Goal: Task Accomplishment & Management: Manage account settings

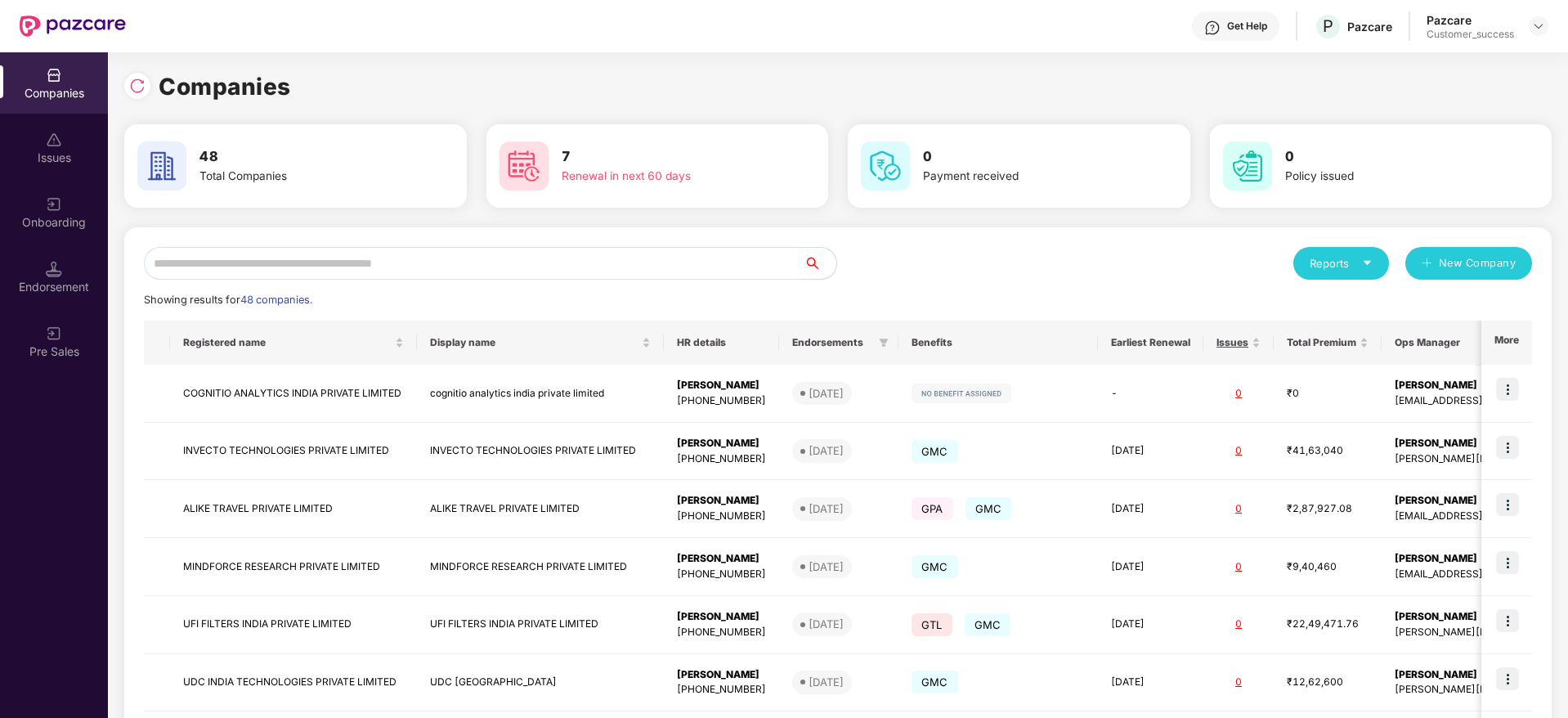
click at [644, 272] on input "text" at bounding box center [474, 264] width 660 height 33
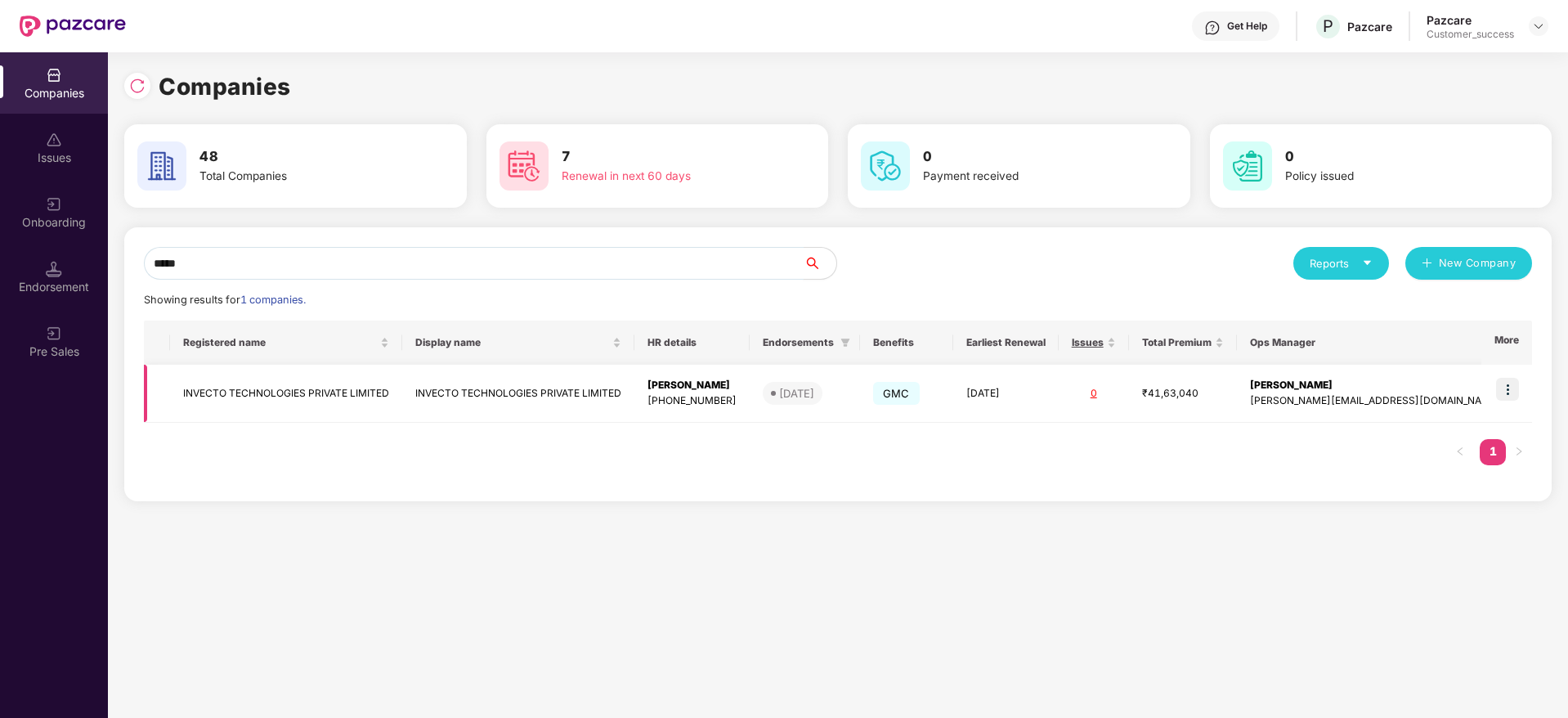
type input "*****"
click at [1502, 384] on img at bounding box center [1507, 388] width 23 height 23
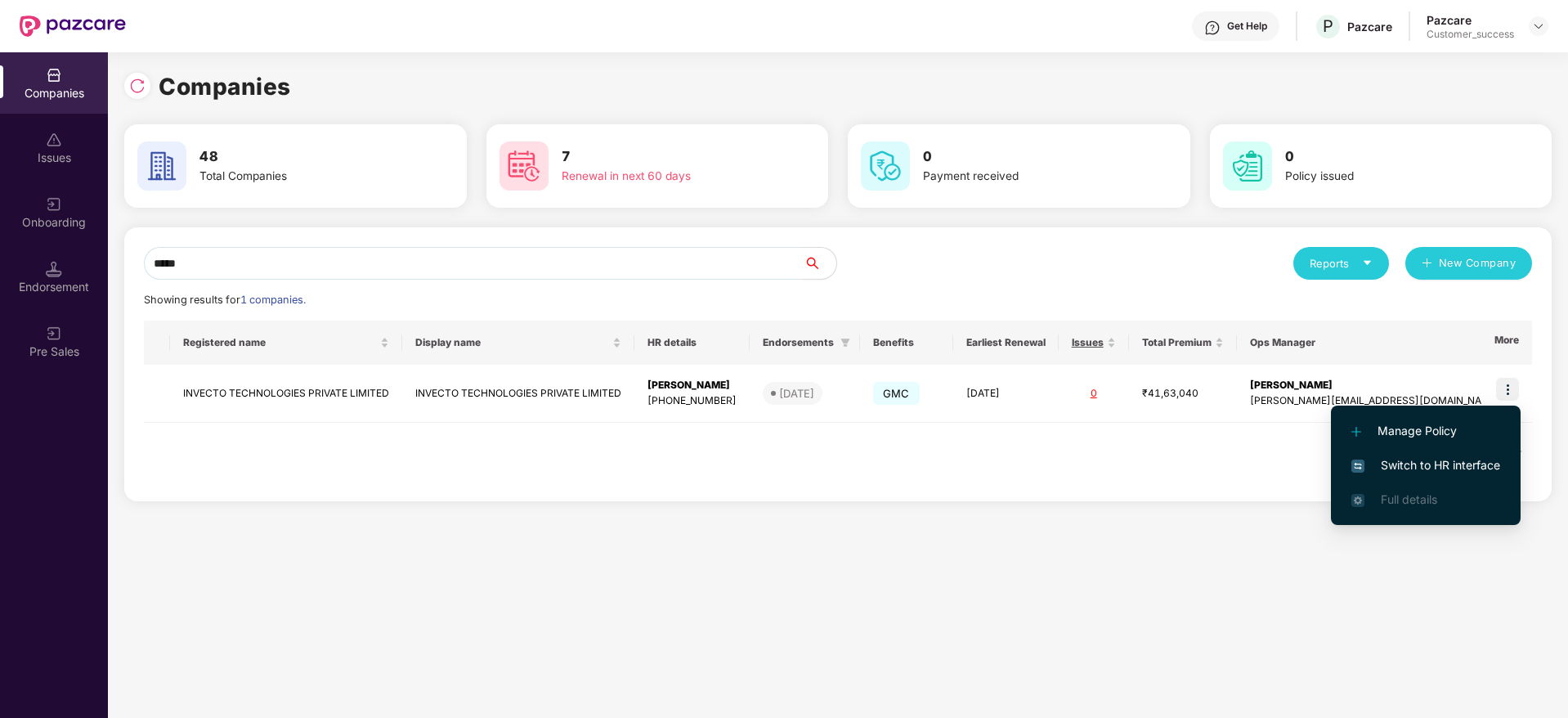
click at [1415, 460] on span "Switch to HR interface" at bounding box center [1425, 465] width 149 height 18
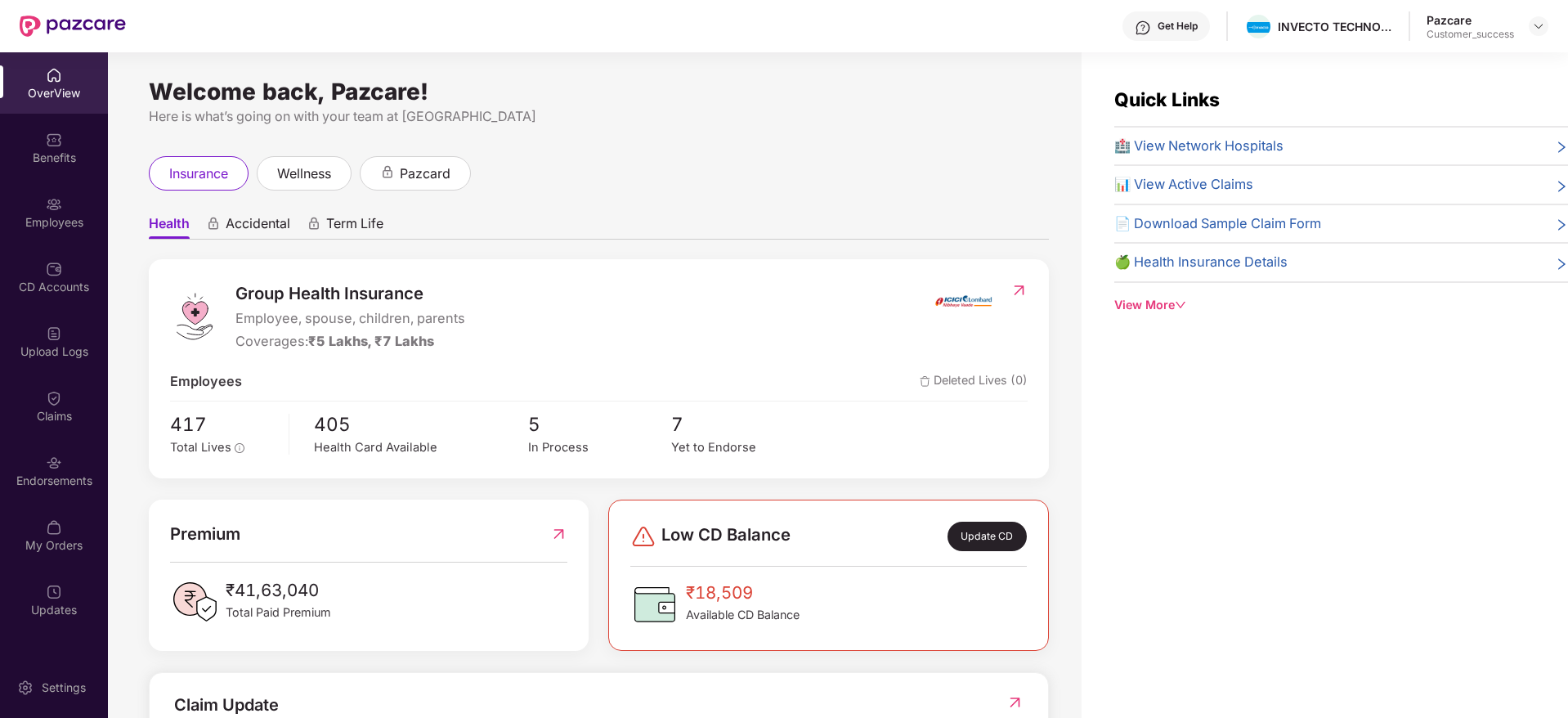
click at [64, 234] on div "Employees" at bounding box center [54, 212] width 108 height 61
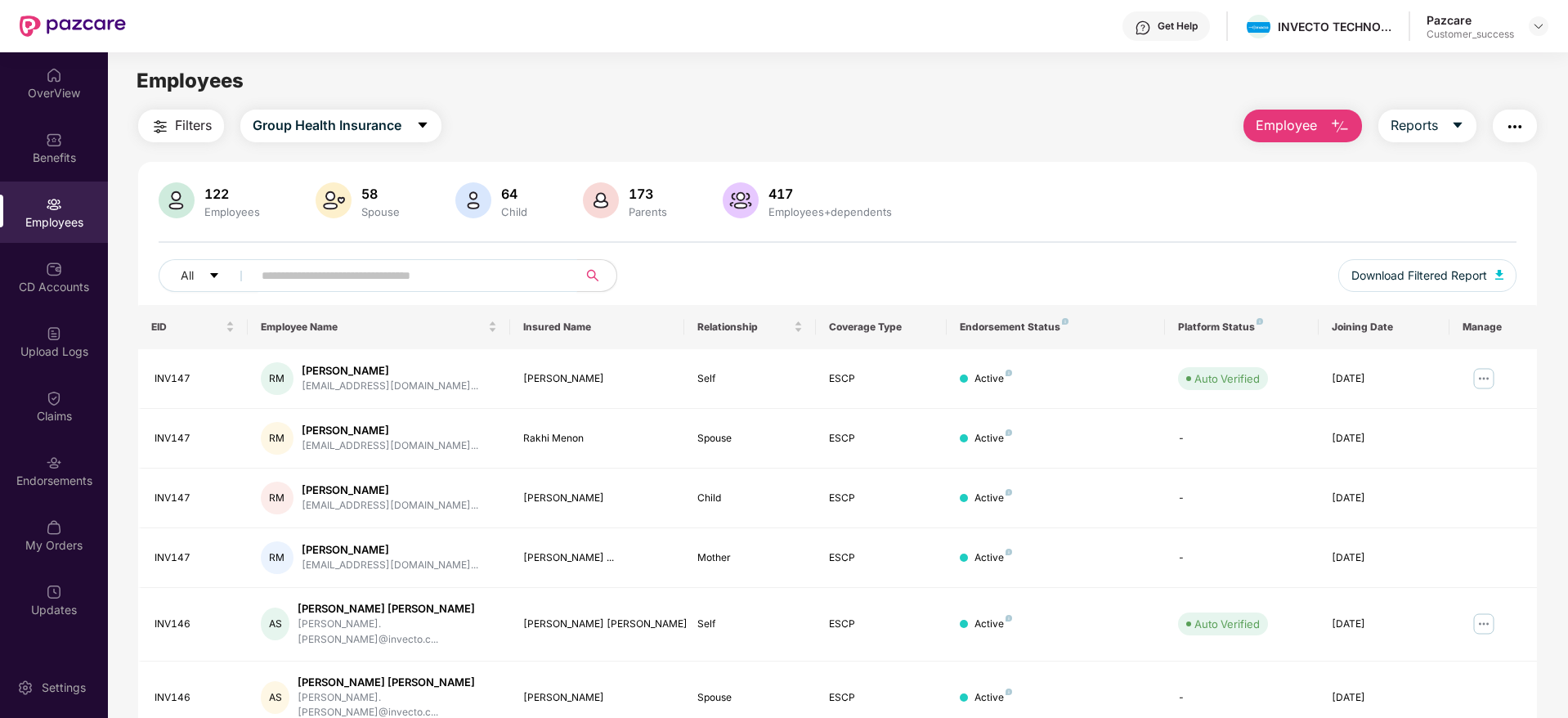
click at [320, 284] on input "text" at bounding box center [408, 275] width 294 height 25
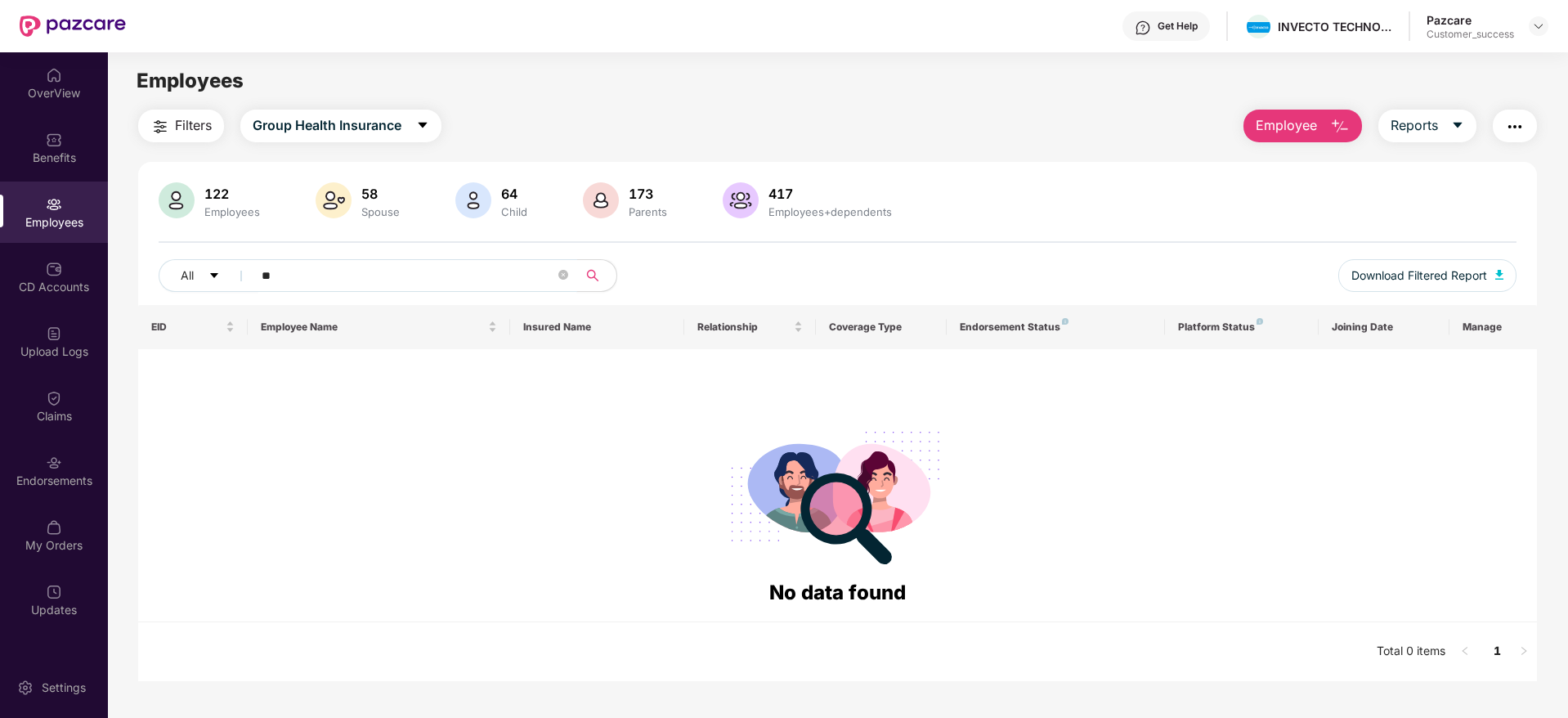
type input "*"
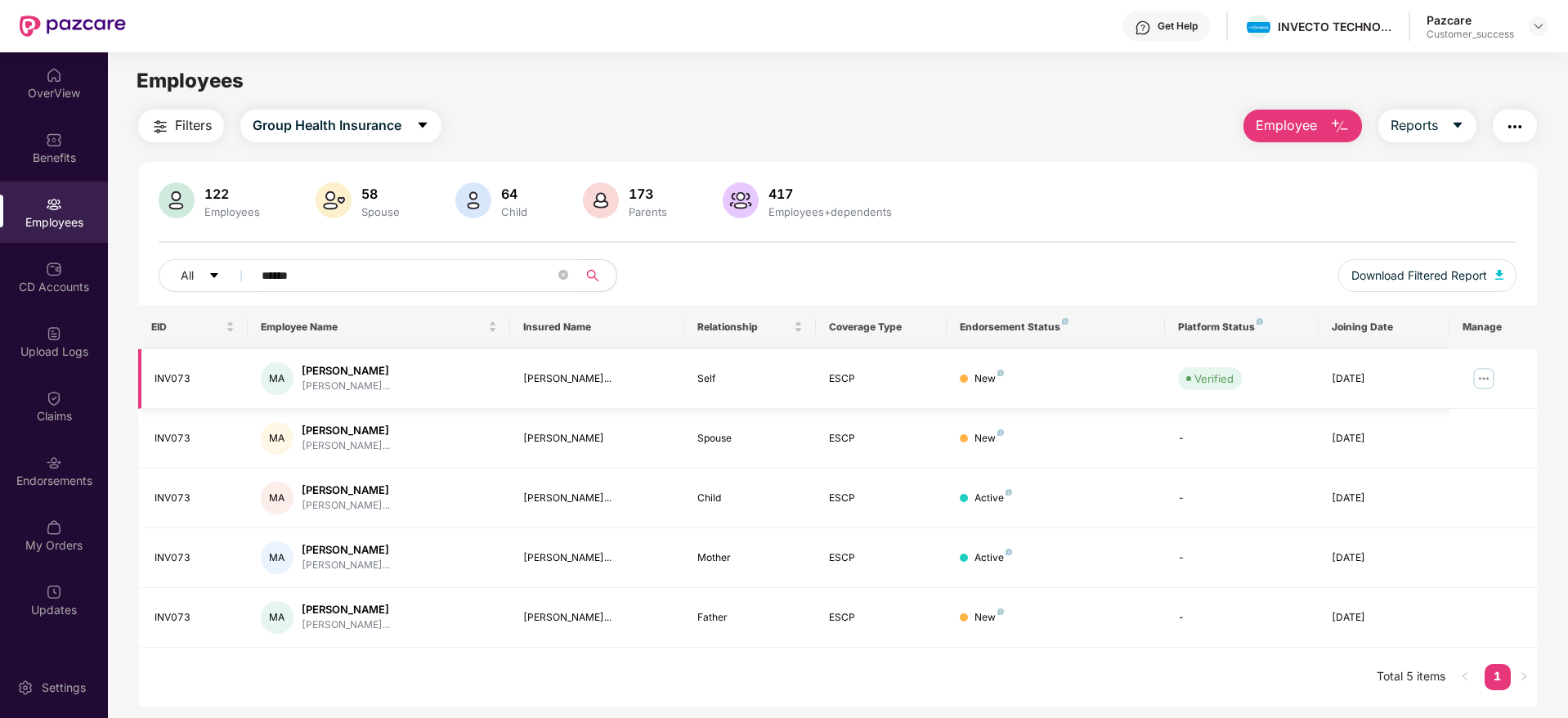
type input "******"
click at [1481, 377] on img at bounding box center [1483, 378] width 26 height 26
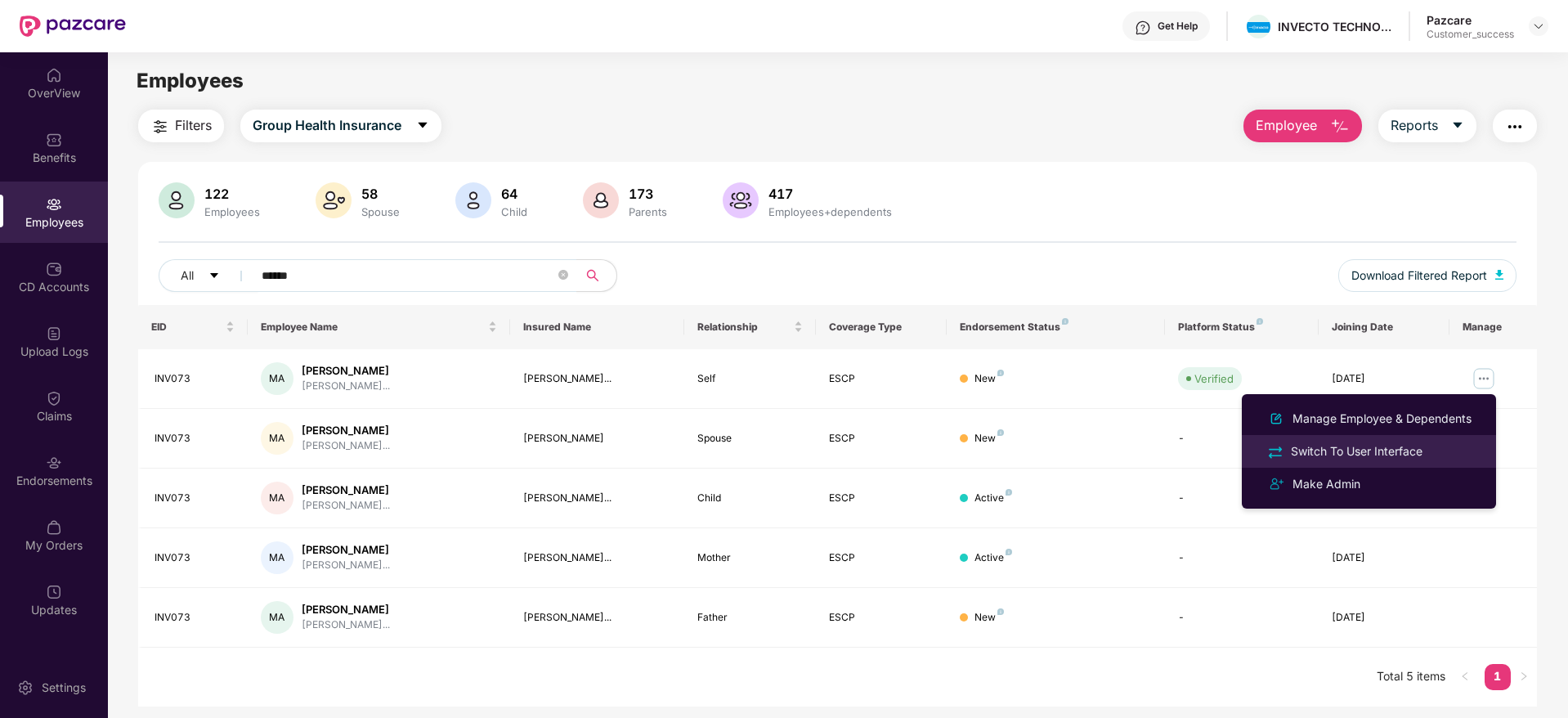
click at [1352, 450] on div "Switch To User Interface" at bounding box center [1356, 451] width 138 height 18
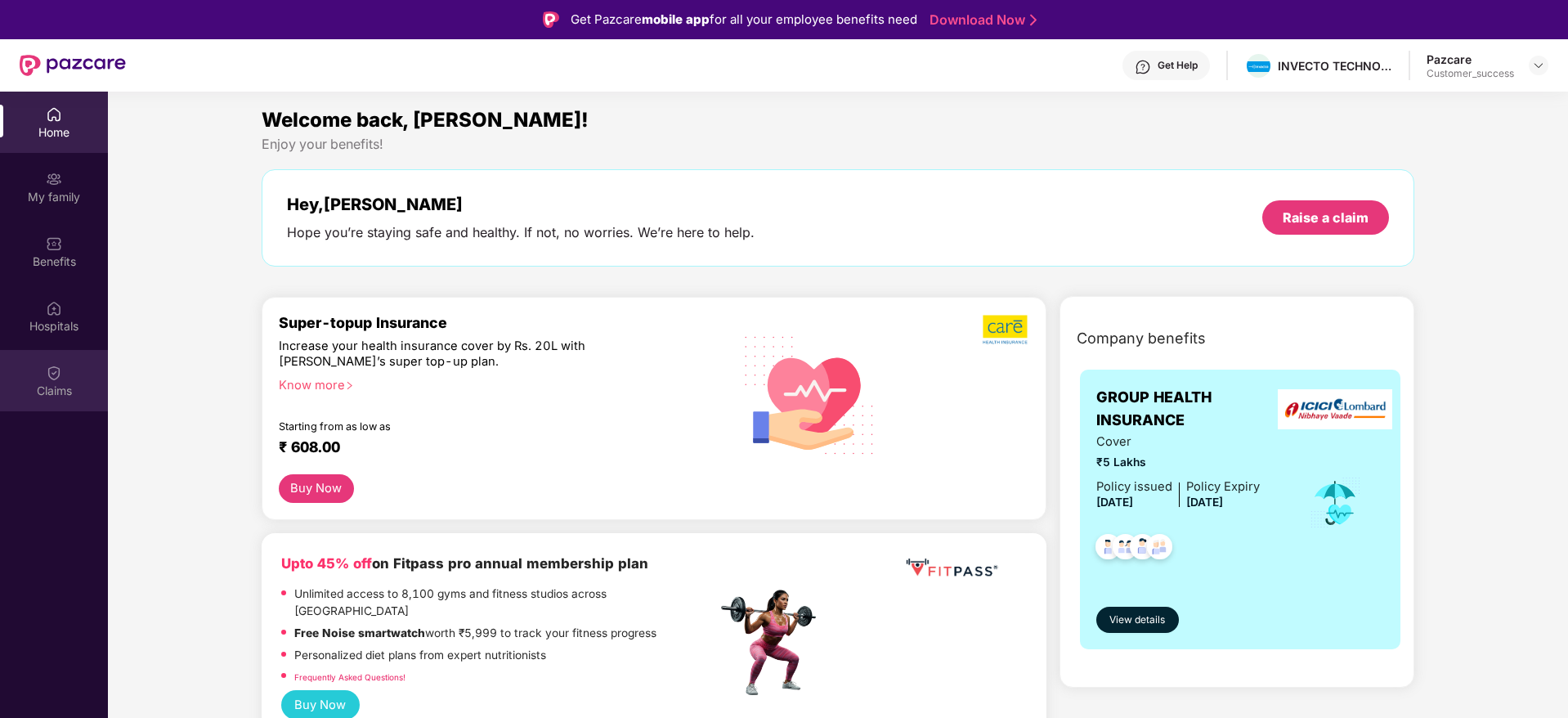
click at [61, 351] on div "Claims" at bounding box center [54, 380] width 108 height 61
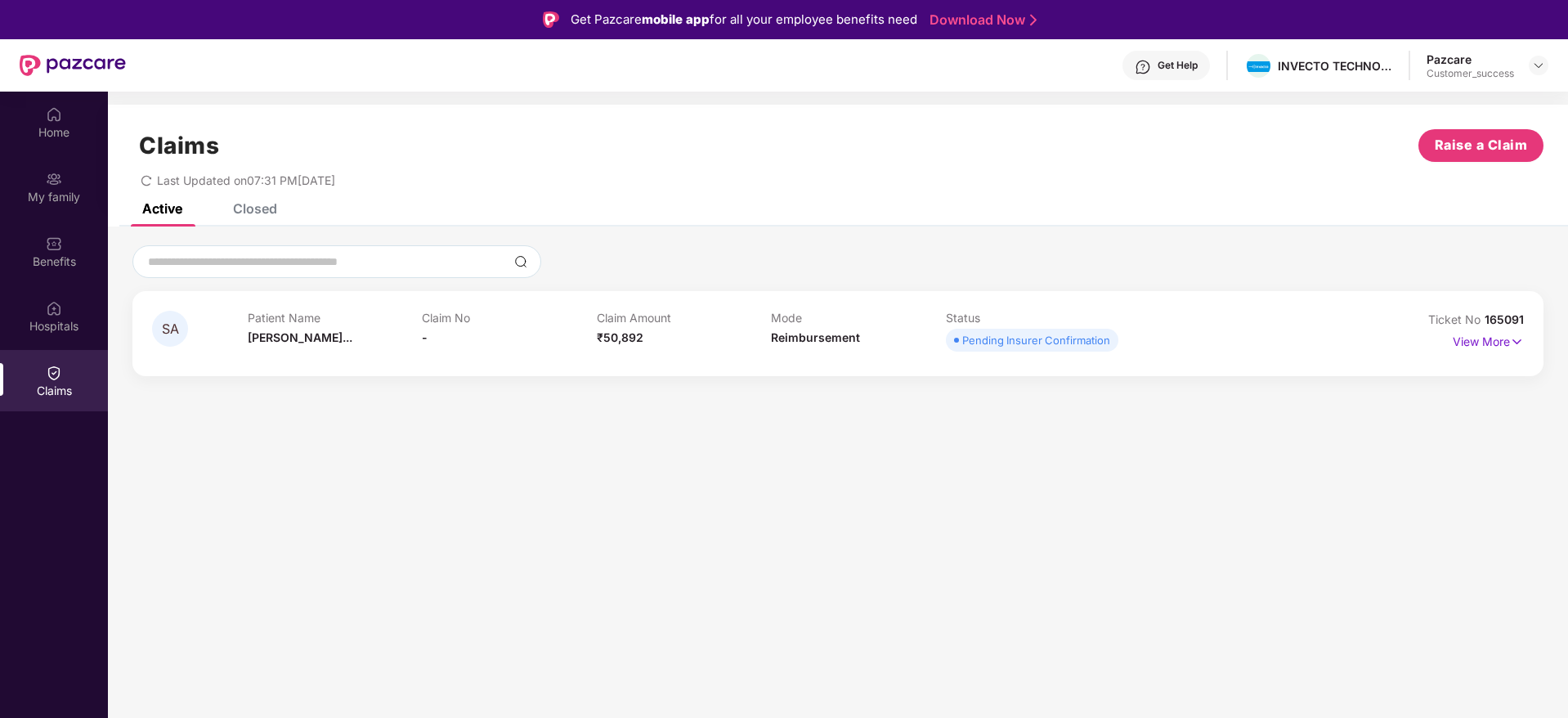
click at [1508, 305] on div "SA Patient Name [PERSON_NAME]... Claim No - Claim Amount ₹50,892 Mode Reimburse…" at bounding box center [838, 334] width 1411 height 85
click at [1534, 319] on div "SA Patient Name [PERSON_NAME]... Claim No - Claim Amount ₹50,892 Mode Reimburse…" at bounding box center [838, 334] width 1411 height 85
click at [1526, 319] on div "SA Patient Name [PERSON_NAME]... Claim No - Claim Amount ₹50,892 Mode Reimburse…" at bounding box center [838, 334] width 1411 height 85
click at [1503, 318] on span "165091" at bounding box center [1503, 319] width 39 height 14
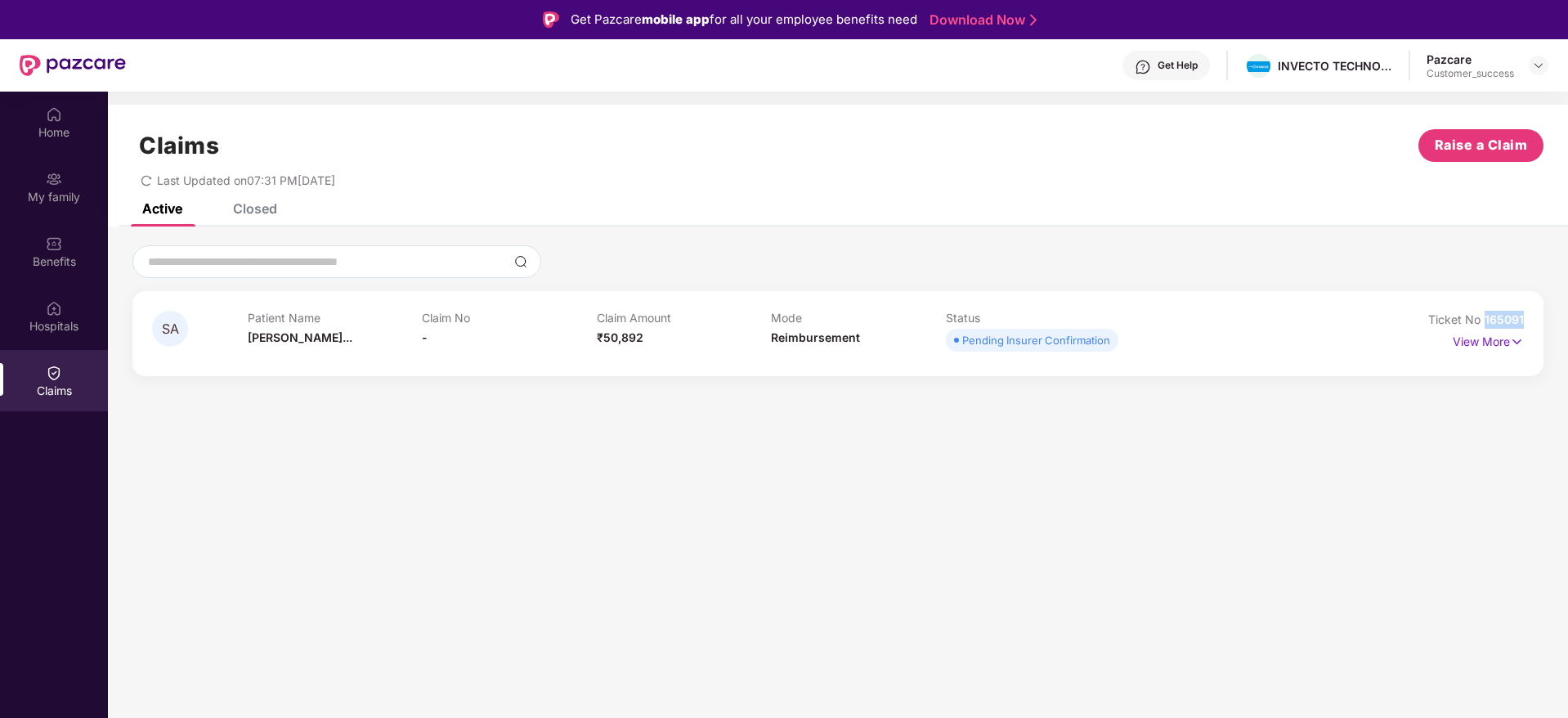
drag, startPoint x: 1524, startPoint y: 318, endPoint x: 1483, endPoint y: 320, distance: 41.0
click at [1483, 320] on div "SA Patient Name [PERSON_NAME]... Claim No - Claim Amount ₹50,892 Mode Reimburse…" at bounding box center [838, 334] width 1411 height 85
copy span "165091"
click at [1507, 342] on p "View More" at bounding box center [1488, 339] width 71 height 22
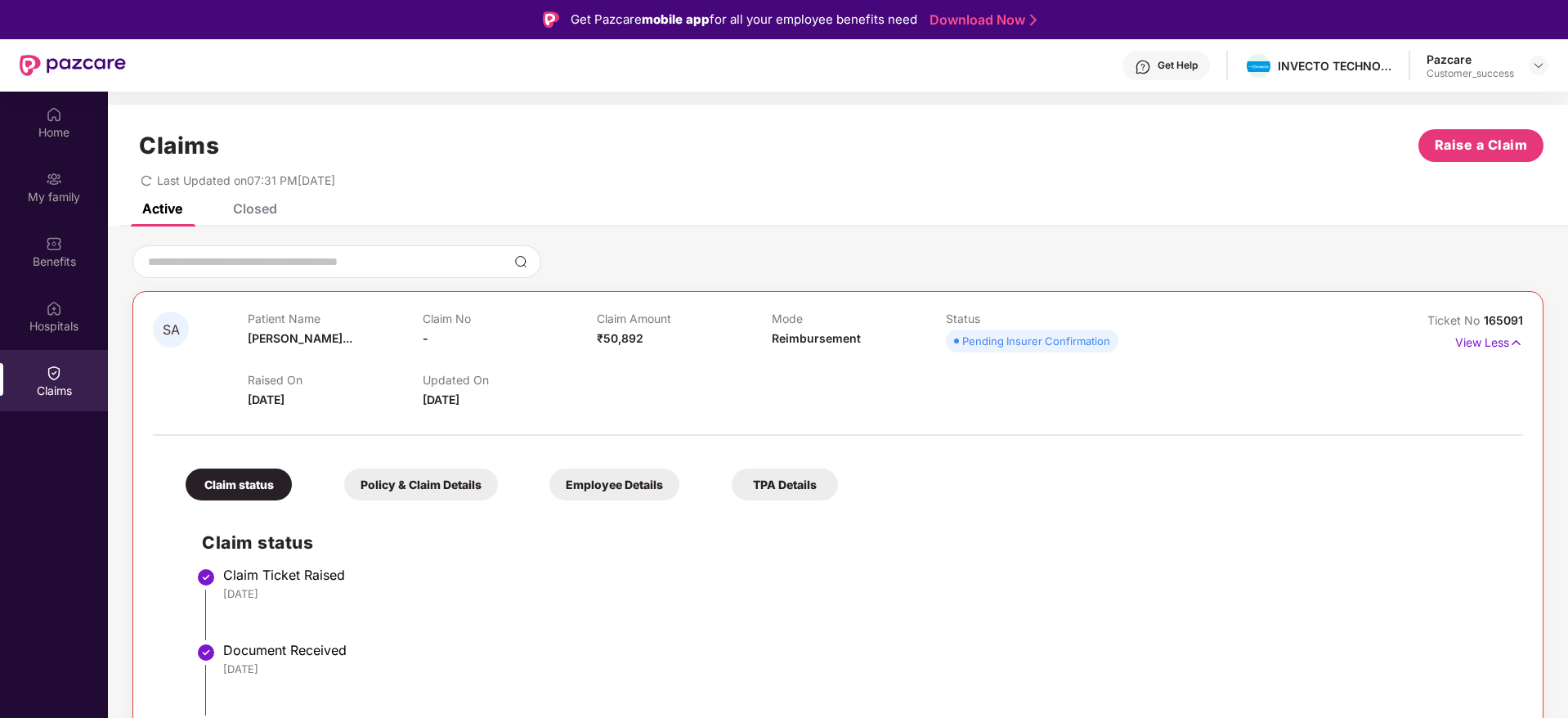
click at [543, 415] on div at bounding box center [837, 427] width 1370 height 35
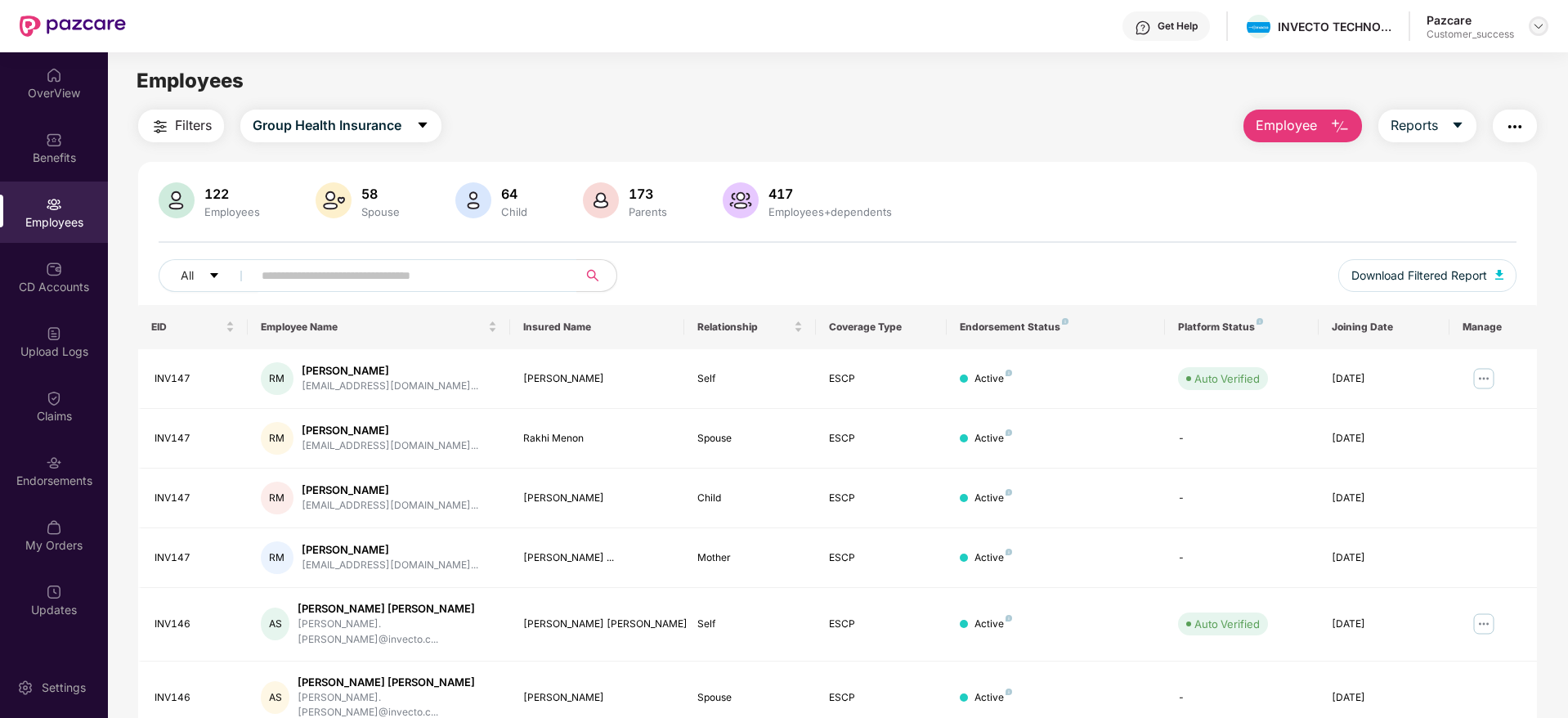
click at [1543, 29] on img at bounding box center [1538, 26] width 13 height 13
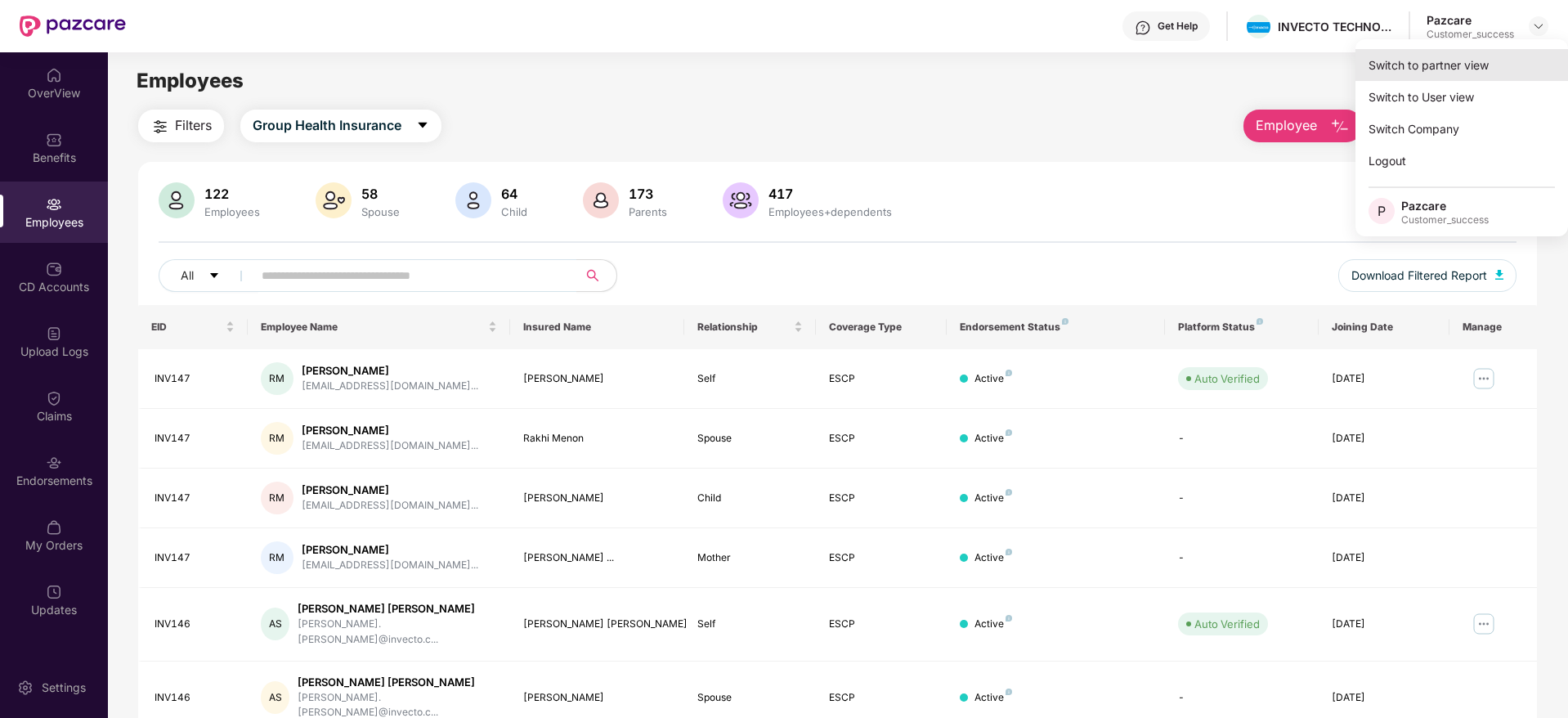
click at [1415, 66] on div "Switch to partner view" at bounding box center [1462, 65] width 213 height 32
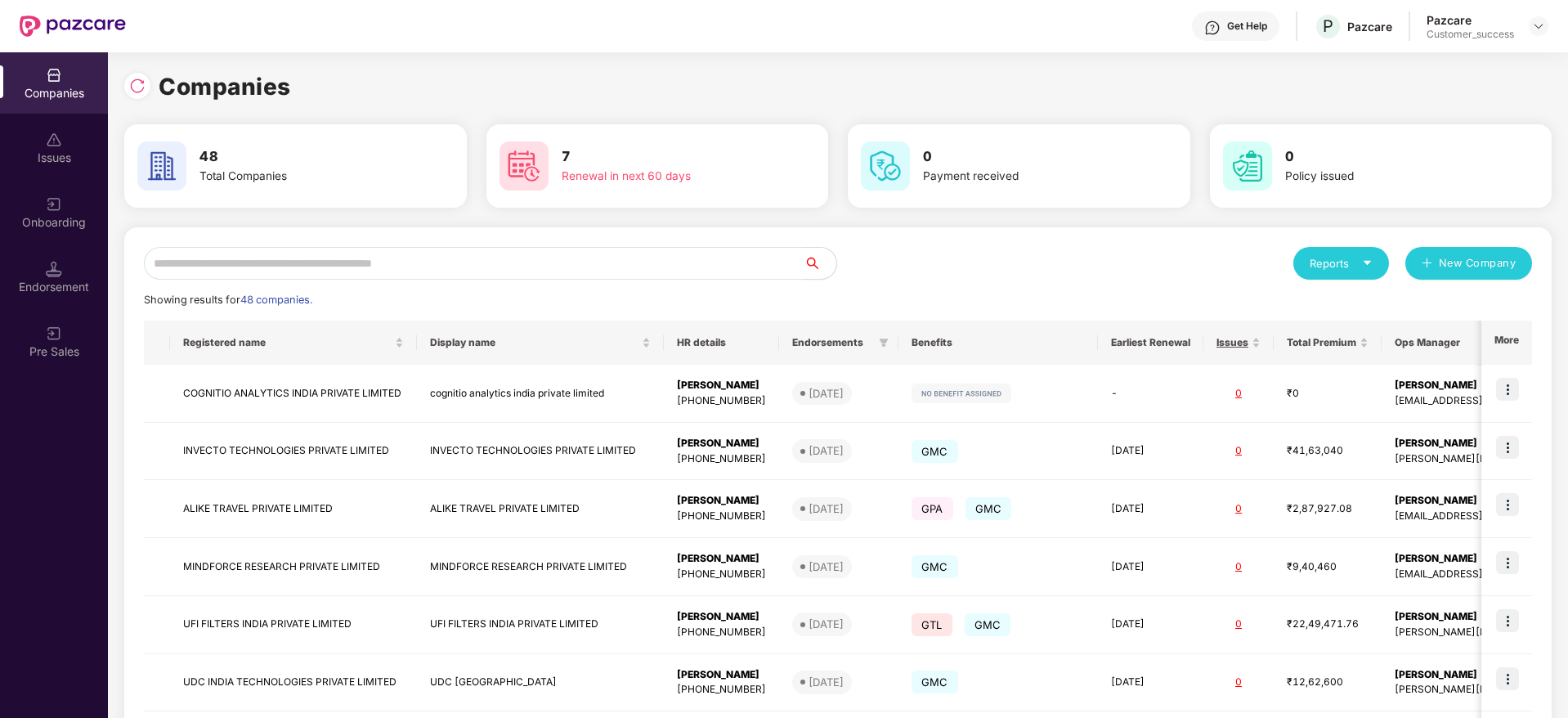
click at [439, 259] on input "text" at bounding box center [474, 264] width 660 height 33
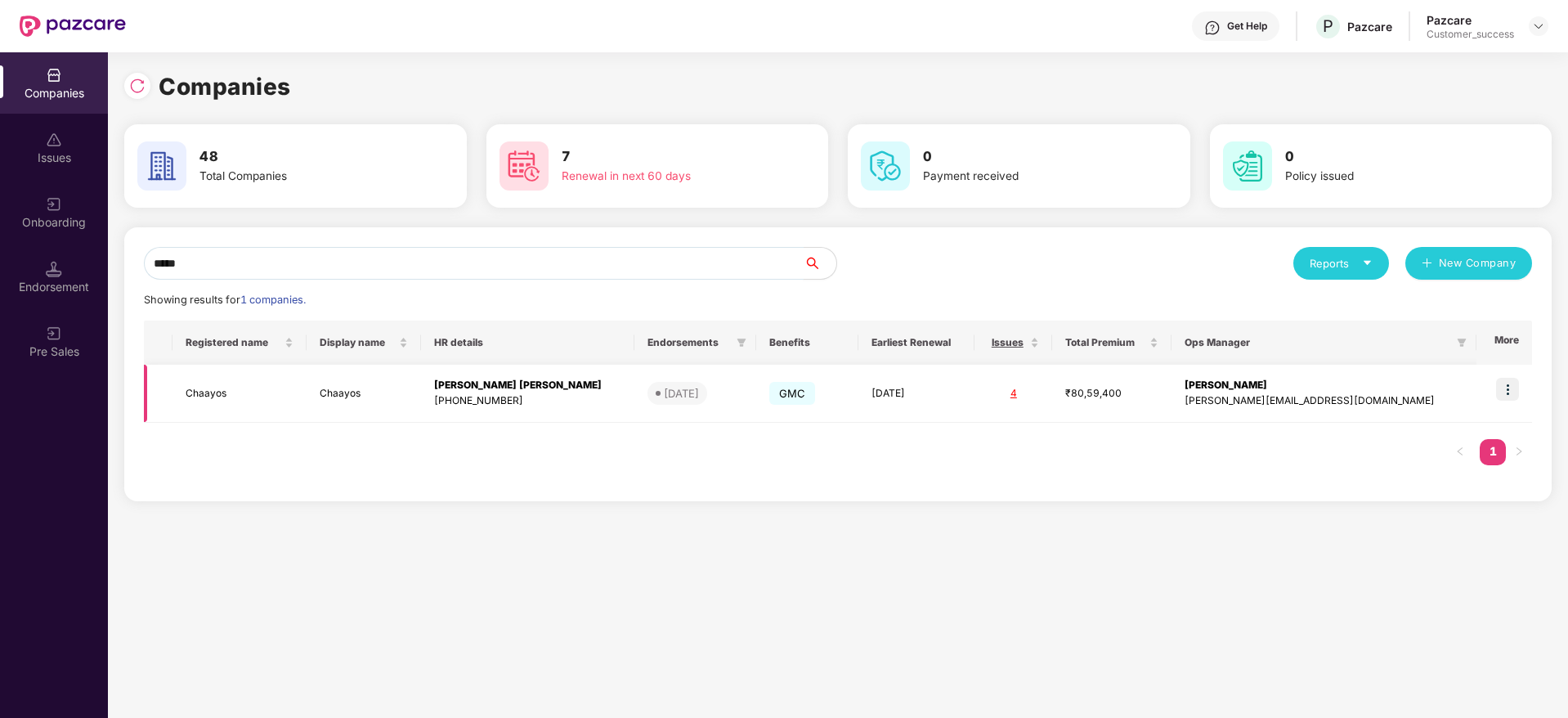
type input "*****"
click at [1512, 393] on img at bounding box center [1507, 388] width 23 height 23
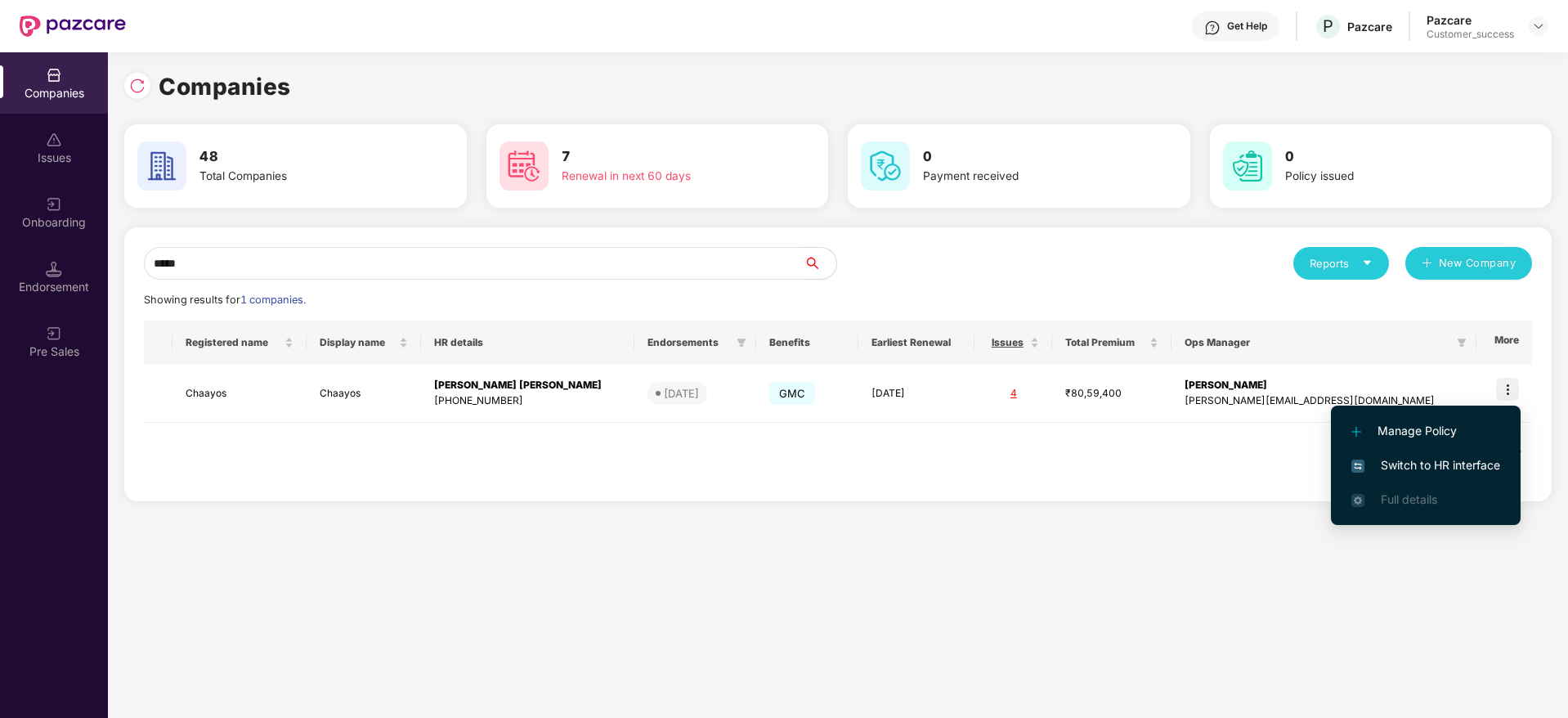
click at [1399, 458] on span "Switch to HR interface" at bounding box center [1425, 465] width 149 height 18
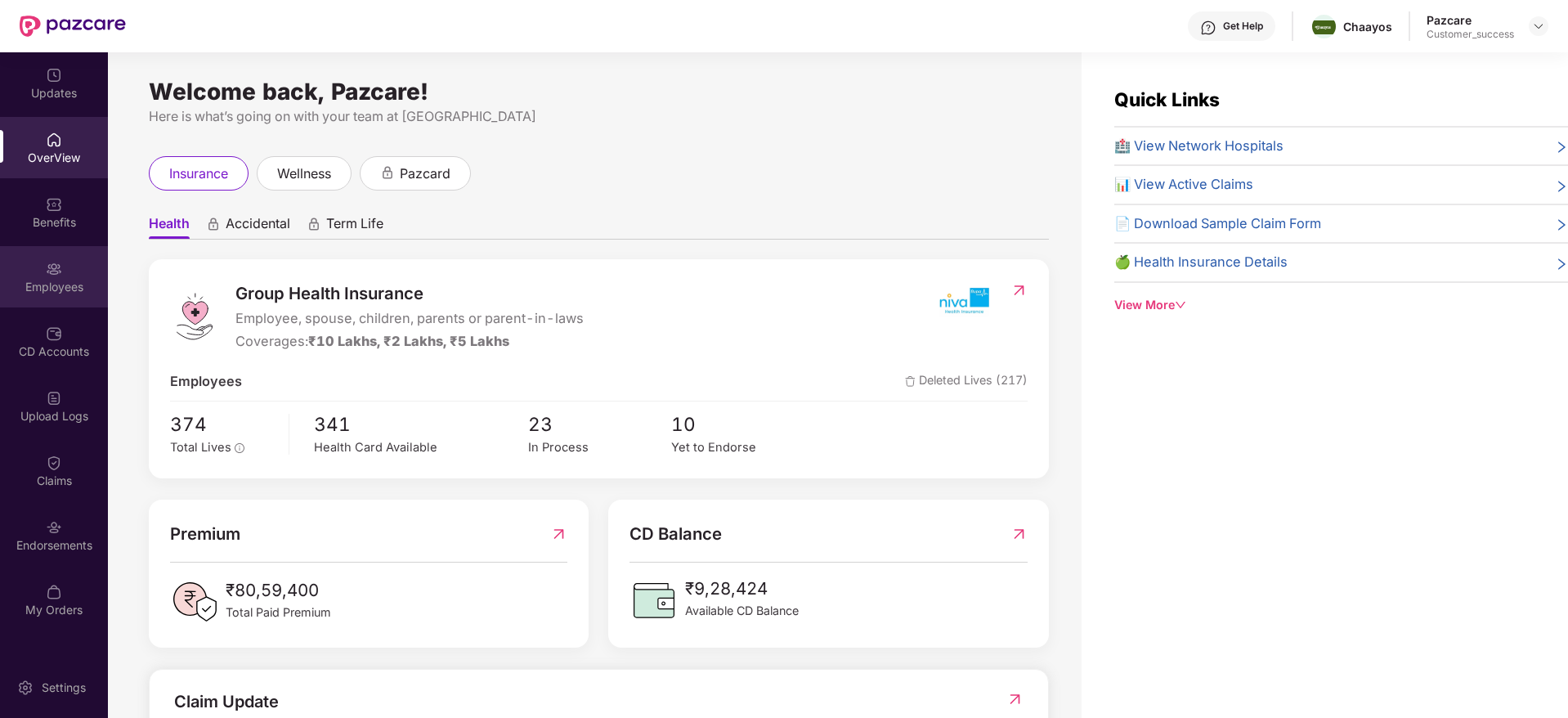
click at [64, 275] on div "Employees" at bounding box center [54, 276] width 108 height 61
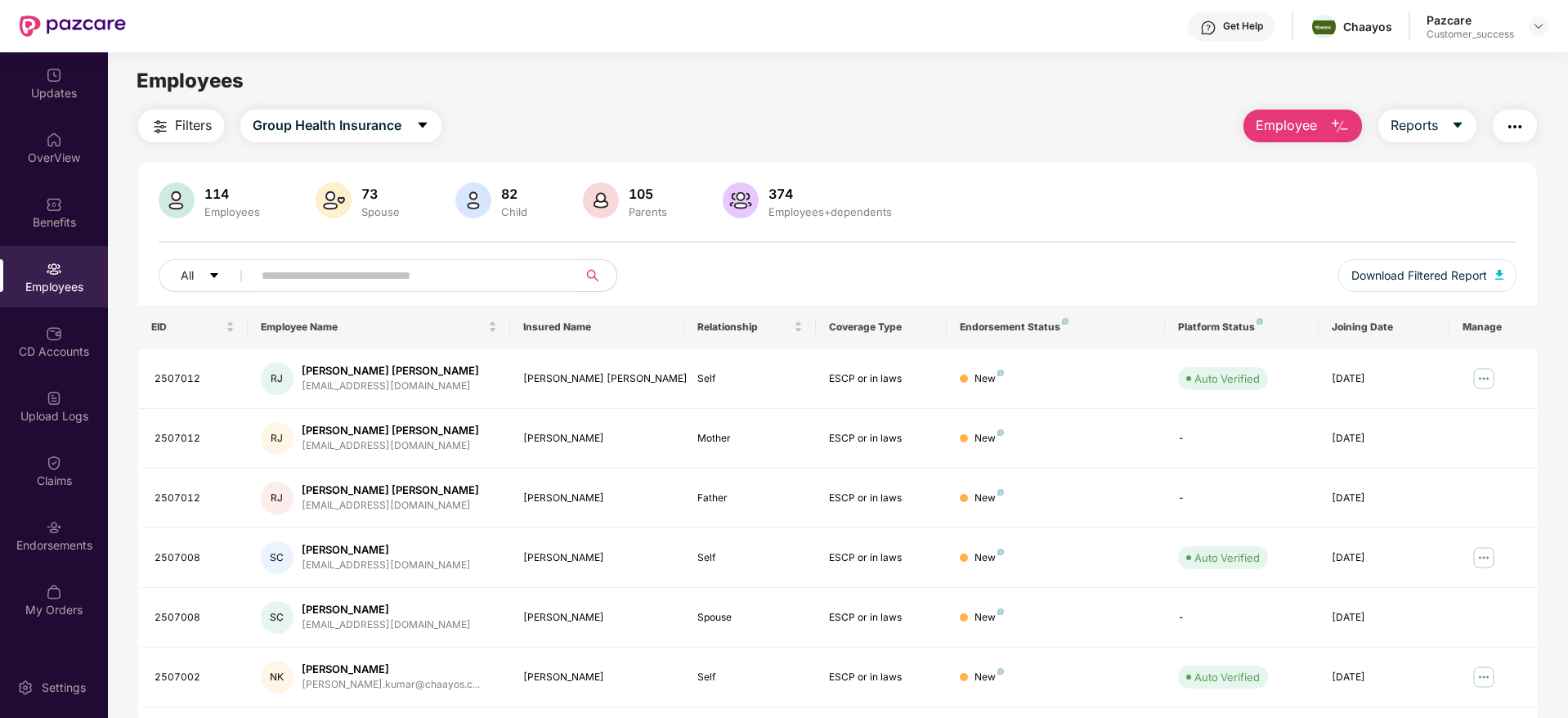
click at [296, 279] on input "text" at bounding box center [408, 275] width 294 height 25
paste input "*******"
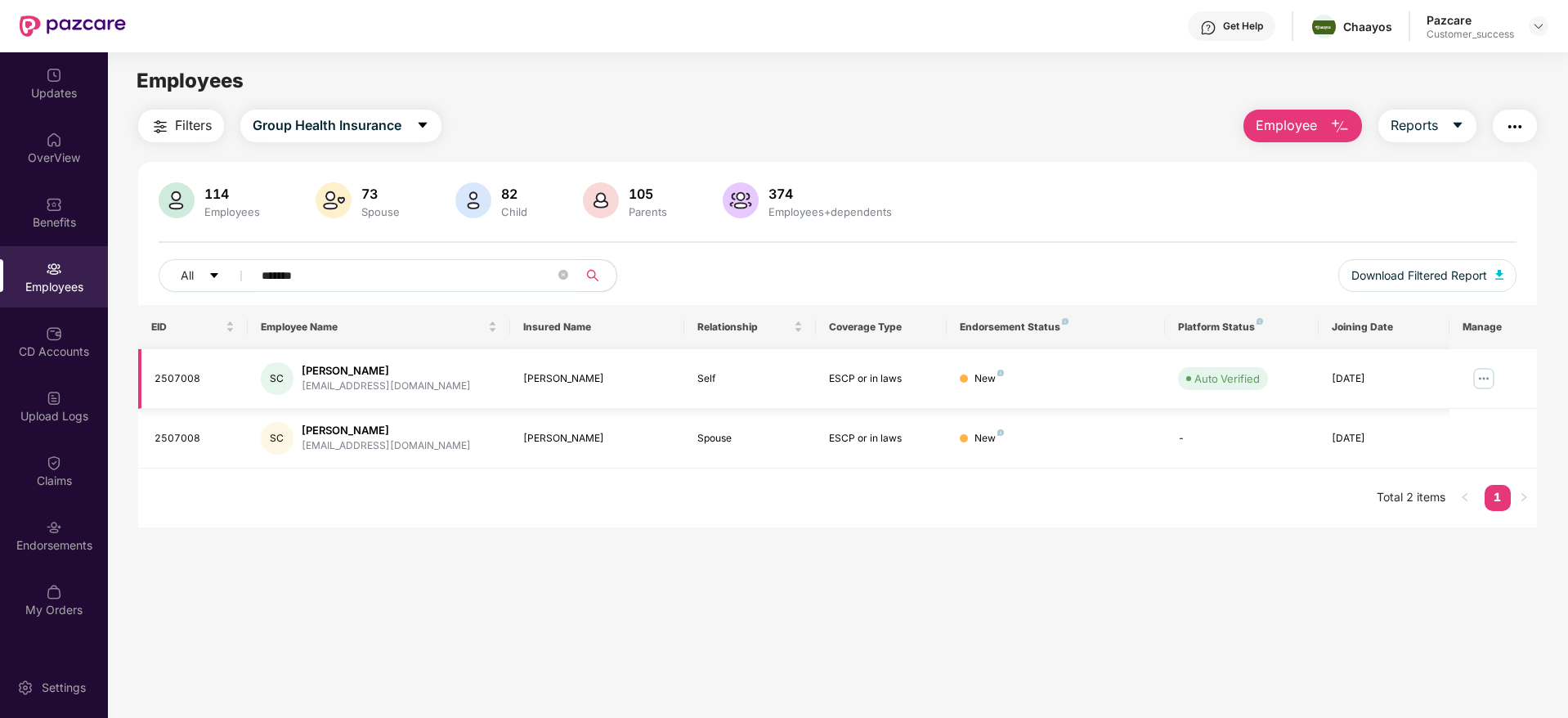
type input "*******"
click at [1478, 377] on img at bounding box center [1483, 378] width 26 height 26
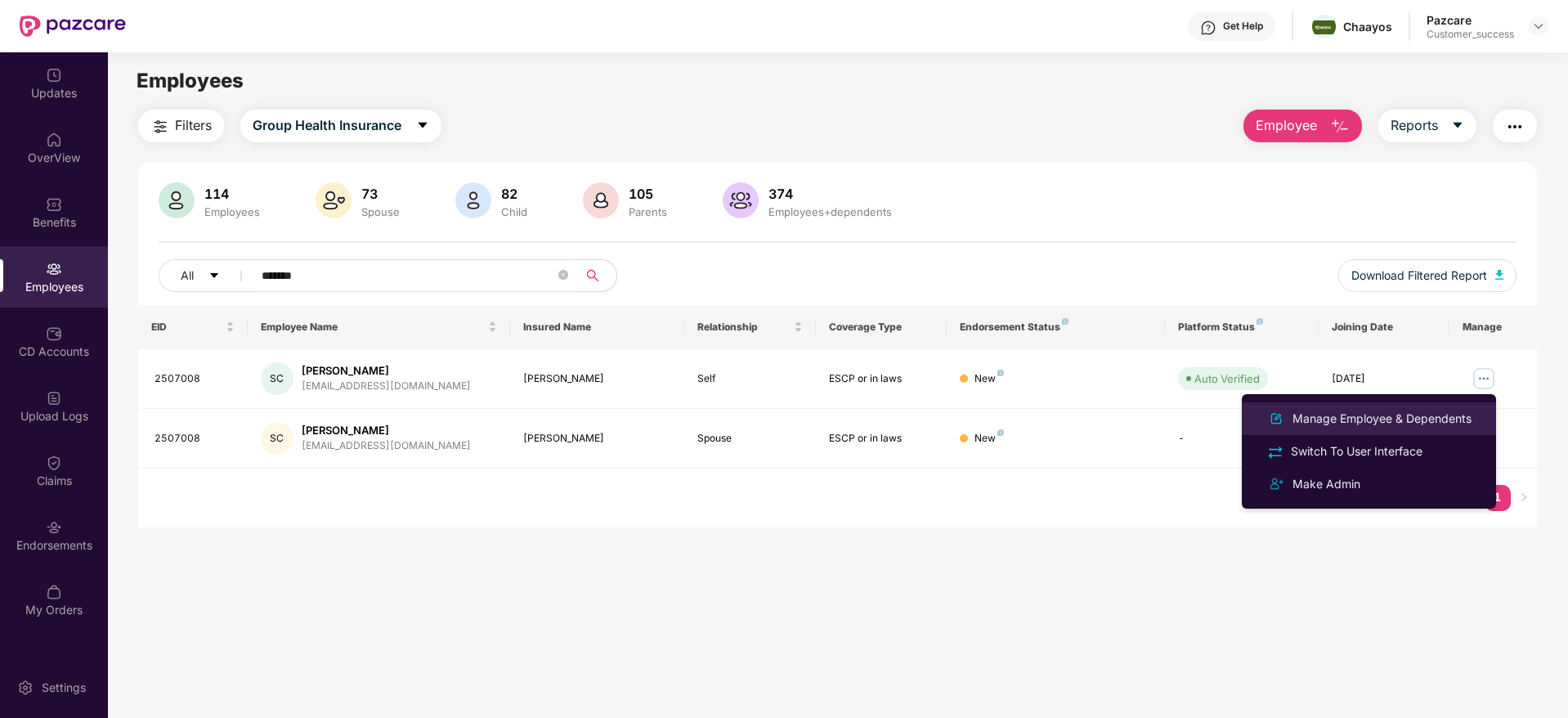
click at [1340, 412] on div "Manage Employee & Dependents" at bounding box center [1382, 419] width 185 height 18
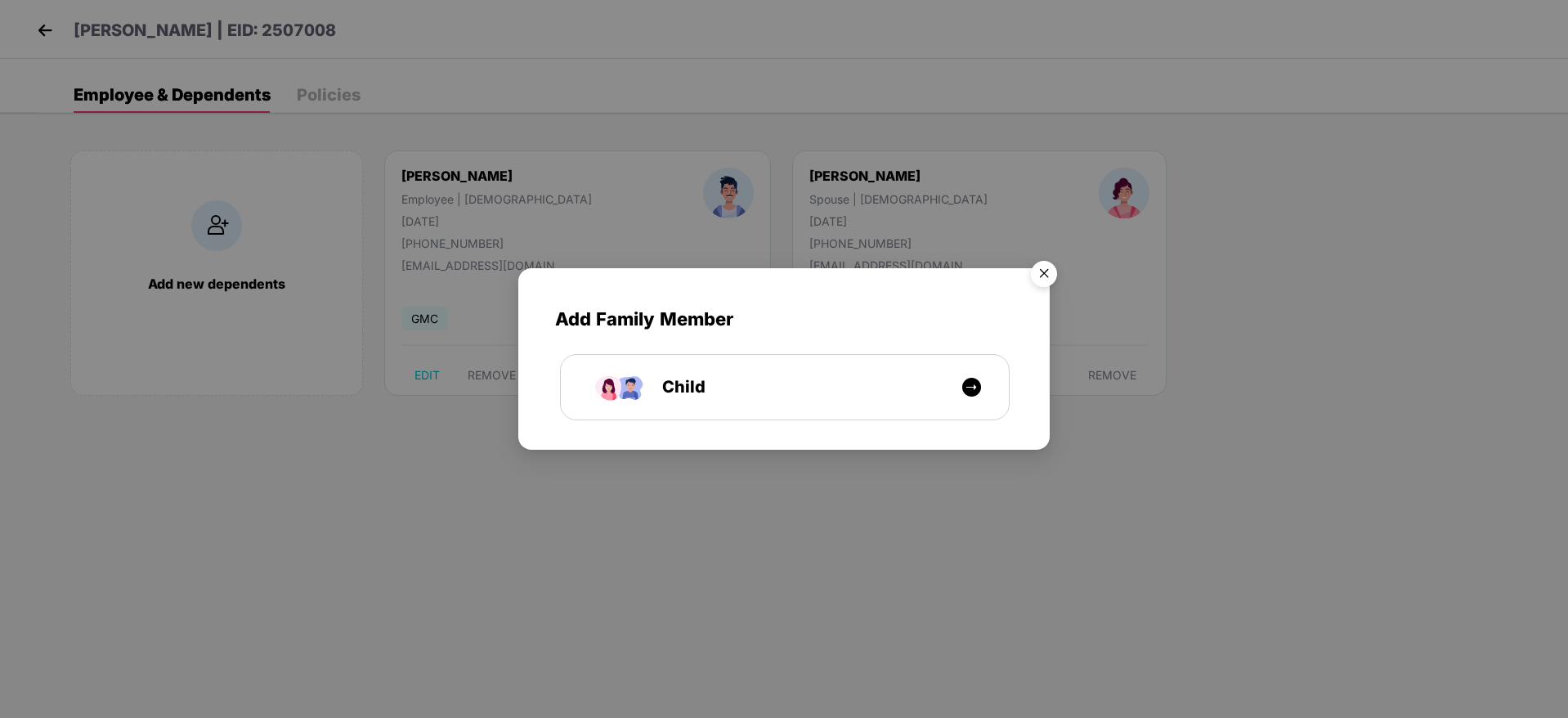
click at [1043, 275] on img "Close" at bounding box center [1044, 276] width 45 height 45
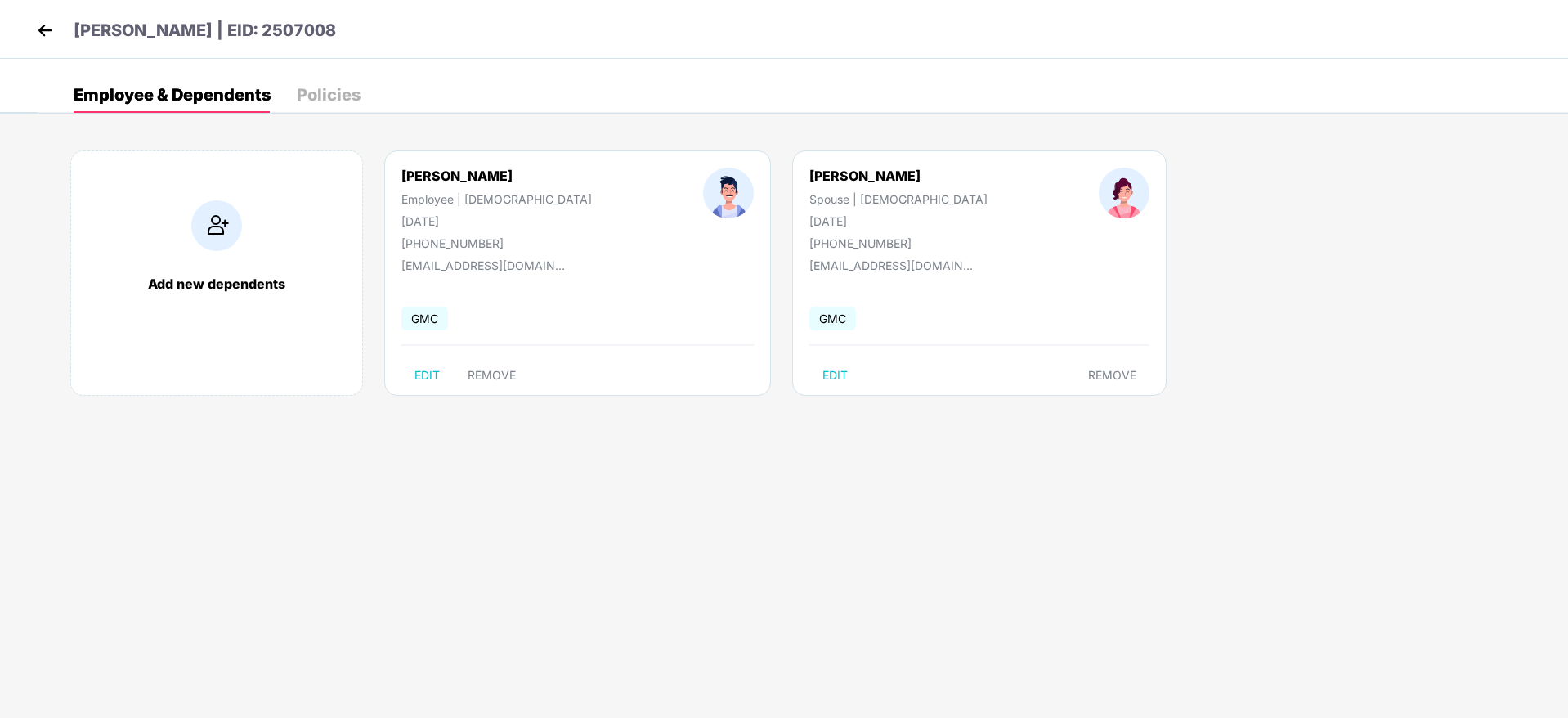
click at [35, 26] on img at bounding box center [45, 30] width 25 height 25
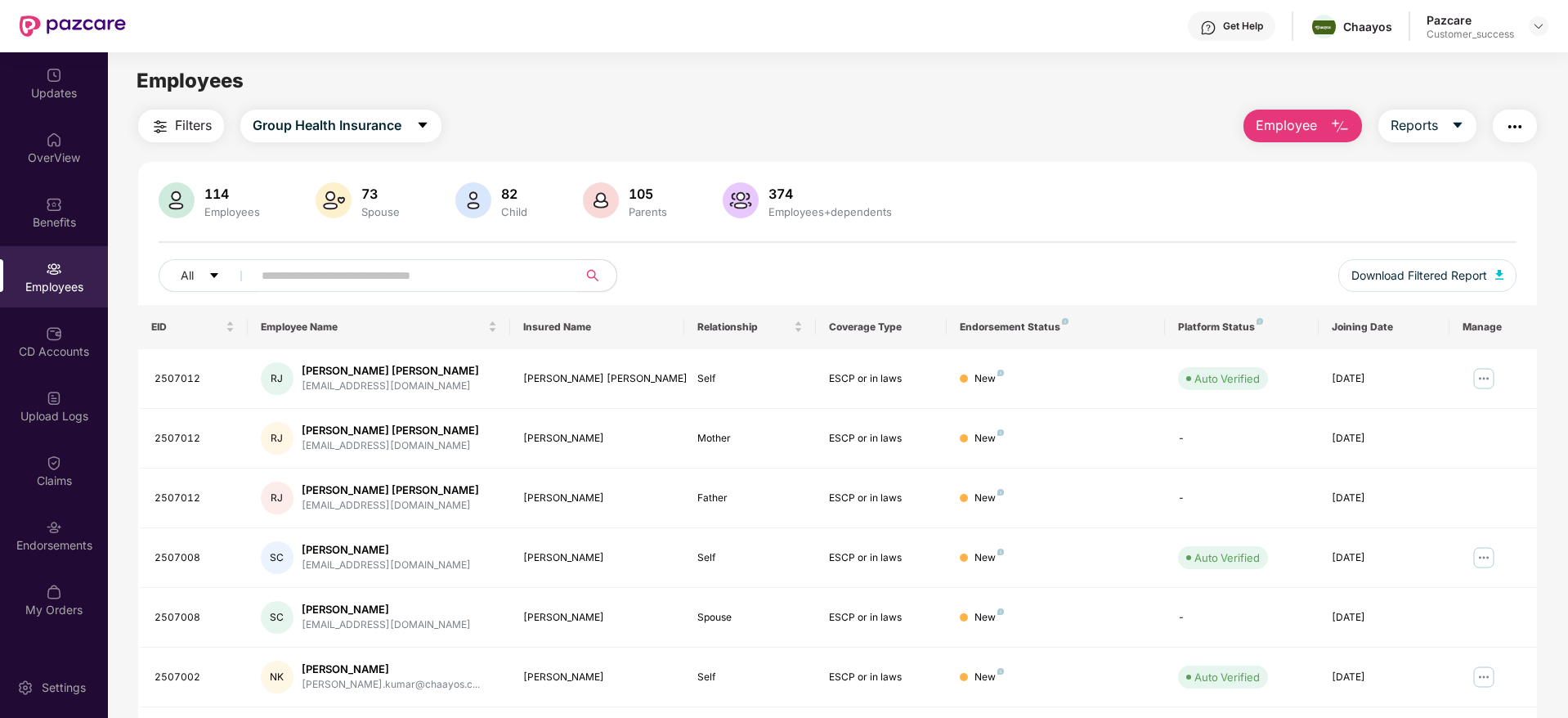
click at [312, 274] on input "text" at bounding box center [408, 275] width 294 height 25
paste input "*******"
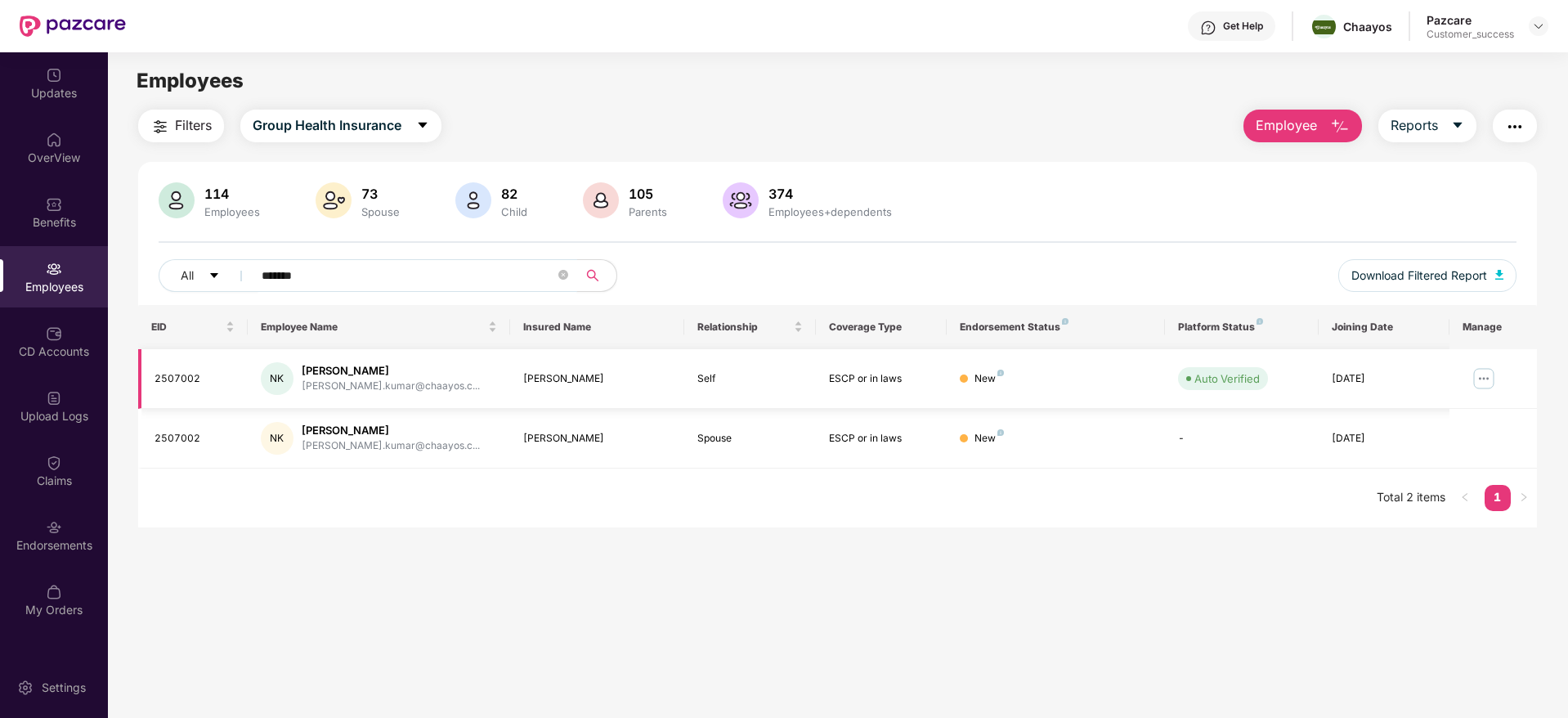
type input "*******"
click at [1483, 377] on img at bounding box center [1483, 378] width 26 height 26
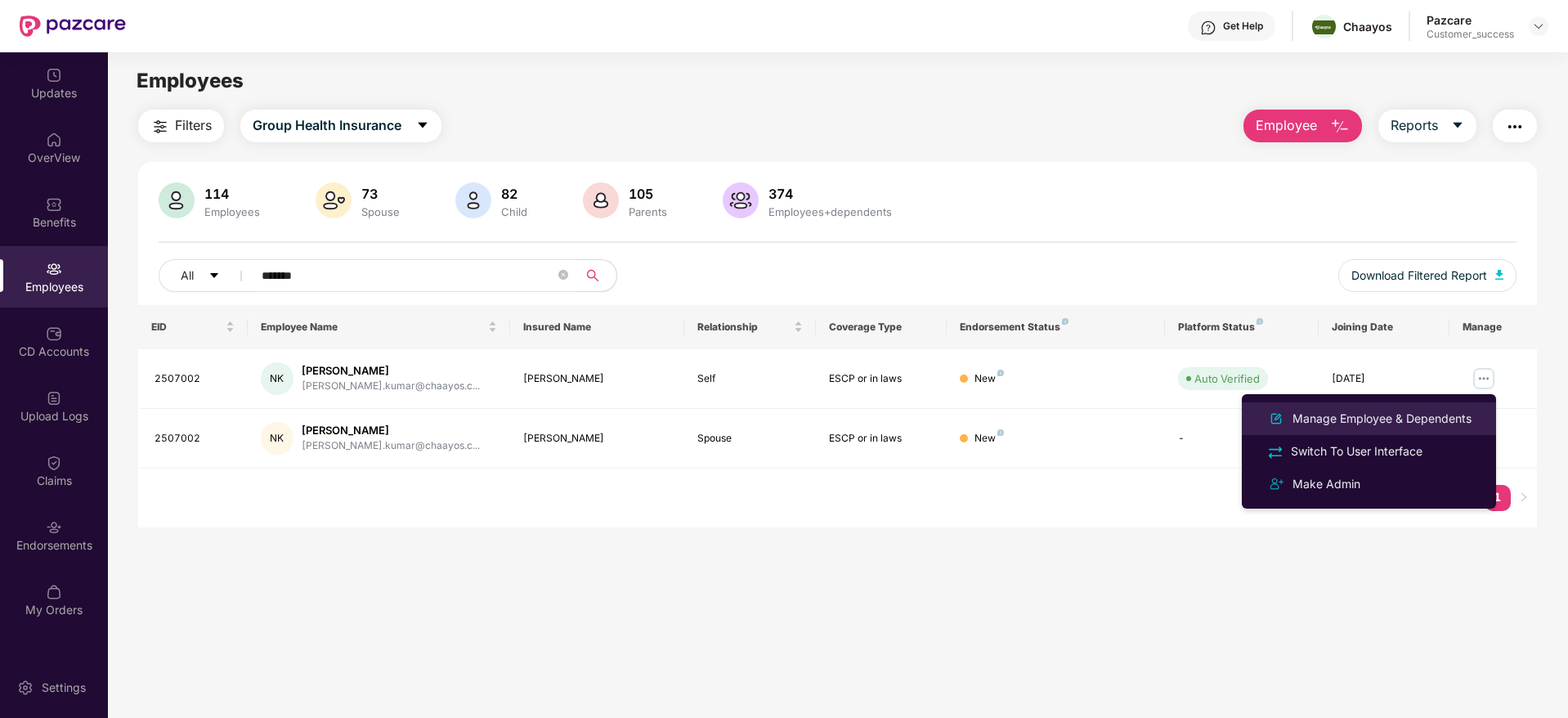
click at [1325, 417] on div "Manage Employee & Dependents" at bounding box center [1382, 419] width 185 height 18
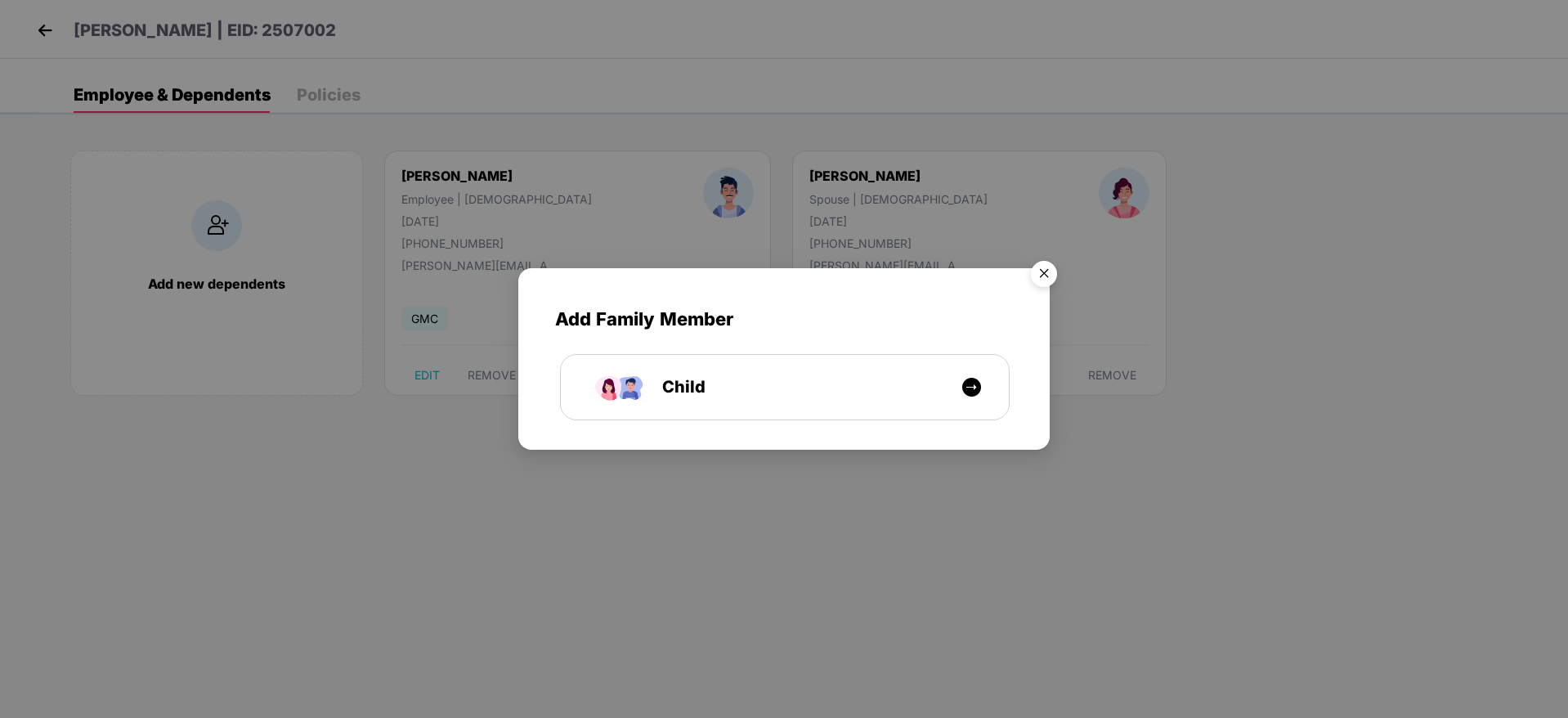
click at [1038, 274] on img "Close" at bounding box center [1044, 276] width 45 height 45
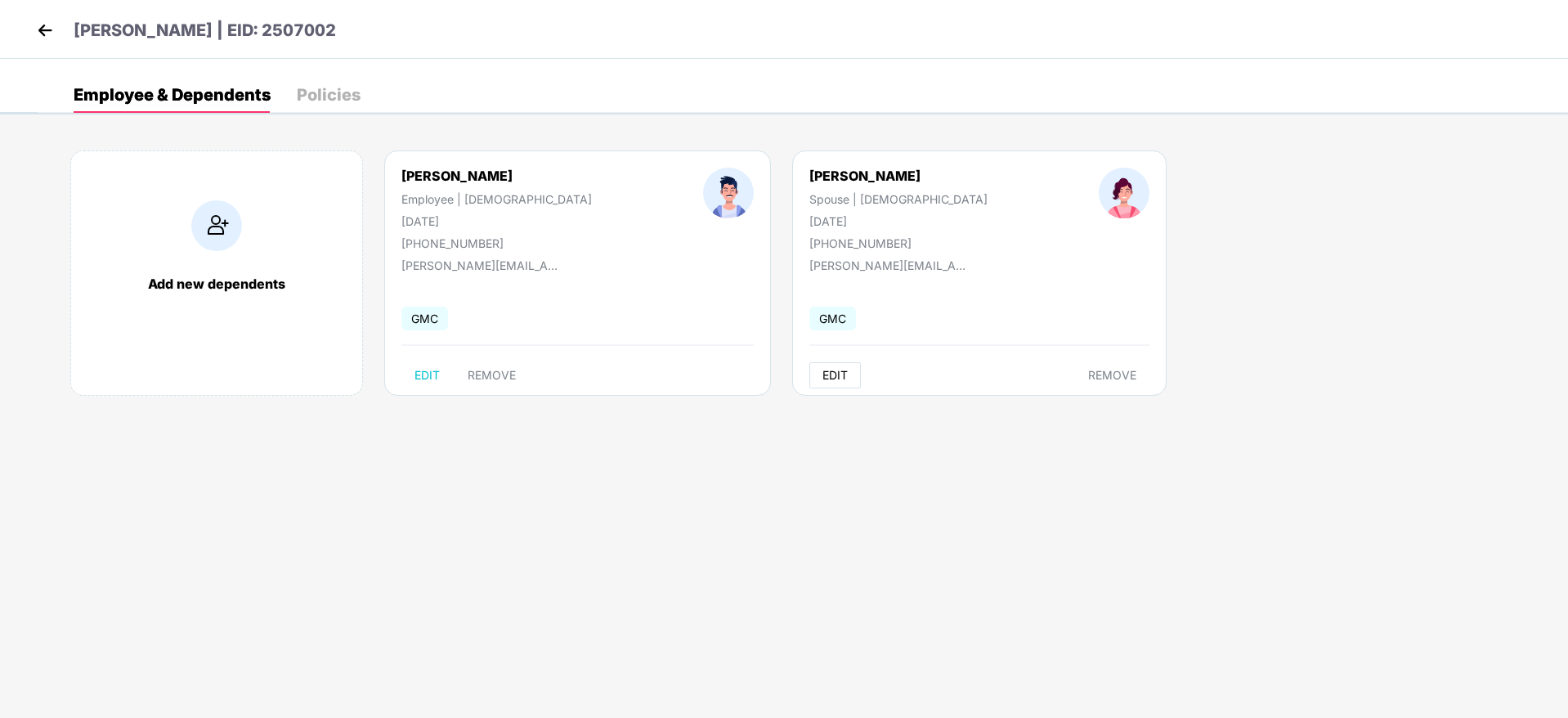
click at [823, 374] on span "EDIT" at bounding box center [835, 375] width 25 height 13
select select "******"
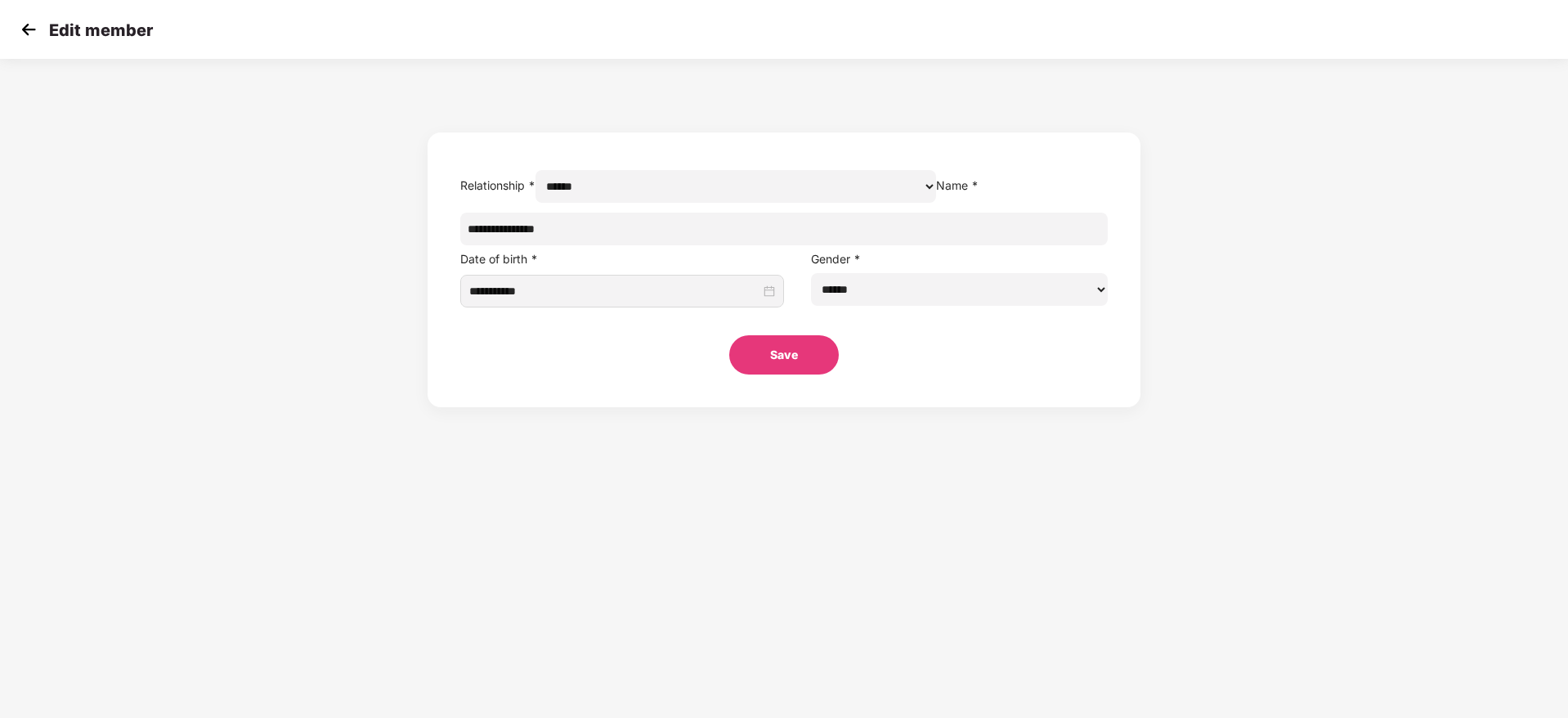
click at [708, 245] on input "**********" at bounding box center [783, 229] width 646 height 33
type input "*"
type input "**********"
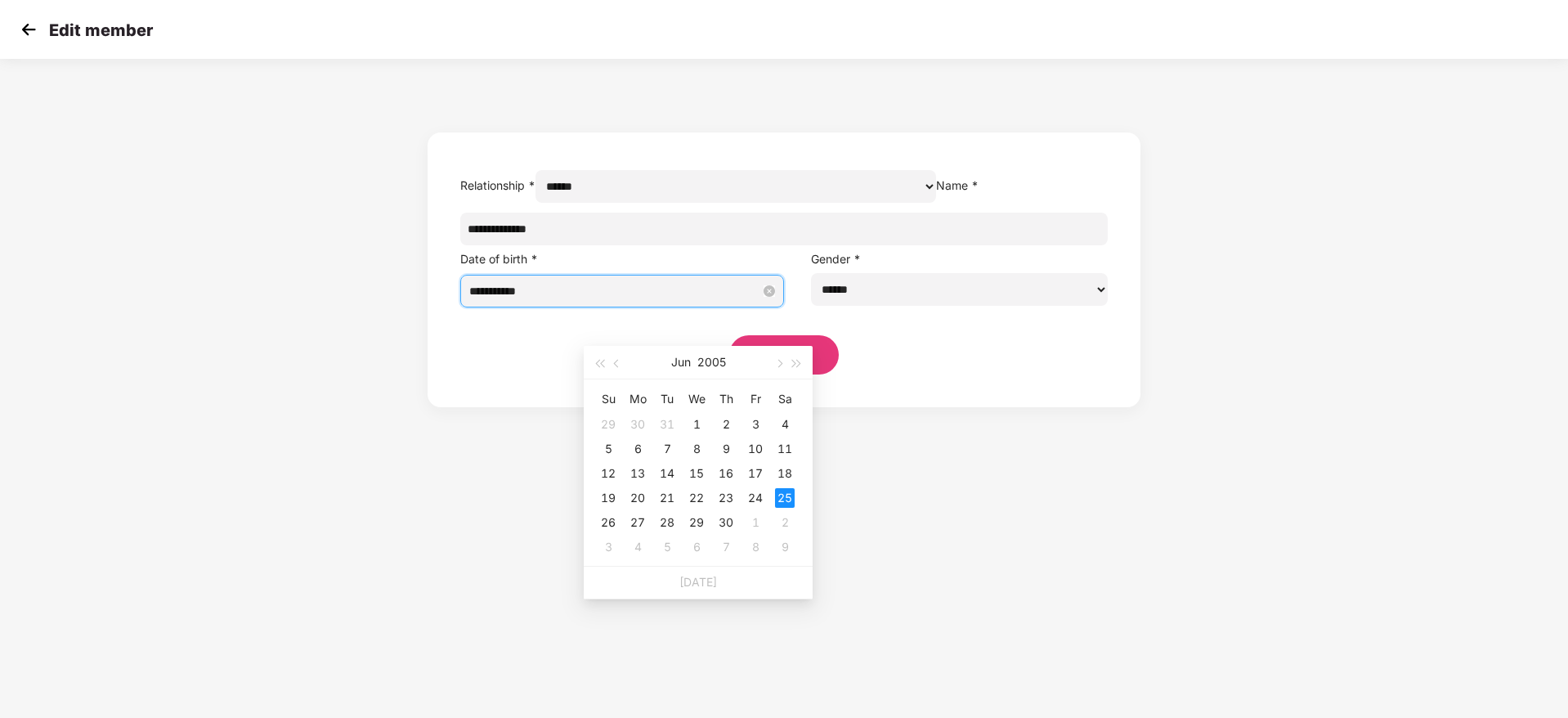
click at [668, 300] on input "**********" at bounding box center [614, 291] width 291 height 18
click at [599, 357] on button "button" at bounding box center [599, 362] width 18 height 33
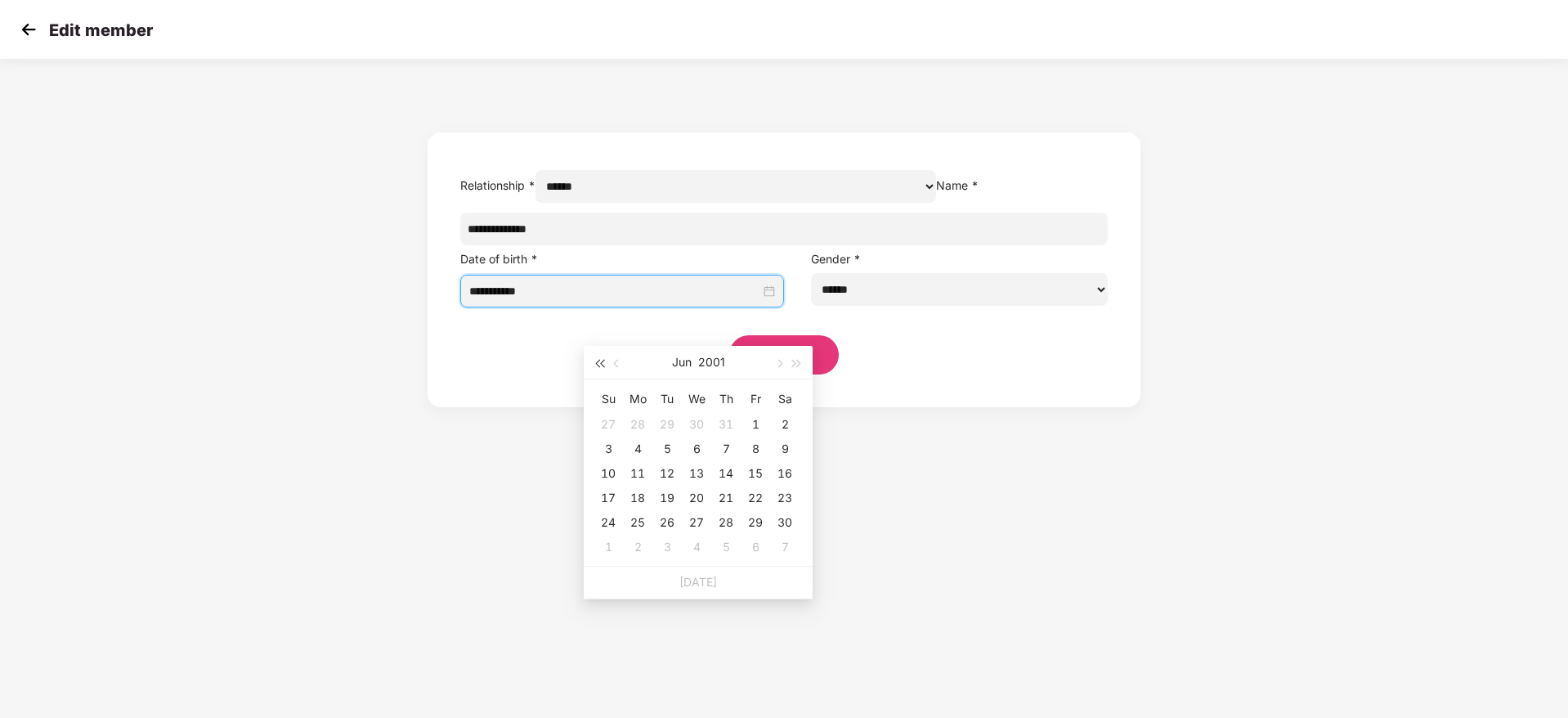
click at [599, 357] on button "button" at bounding box center [599, 362] width 18 height 33
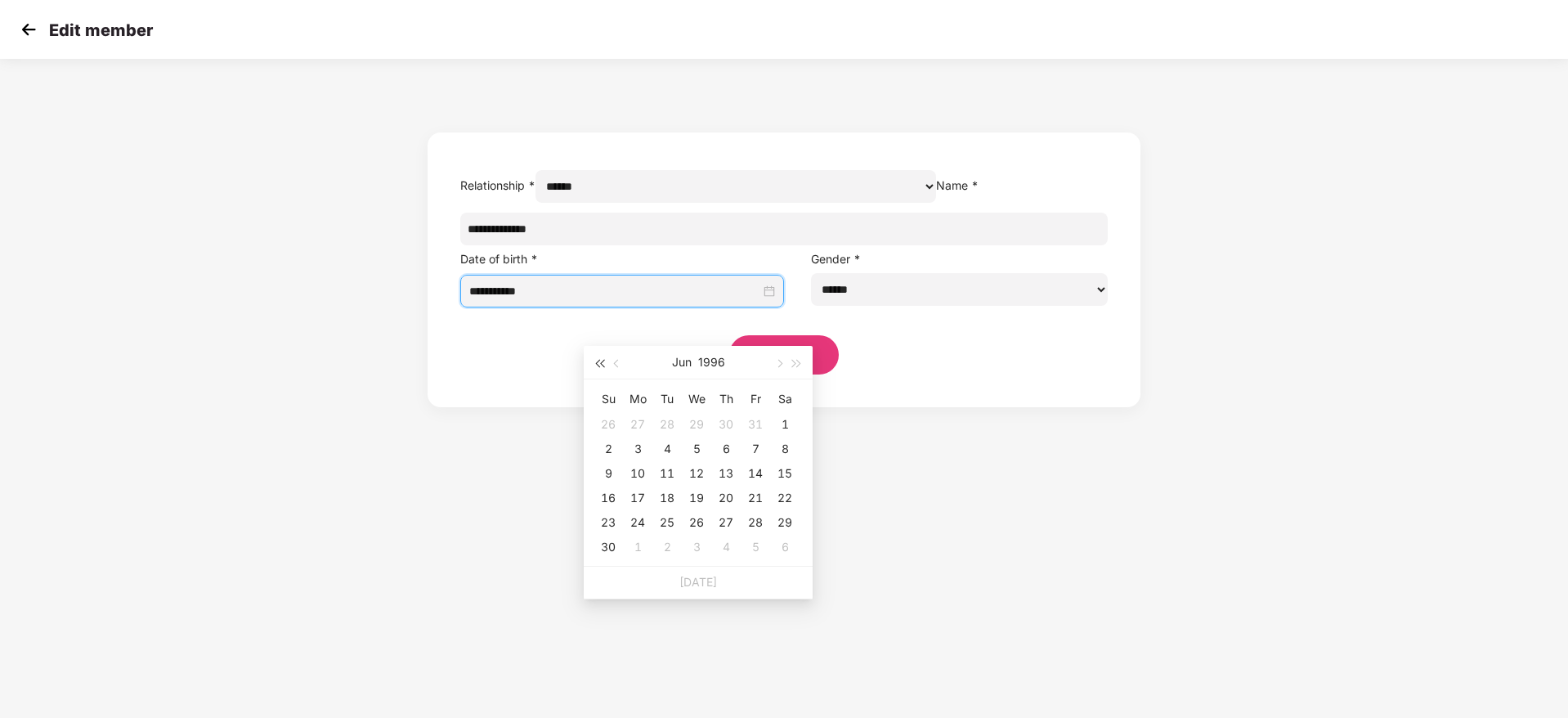
click at [599, 357] on button "button" at bounding box center [599, 362] width 18 height 33
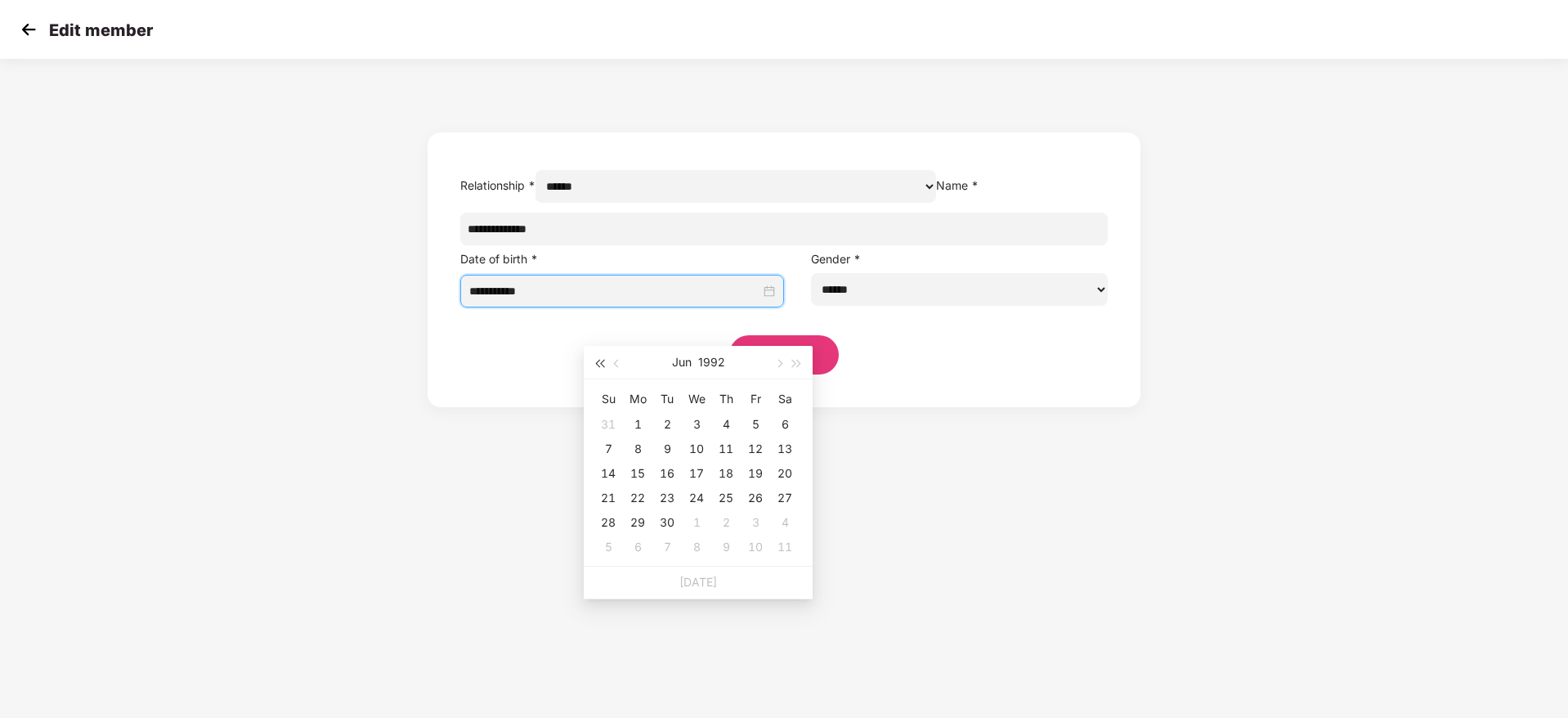
click at [599, 357] on button "button" at bounding box center [599, 362] width 18 height 33
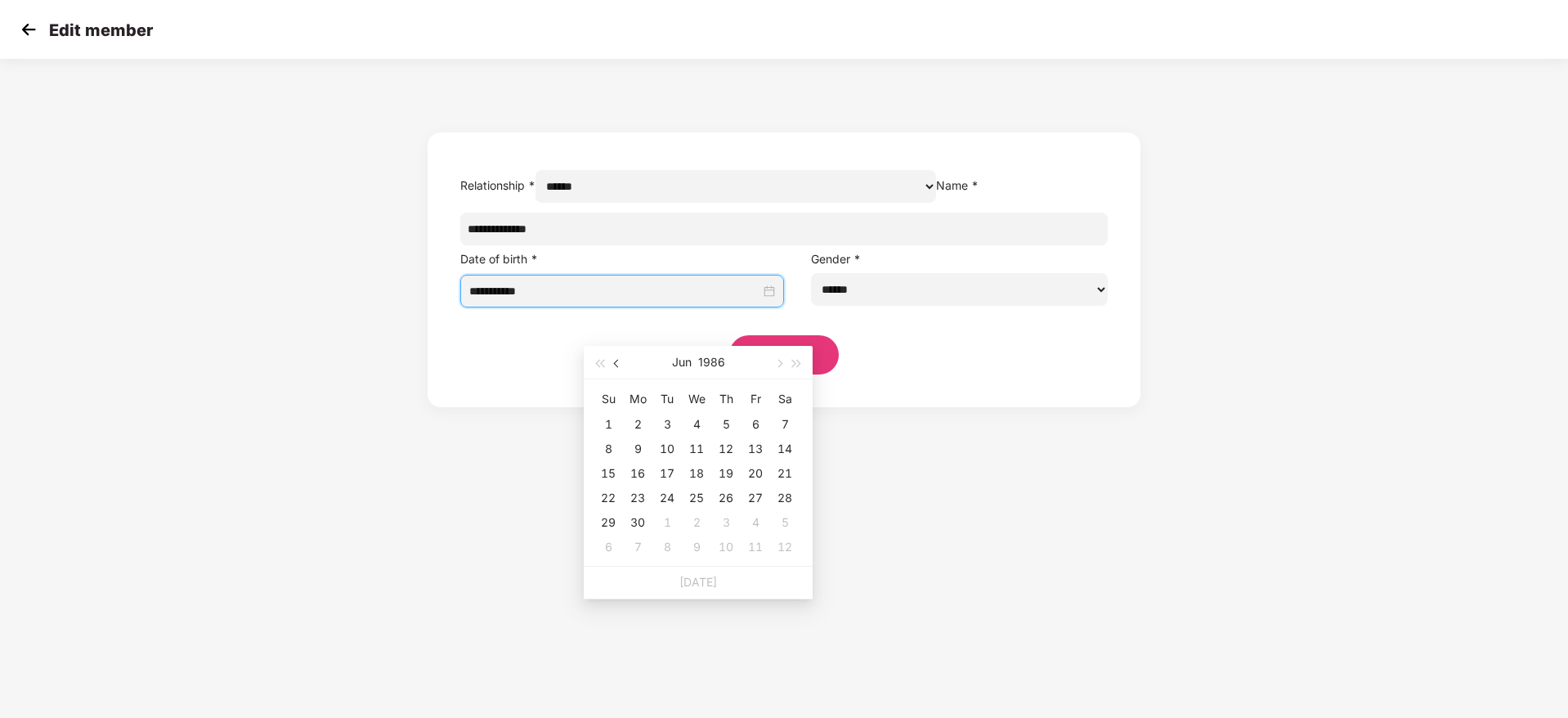
click at [617, 365] on span "button" at bounding box center [617, 364] width 8 height 8
type input "**********"
click at [669, 518] on div "29" at bounding box center [667, 523] width 20 height 20
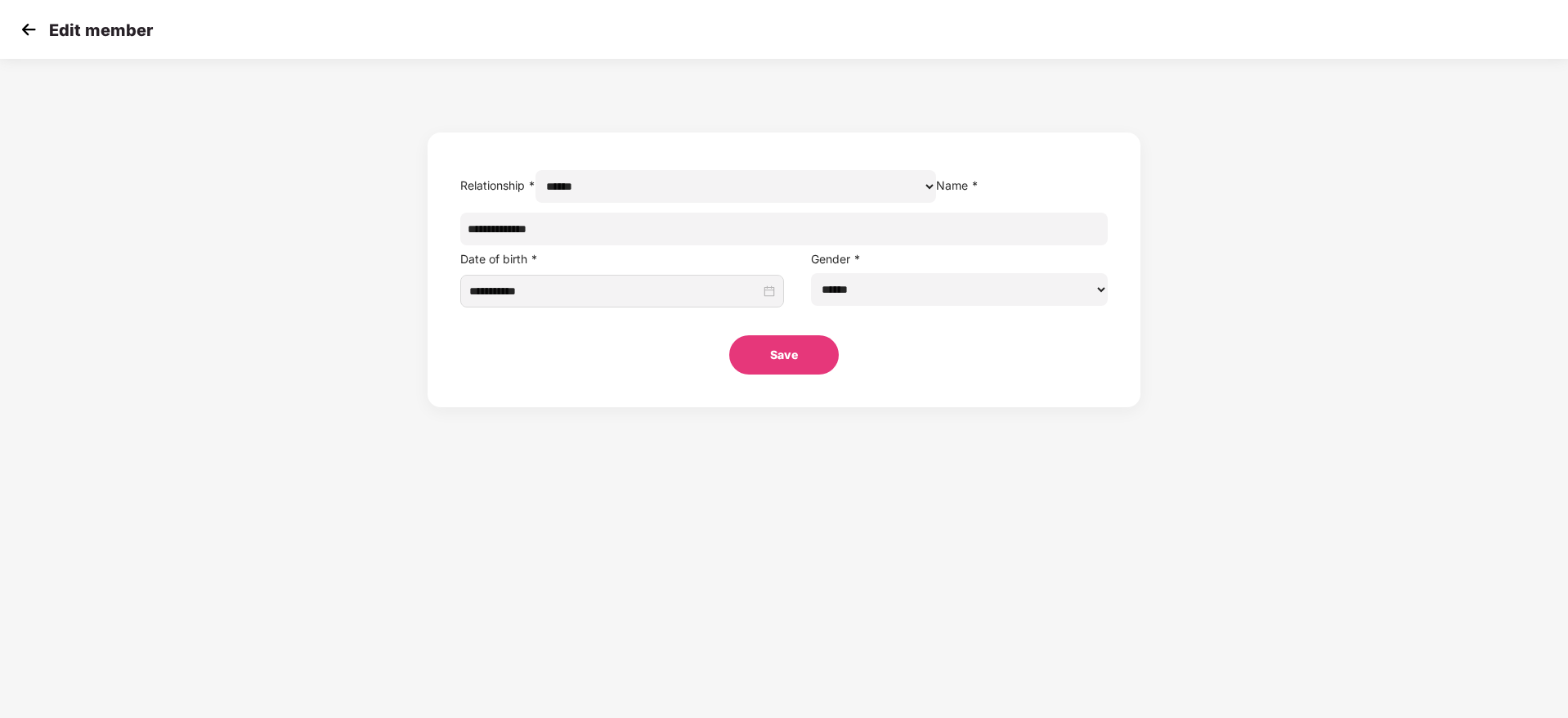
click at [758, 374] on button "Save" at bounding box center [784, 354] width 109 height 39
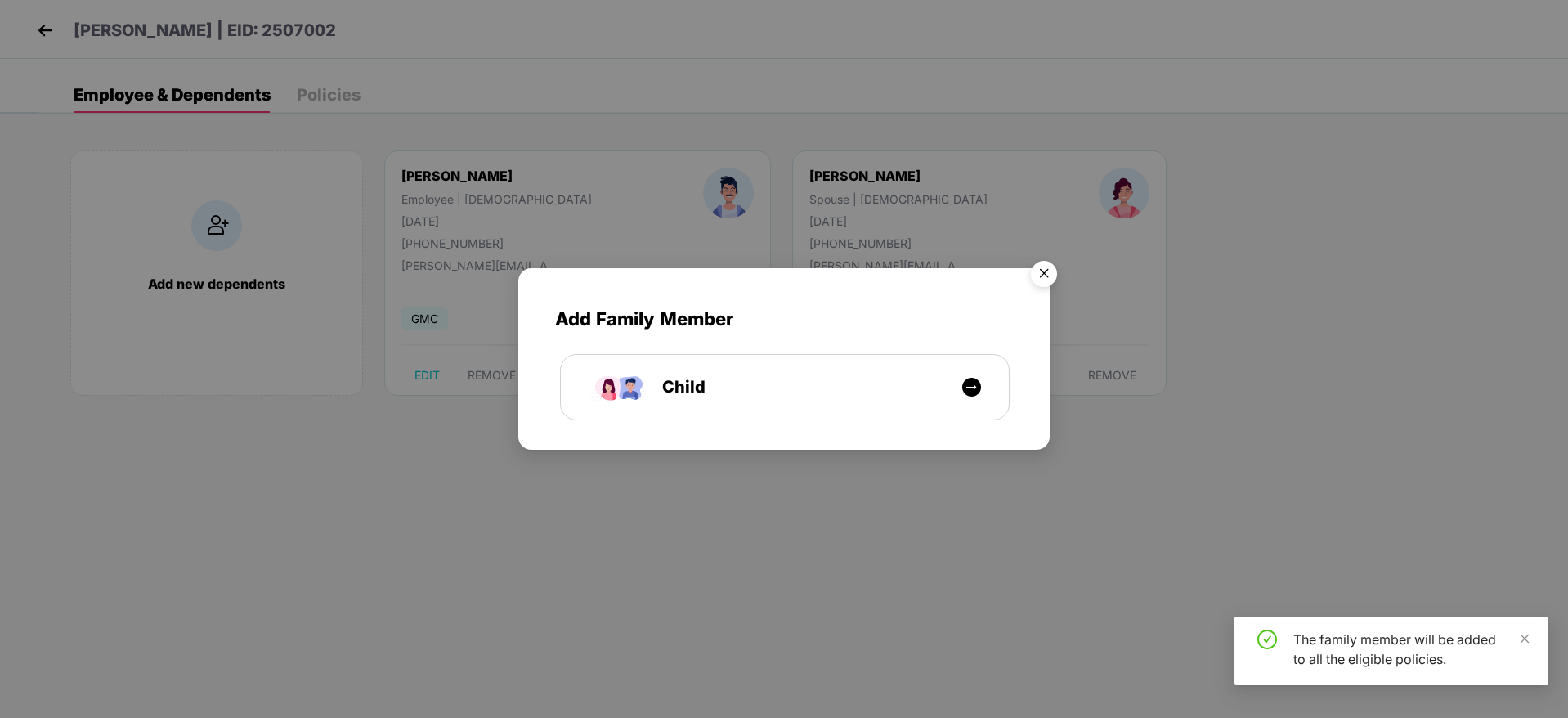
click at [1044, 270] on img "Close" at bounding box center [1044, 276] width 45 height 45
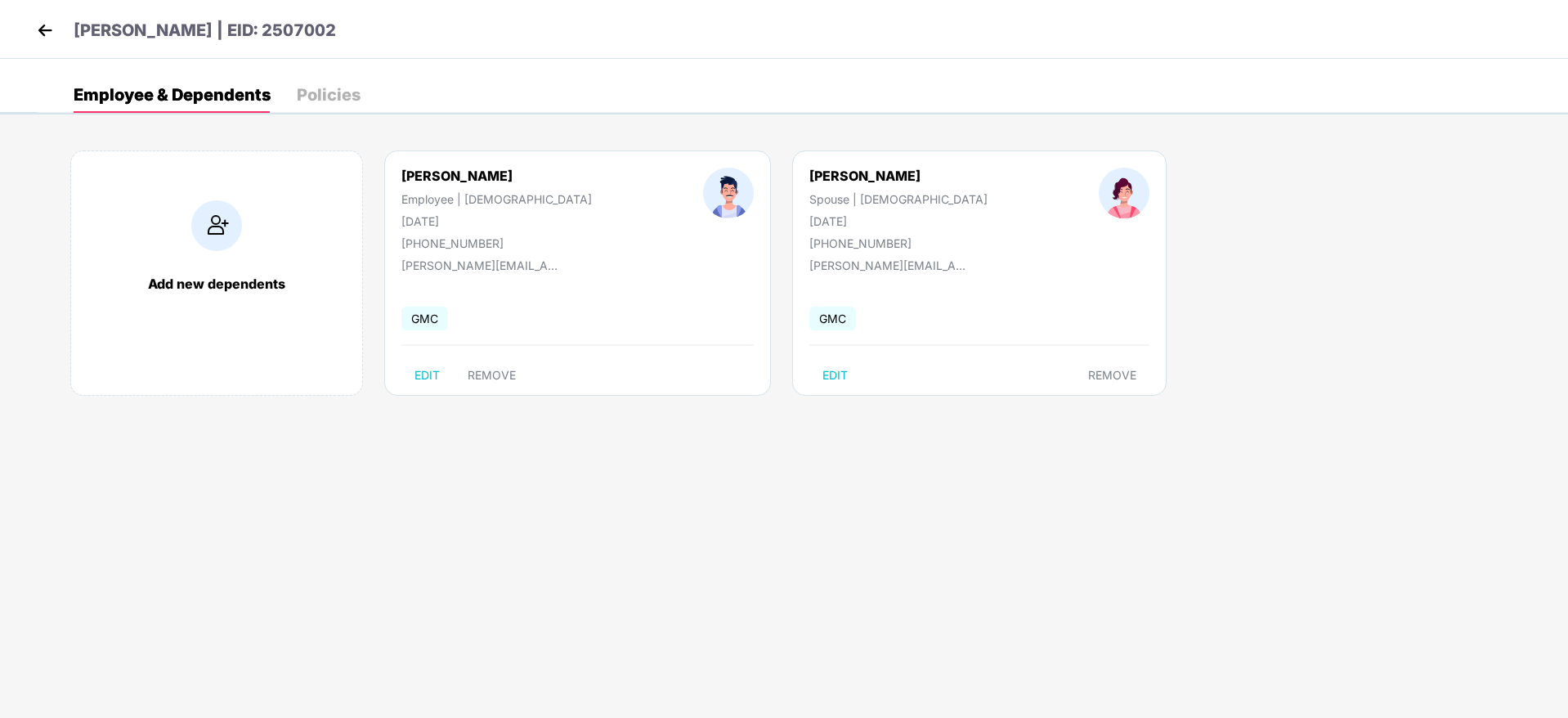
click at [49, 28] on img at bounding box center [45, 30] width 25 height 25
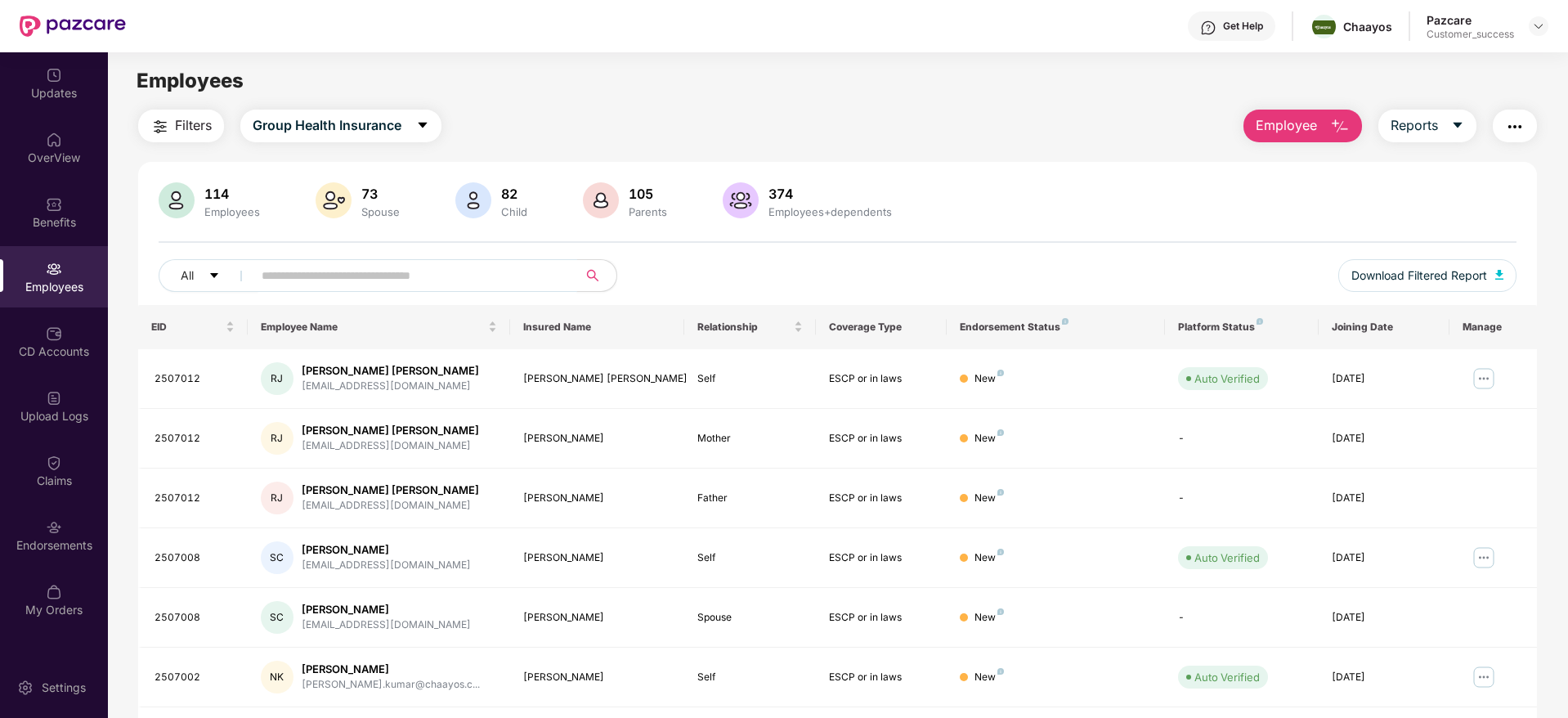
click at [338, 264] on input "text" at bounding box center [408, 275] width 294 height 25
paste input "*******"
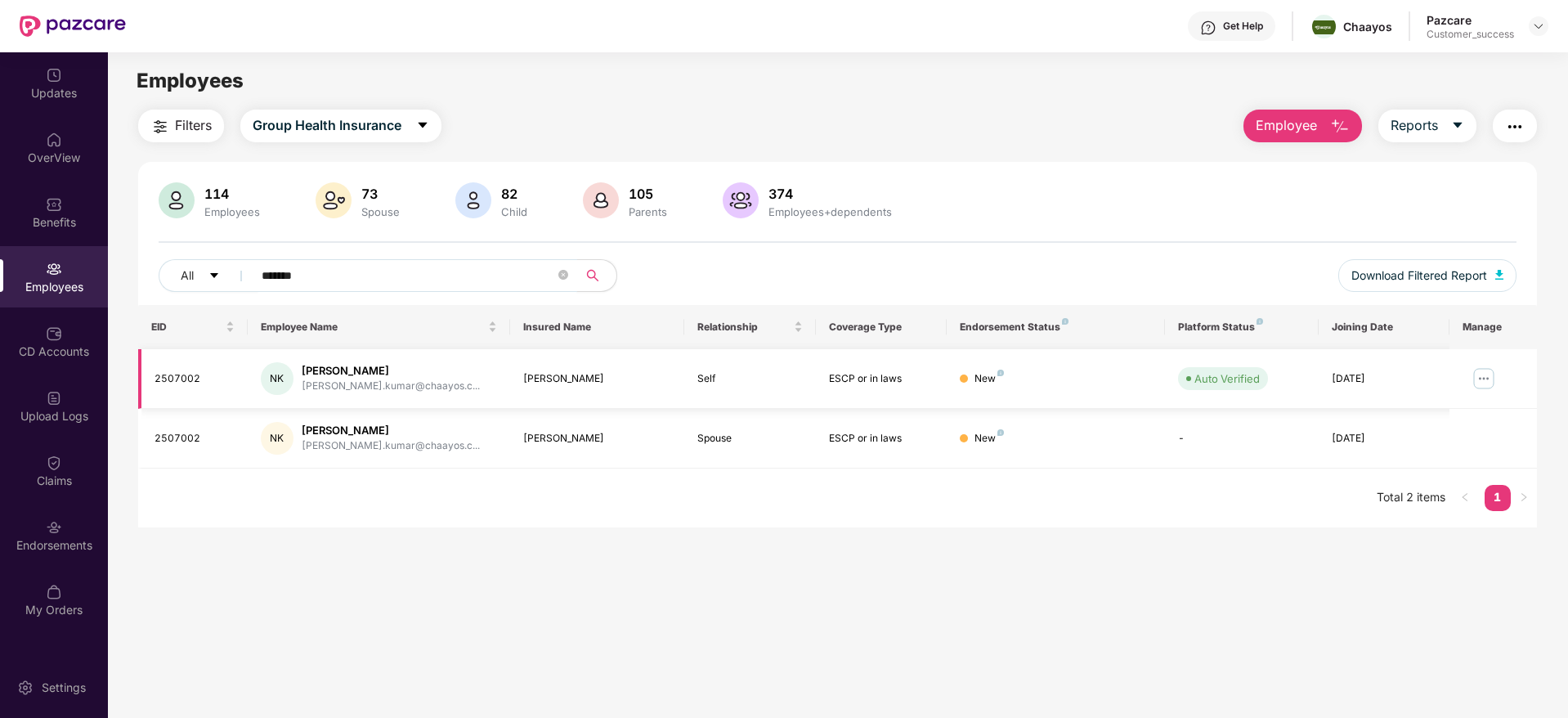
type input "*******"
click at [1491, 377] on img at bounding box center [1483, 378] width 26 height 26
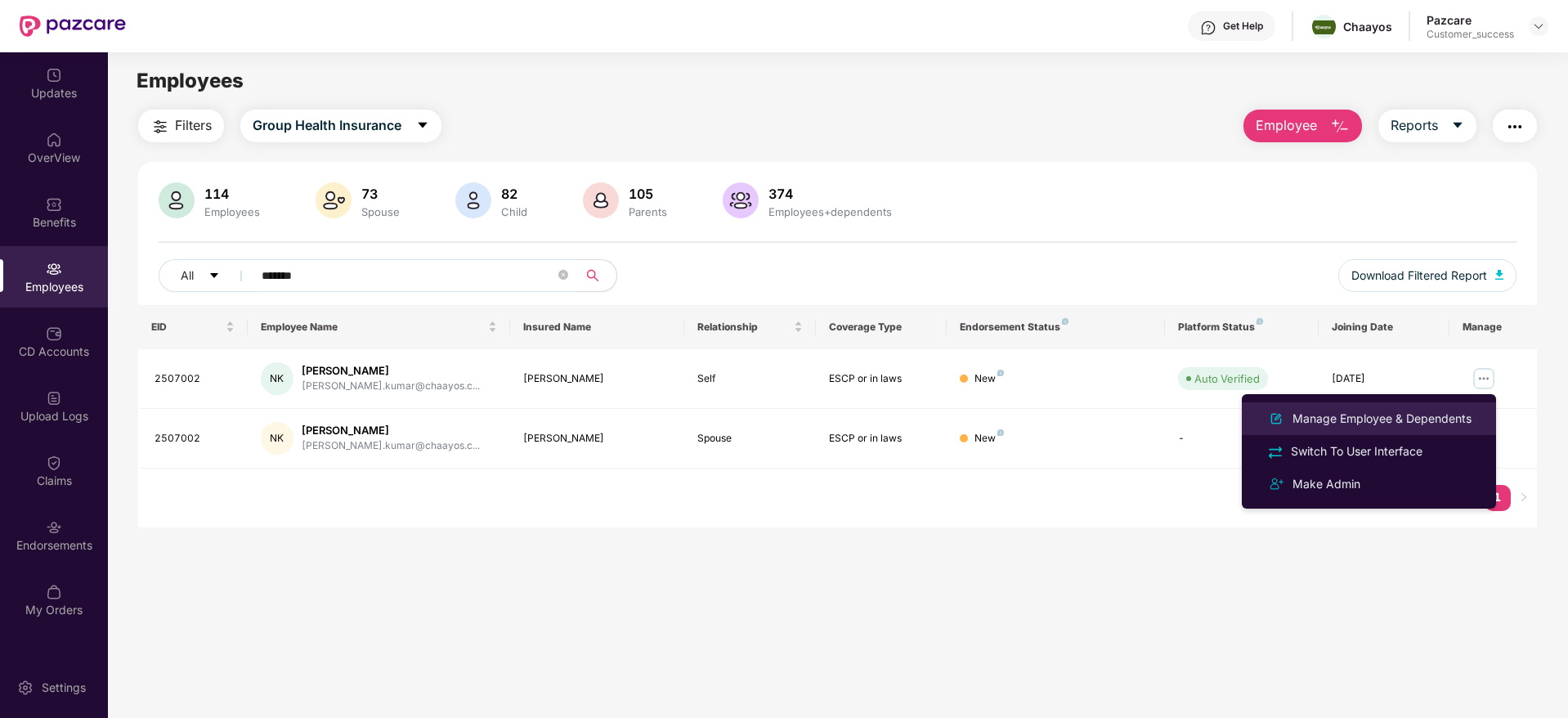
click at [1367, 420] on div "Manage Employee & Dependents" at bounding box center [1382, 419] width 185 height 18
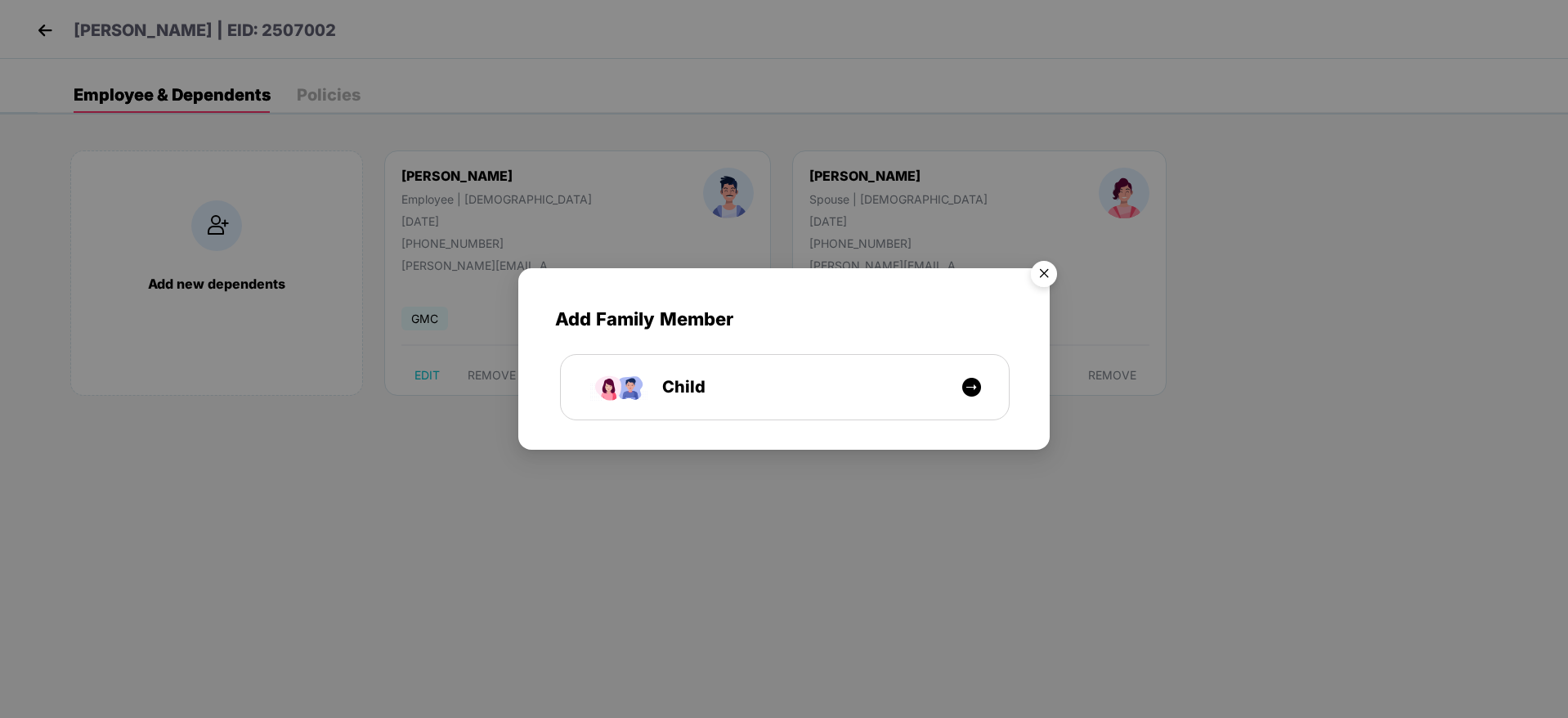
click at [1036, 280] on img "Close" at bounding box center [1044, 276] width 45 height 45
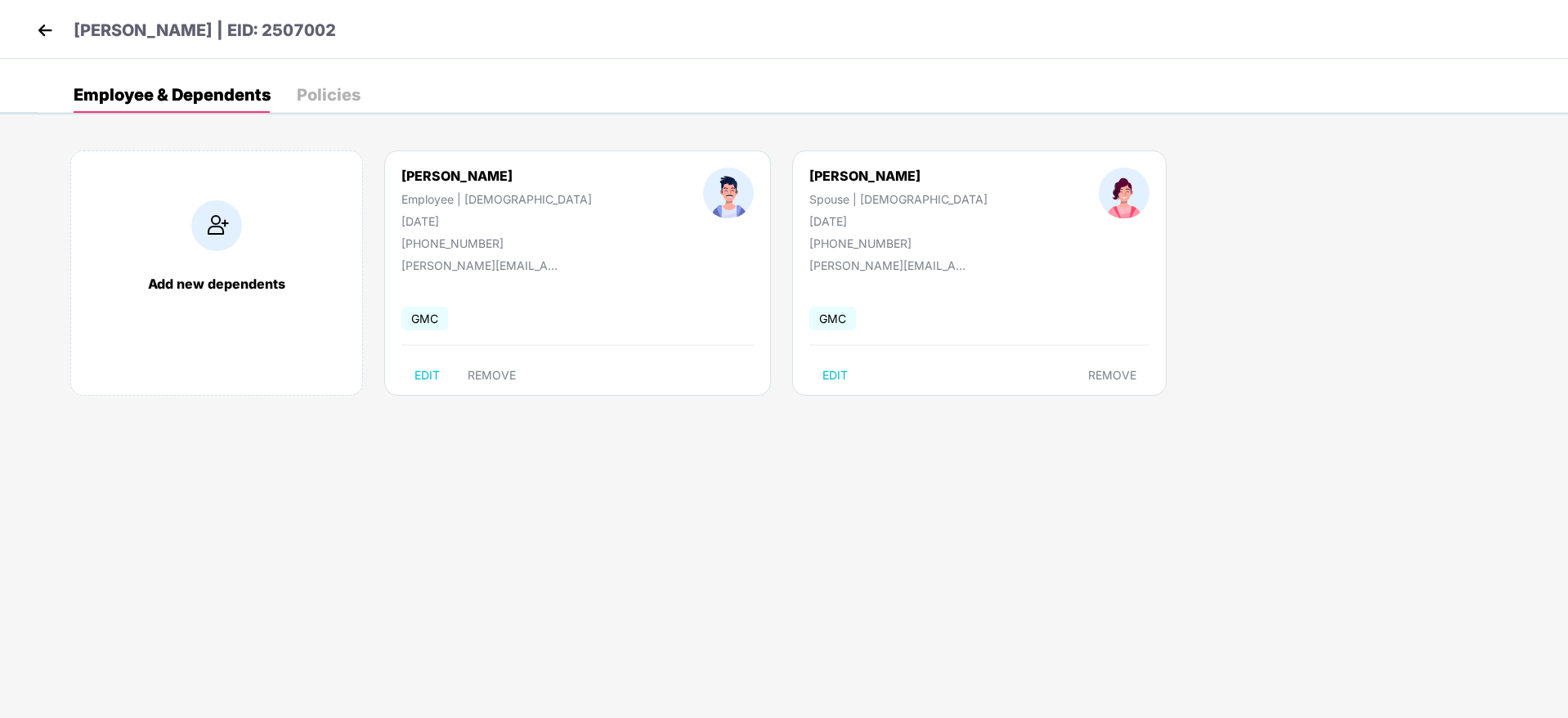
click at [45, 28] on img at bounding box center [45, 30] width 25 height 25
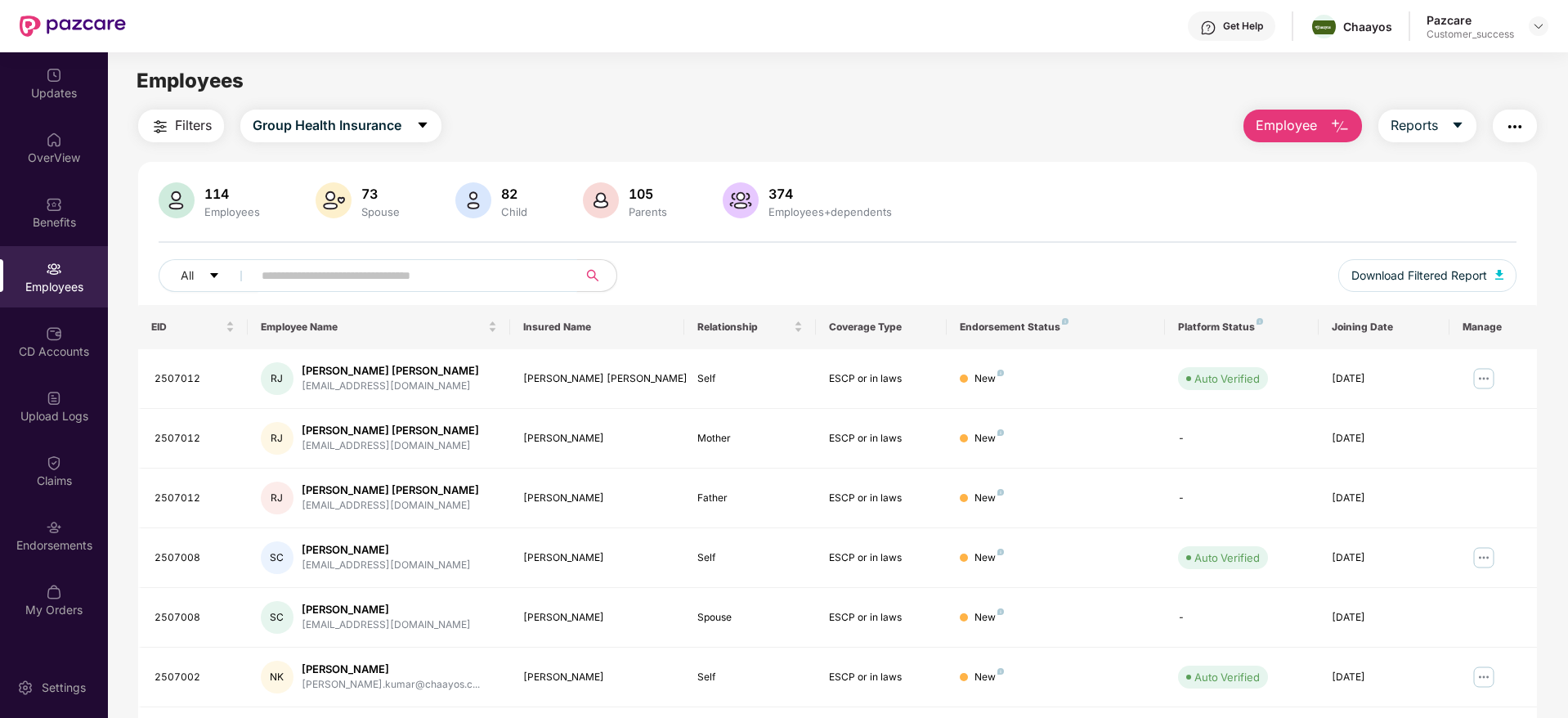
click at [390, 293] on div "All Download Filtered Report" at bounding box center [837, 282] width 1358 height 45
paste input "*******"
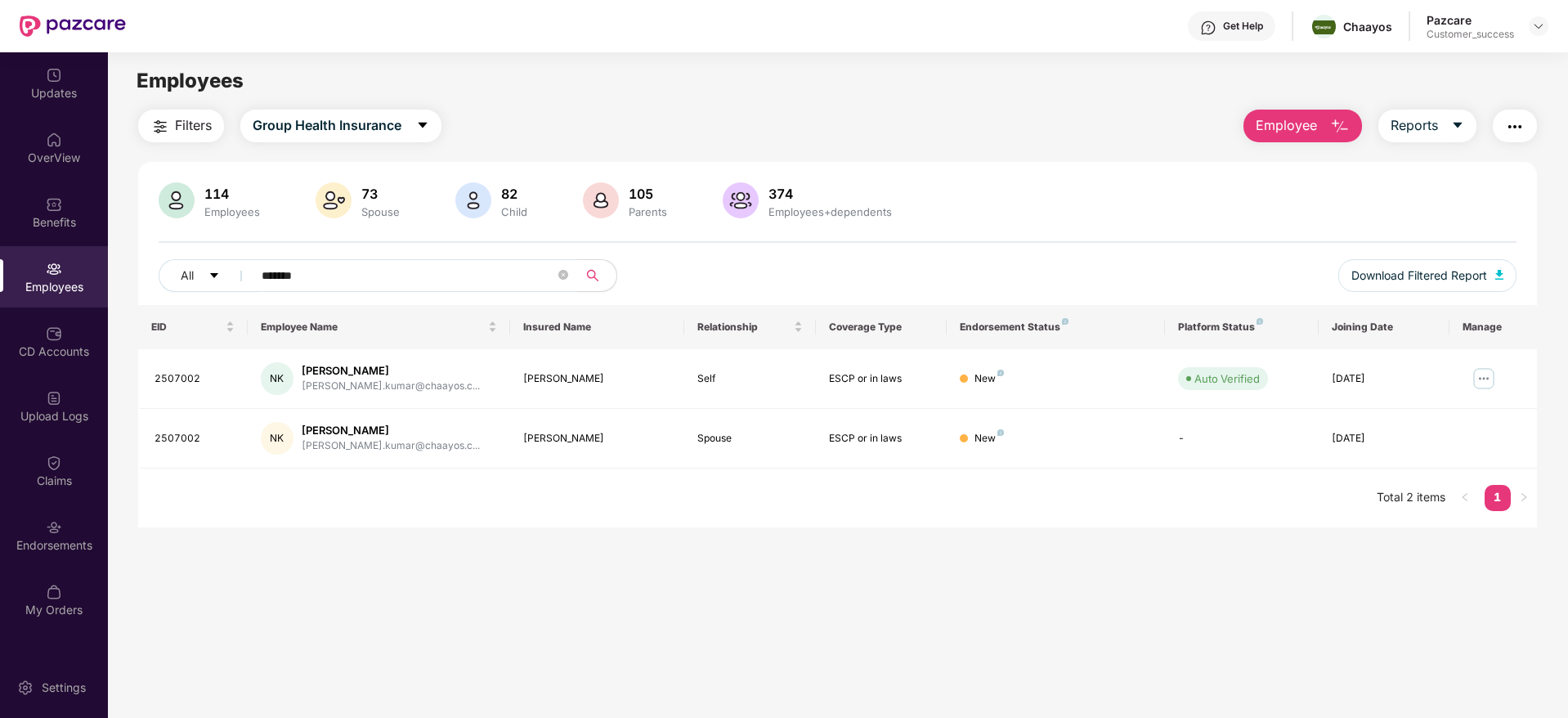
type input "*******"
click at [1531, 30] on div at bounding box center [1539, 26] width 20 height 20
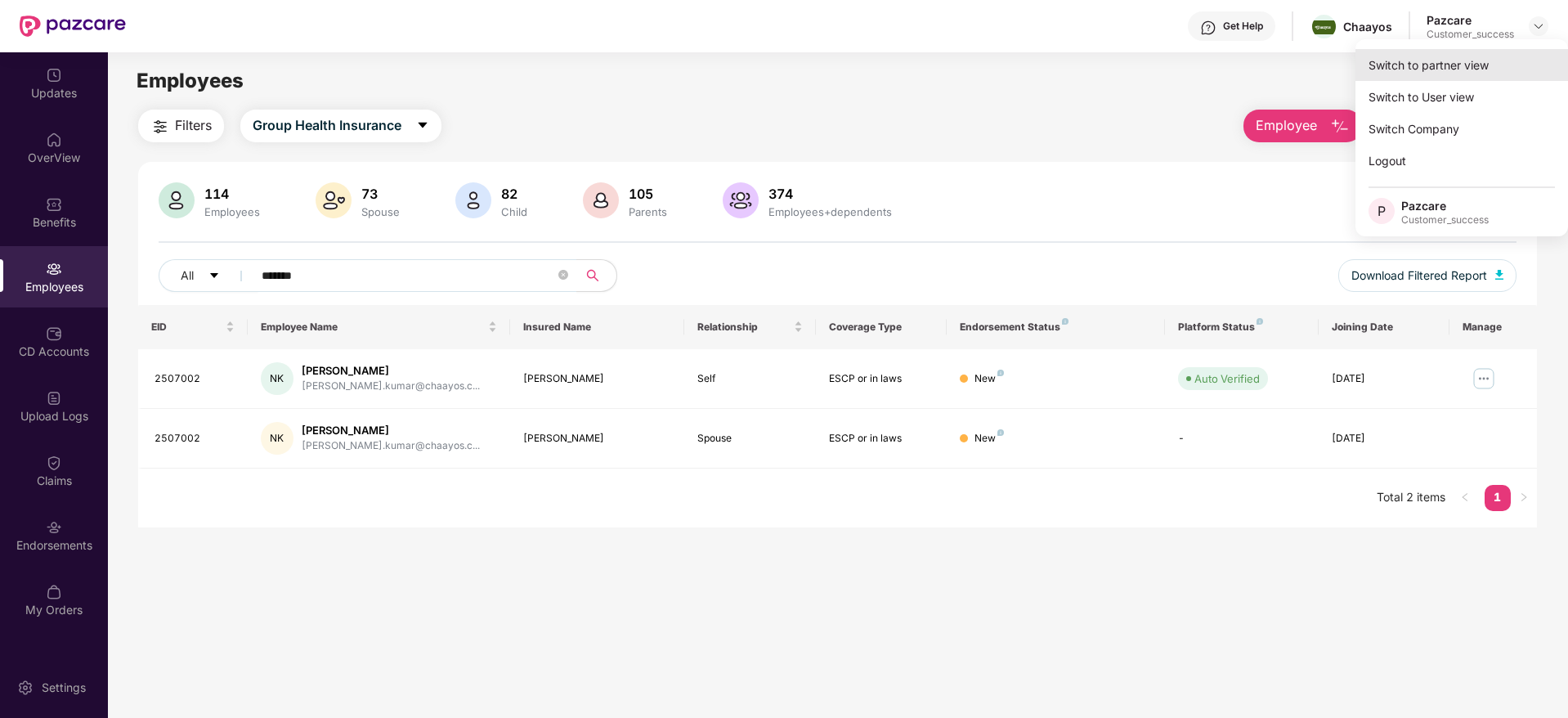
click at [1430, 74] on div "Switch to partner view" at bounding box center [1462, 65] width 213 height 32
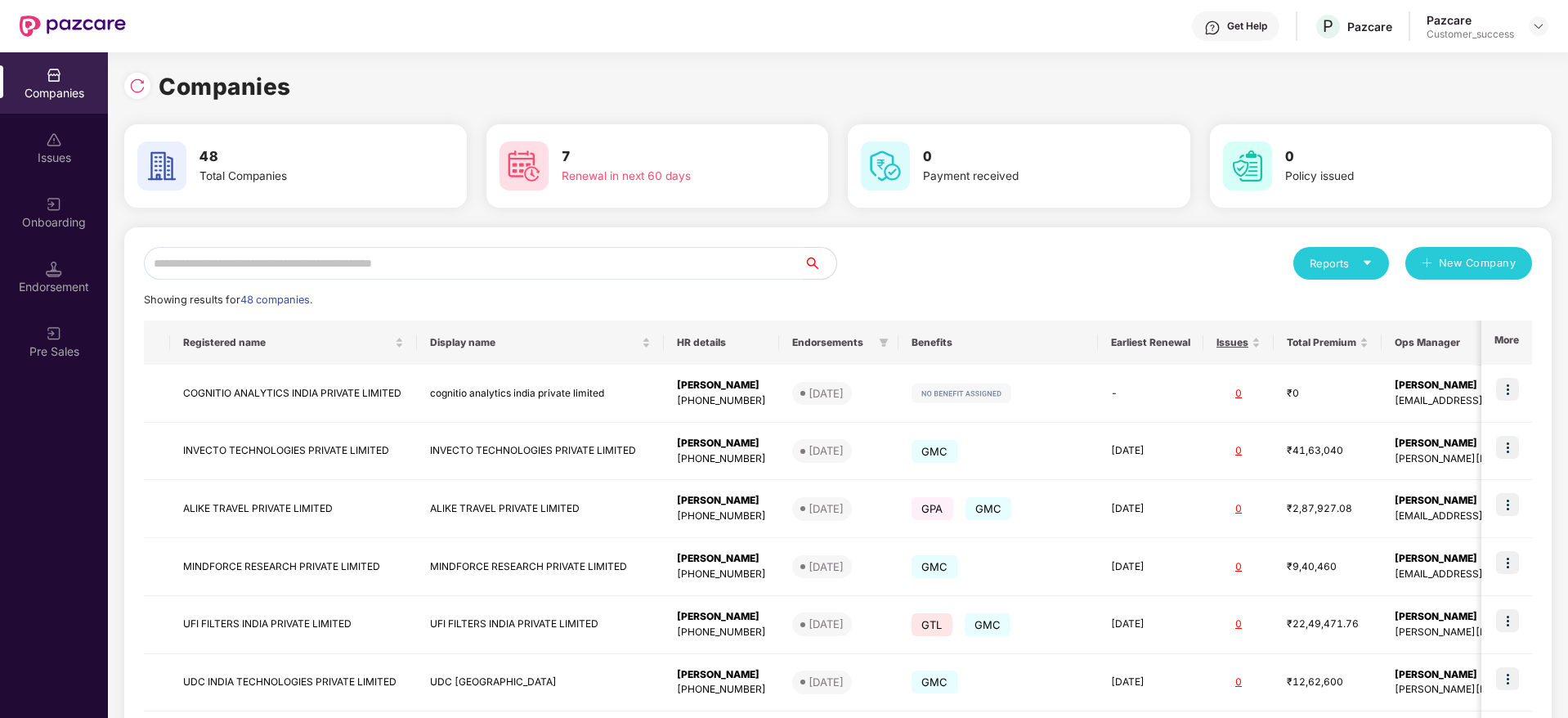
click at [408, 253] on input "text" at bounding box center [474, 264] width 660 height 33
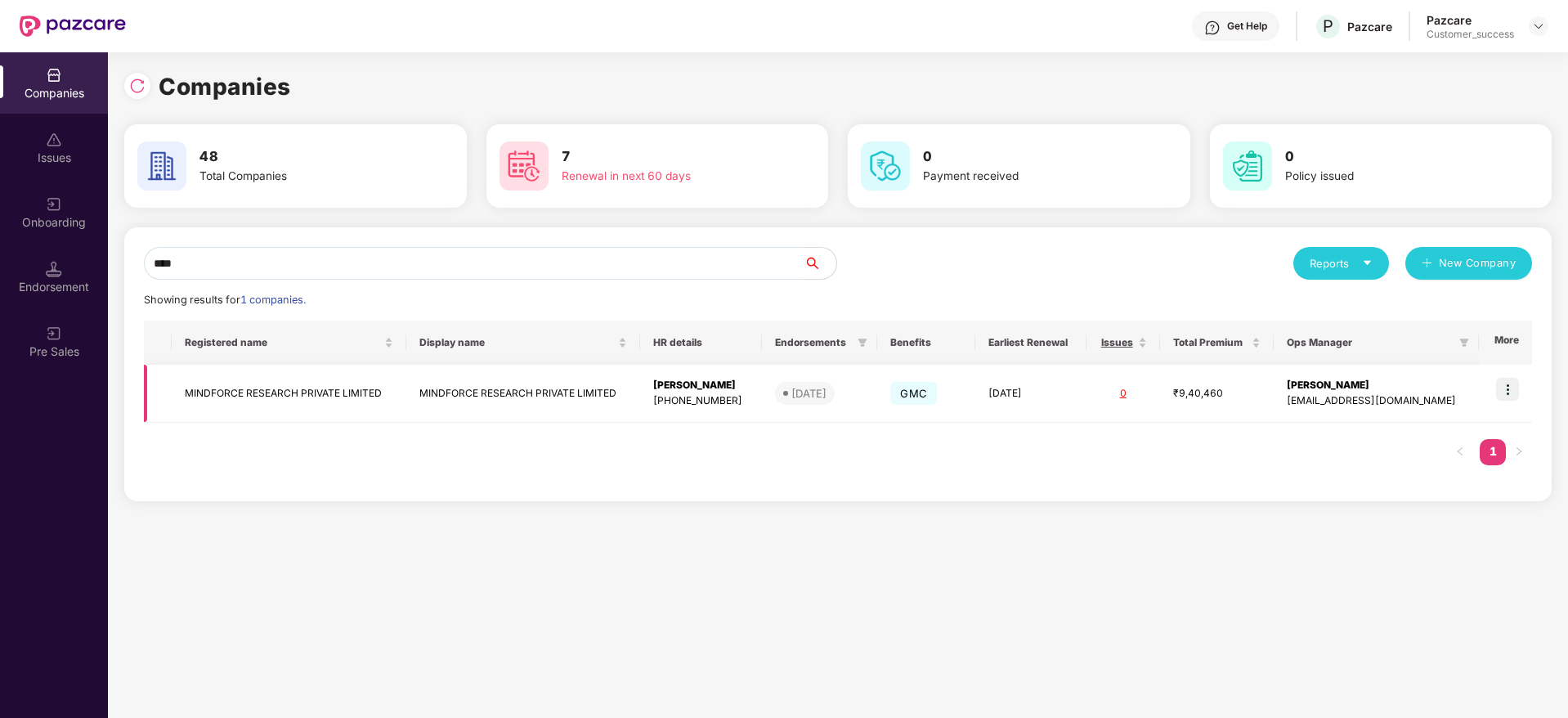
type input "****"
click at [1507, 384] on img at bounding box center [1507, 388] width 23 height 23
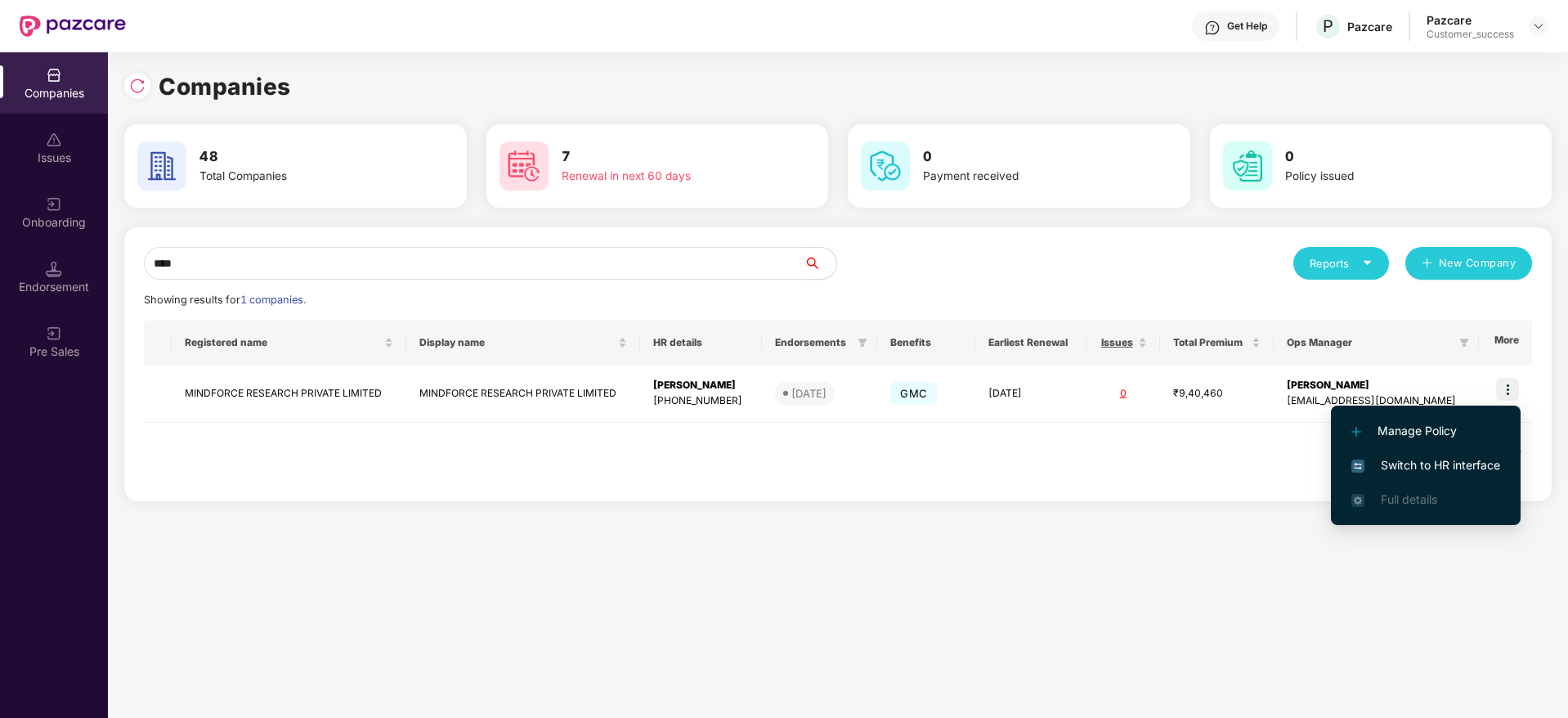
click at [1410, 460] on span "Switch to HR interface" at bounding box center [1425, 465] width 149 height 18
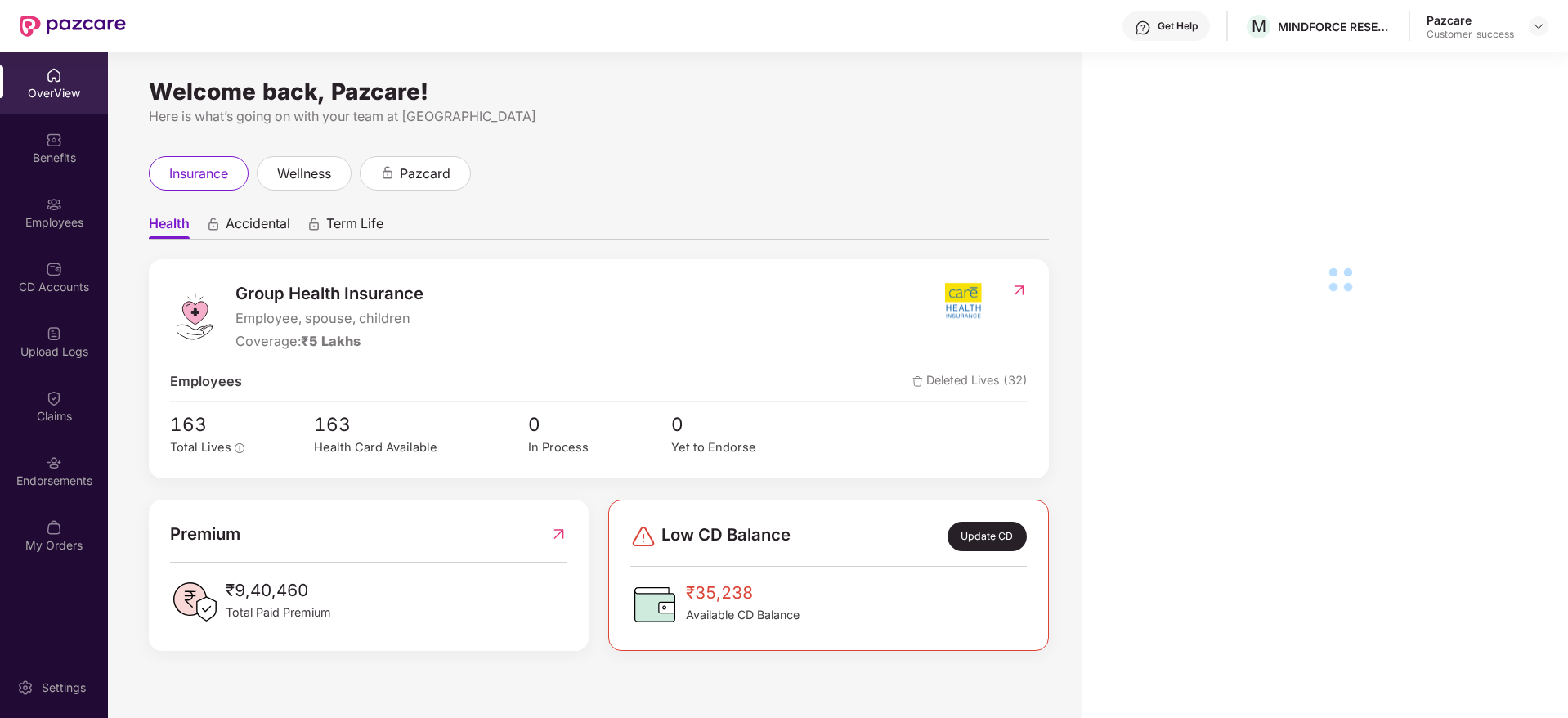
click at [65, 226] on div "Employees" at bounding box center [54, 223] width 108 height 16
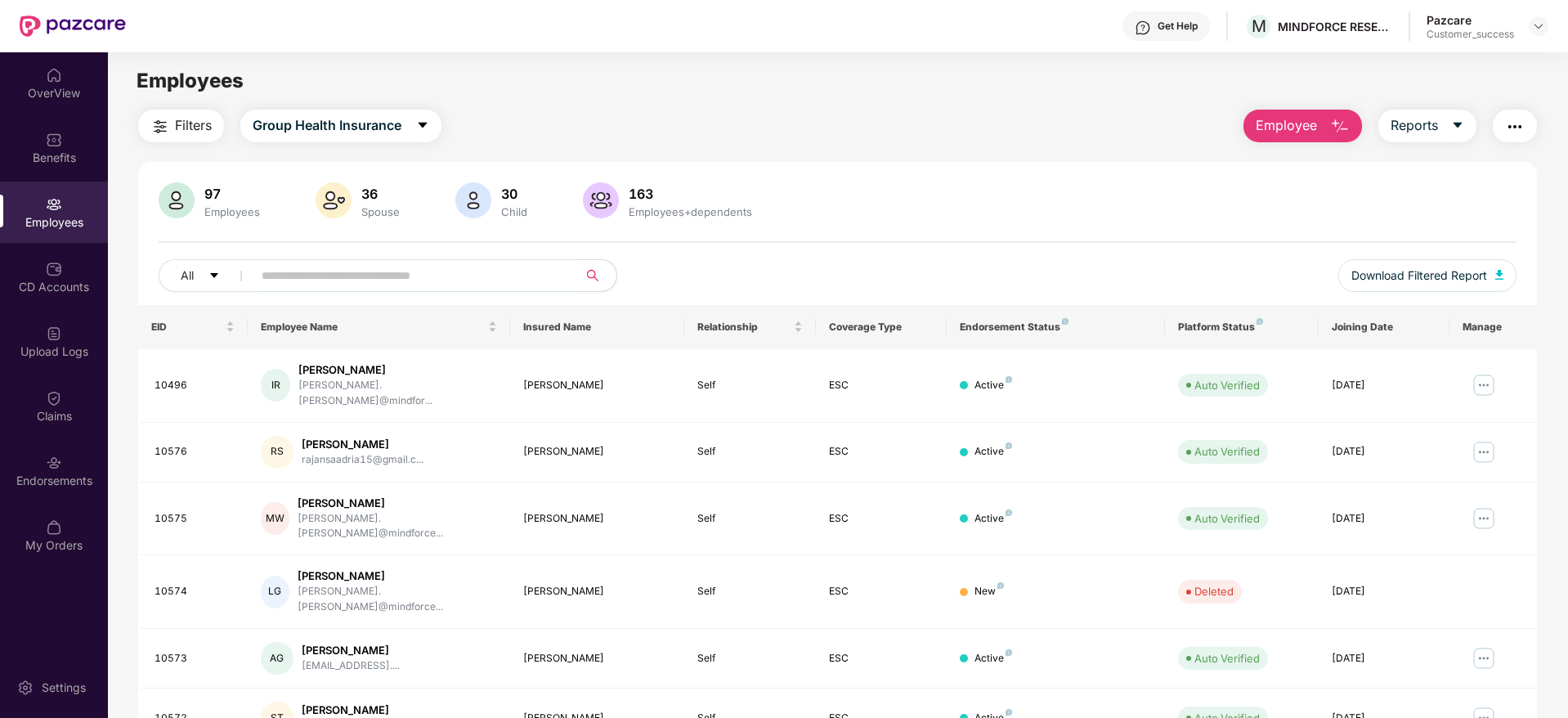
click at [325, 272] on input "text" at bounding box center [408, 275] width 294 height 25
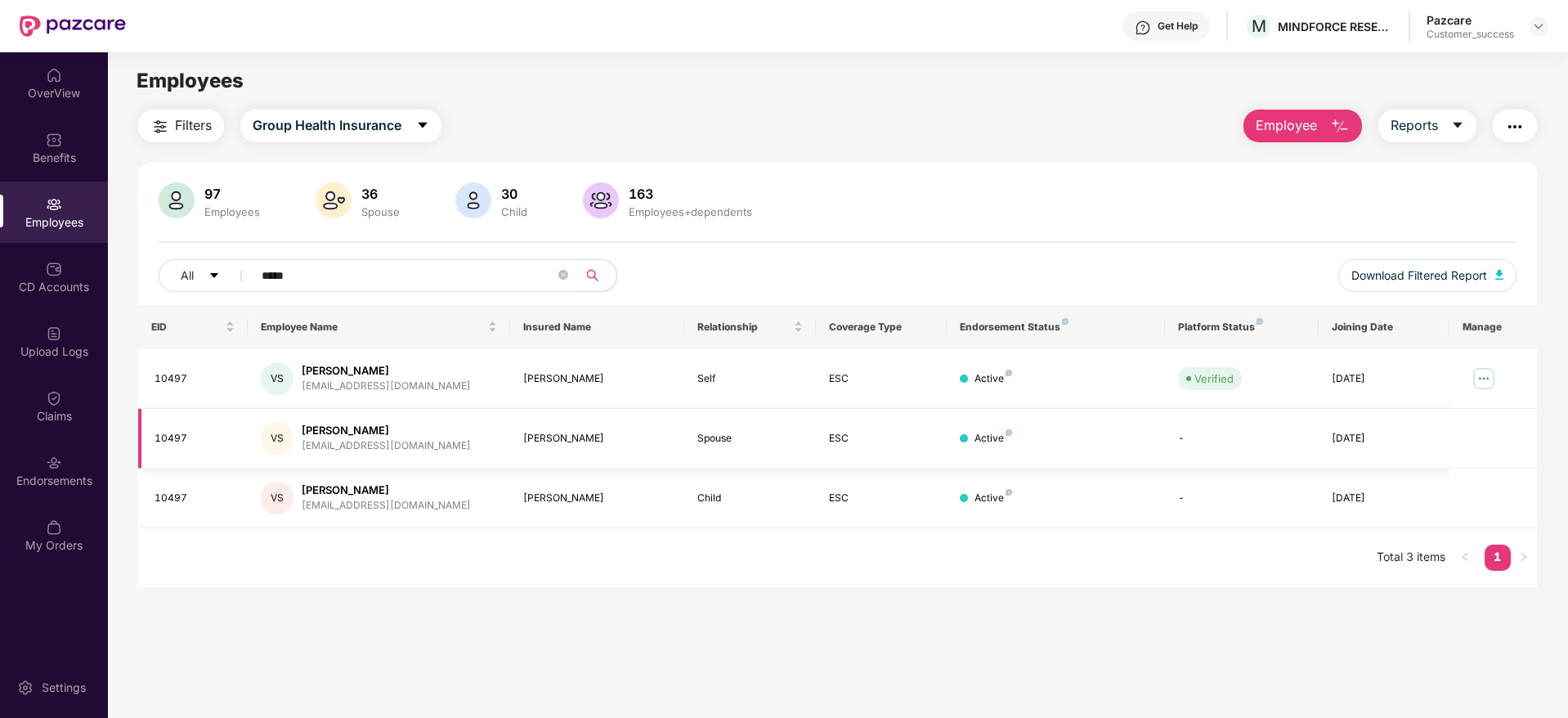
type input "*****"
drag, startPoint x: 599, startPoint y: 444, endPoint x: 520, endPoint y: 443, distance: 79.0
click at [520, 443] on td "[PERSON_NAME]" at bounding box center [597, 439] width 175 height 60
copy div "[PERSON_NAME]"
click at [73, 148] on div "Benefits" at bounding box center [54, 147] width 108 height 61
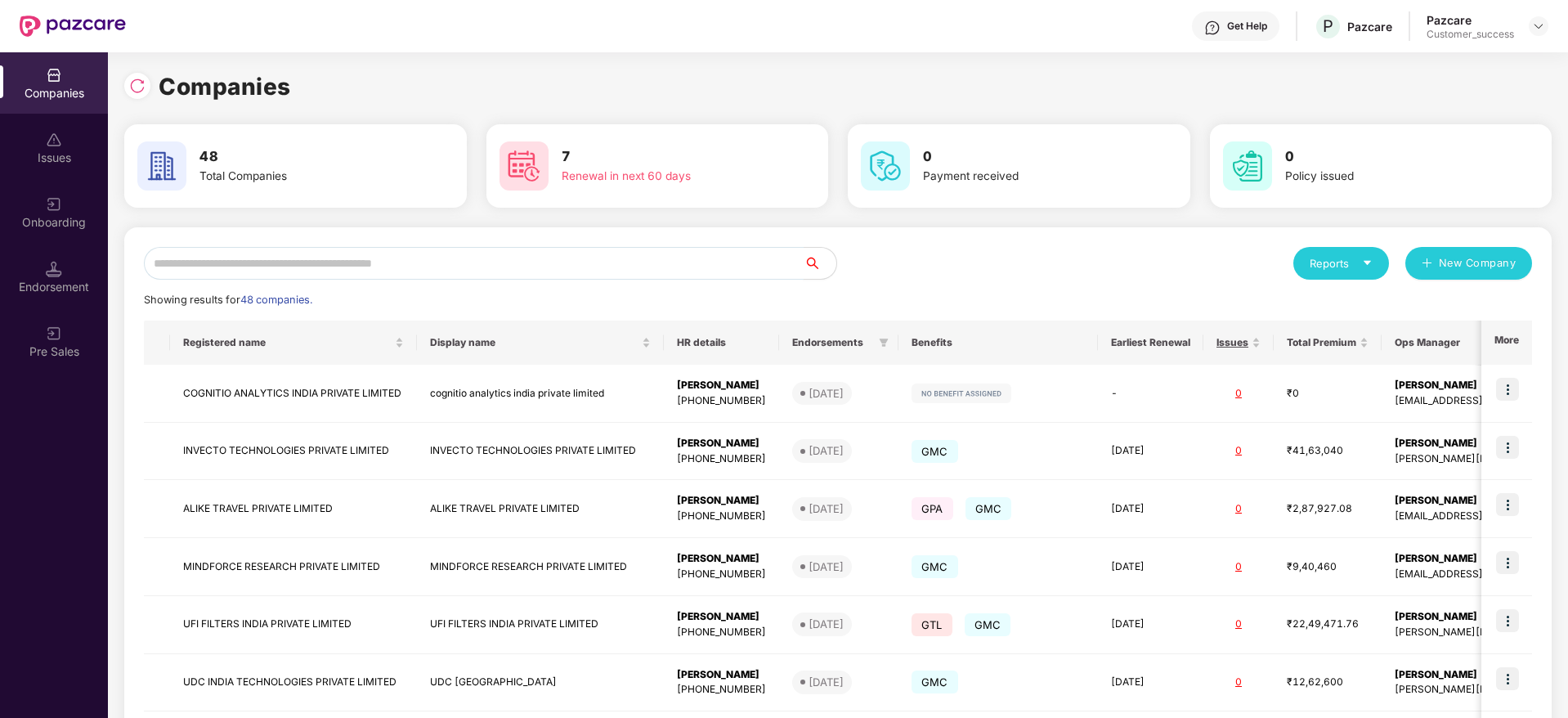
click at [303, 254] on input "text" at bounding box center [474, 264] width 660 height 33
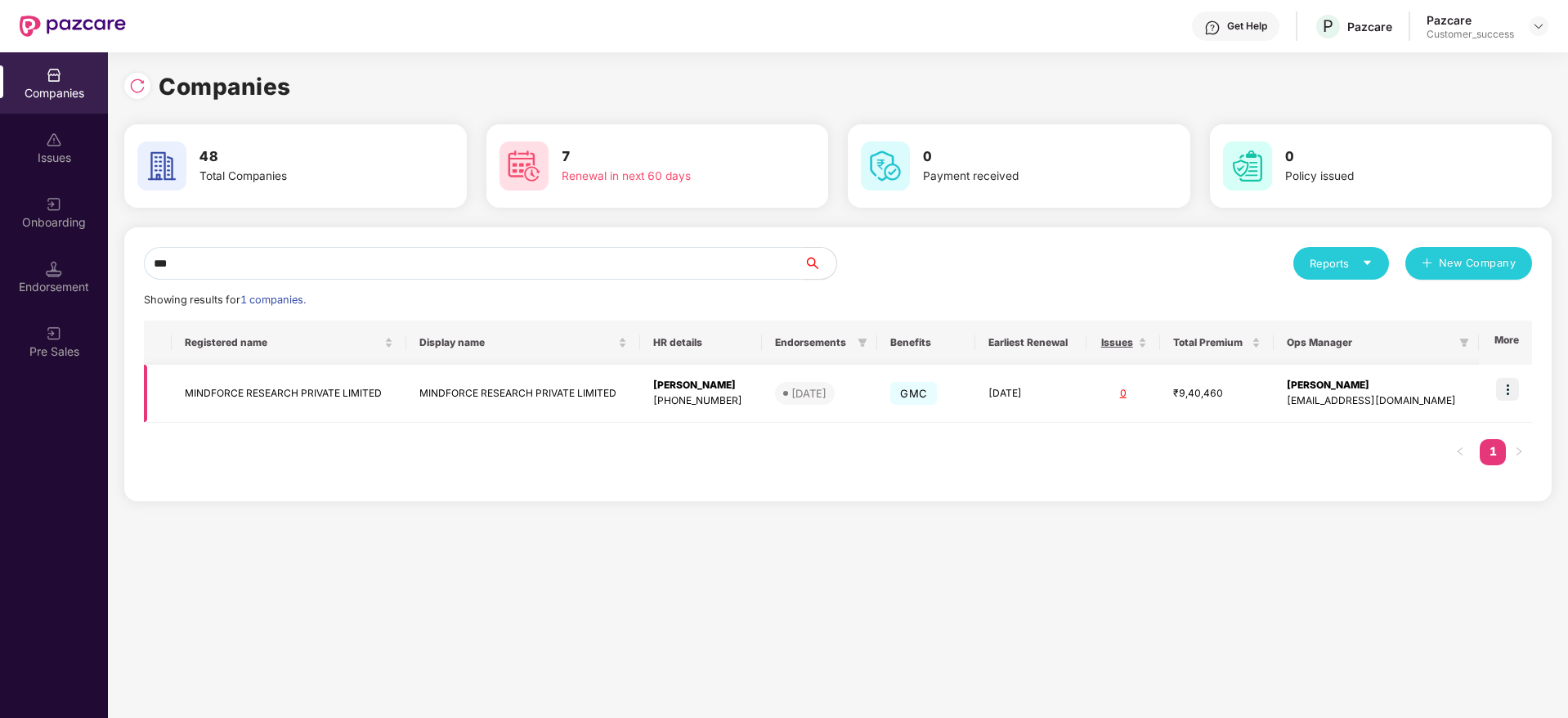
type input "***"
click at [1514, 382] on img at bounding box center [1507, 388] width 23 height 23
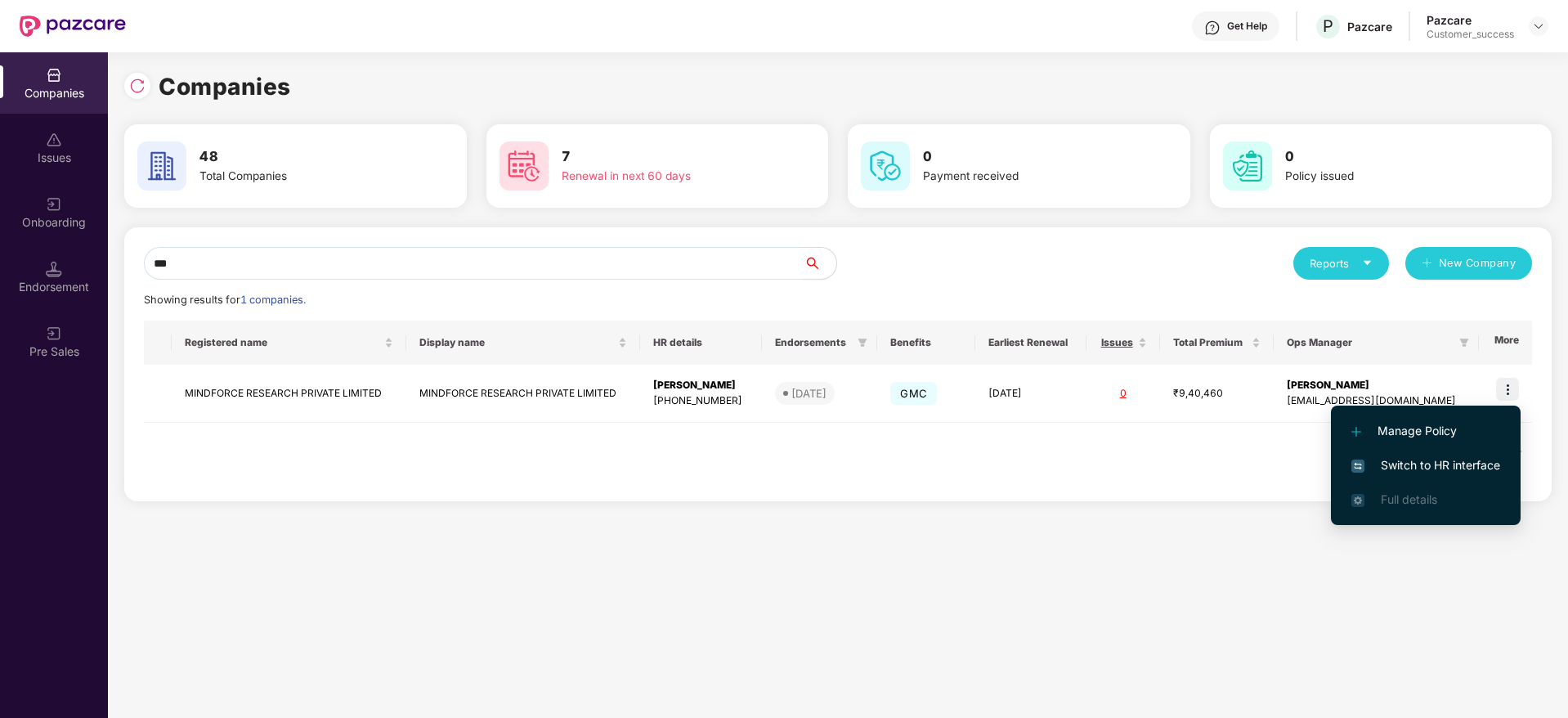
click at [1424, 464] on span "Switch to HR interface" at bounding box center [1425, 465] width 149 height 18
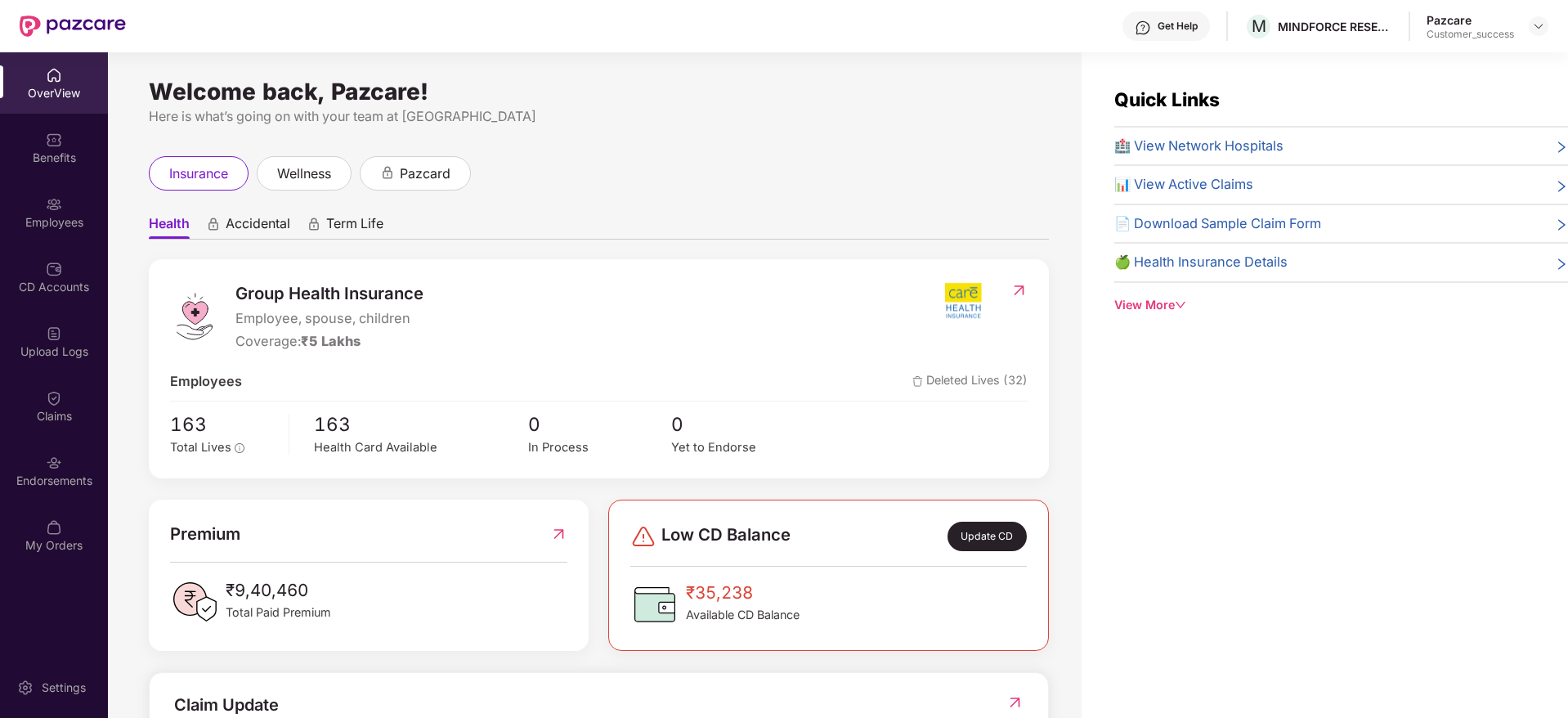
click at [55, 155] on div "Benefits" at bounding box center [54, 158] width 108 height 16
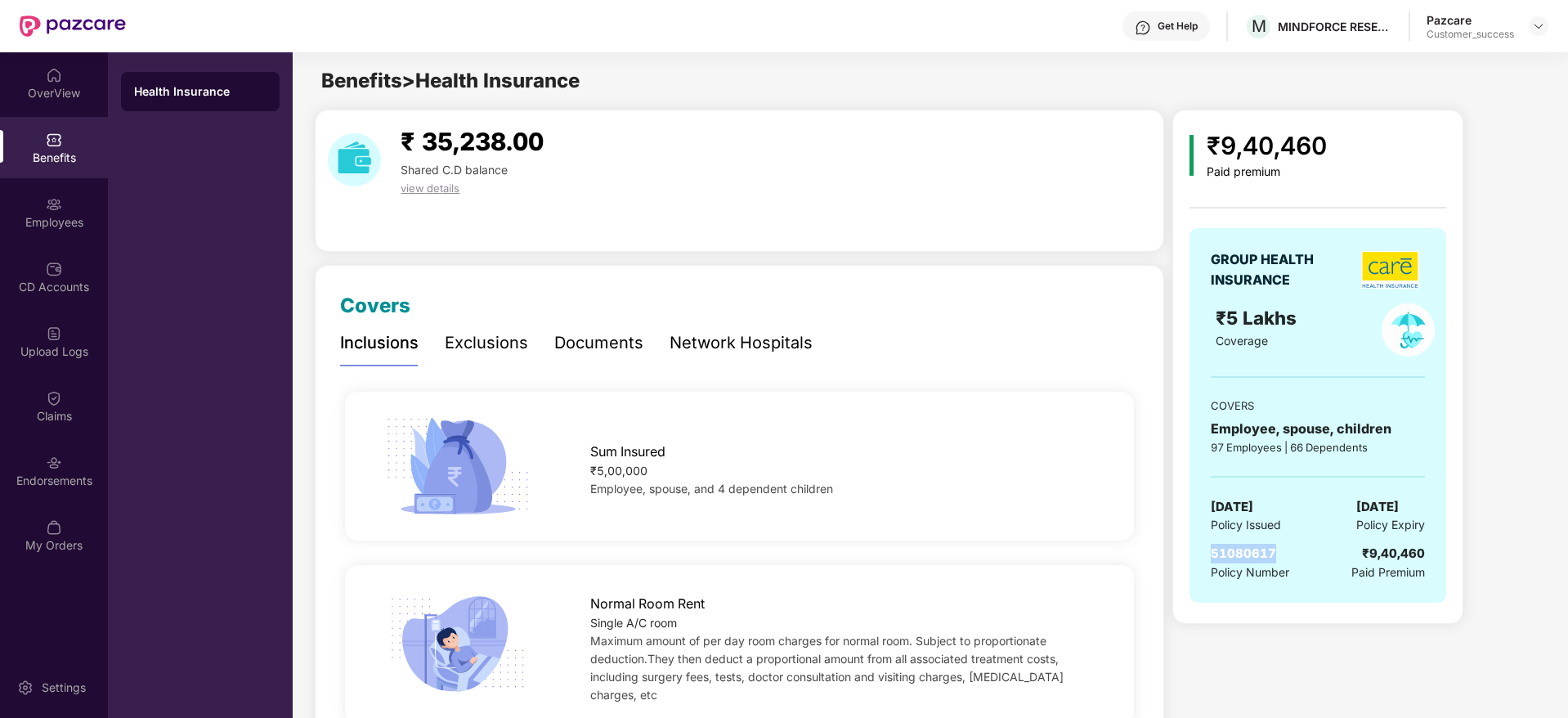
drag, startPoint x: 1274, startPoint y: 545, endPoint x: 1206, endPoint y: 551, distance: 68.3
click at [1206, 551] on div "GROUP HEALTH INSURANCE ₹5 Lakhs Coverage COVERS Employee, spouse, children 97 E…" at bounding box center [1317, 415] width 256 height 374
copy span "51080617"
click at [42, 223] on div "Employees" at bounding box center [54, 223] width 108 height 16
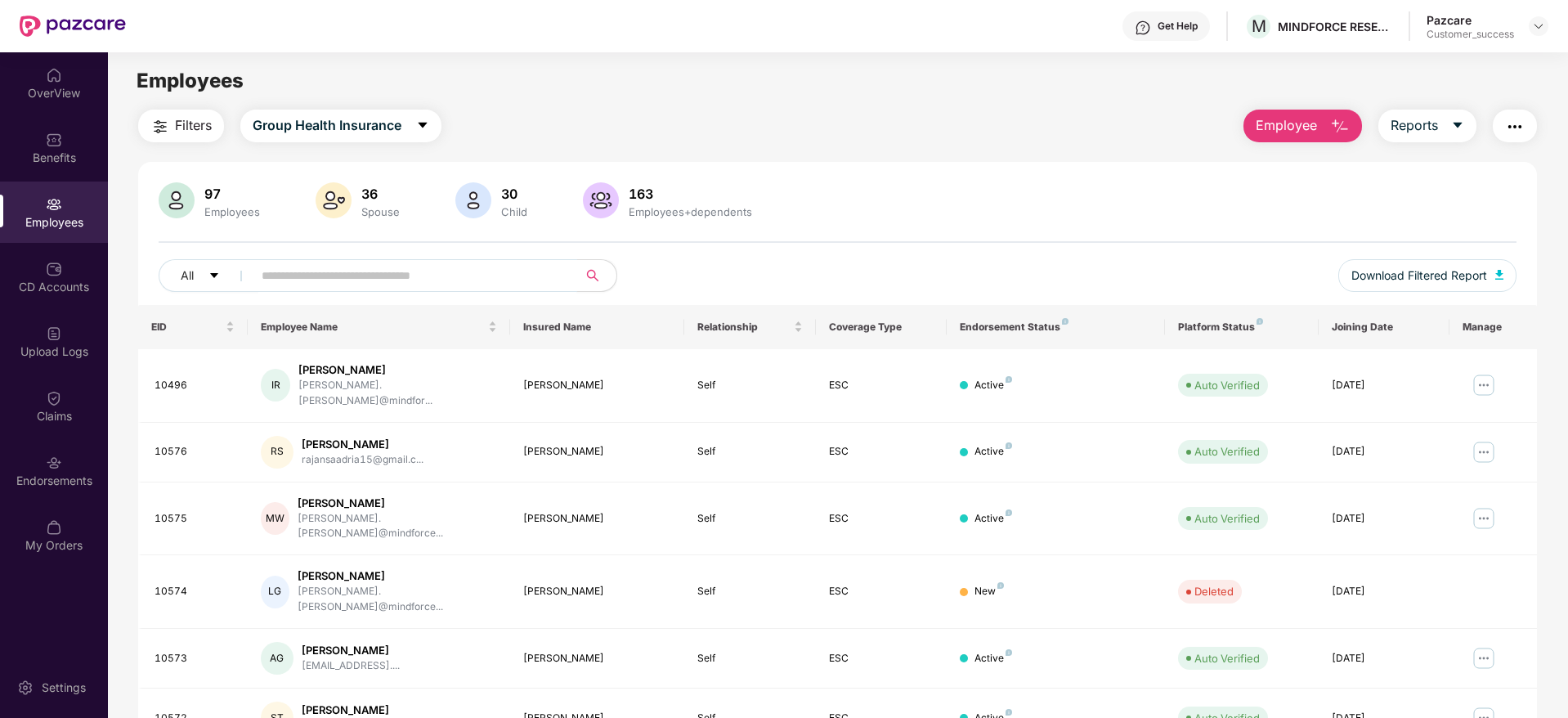
click at [340, 280] on input "text" at bounding box center [408, 275] width 294 height 25
click at [1394, 277] on span "Download Filtered Report" at bounding box center [1418, 275] width 135 height 18
click at [1549, 29] on header "Get Help M MINDFORCE RESEARCH PRIVATE LIMITED Pazcare Customer_success" at bounding box center [784, 26] width 1568 height 53
click at [1540, 25] on img at bounding box center [1538, 26] width 13 height 13
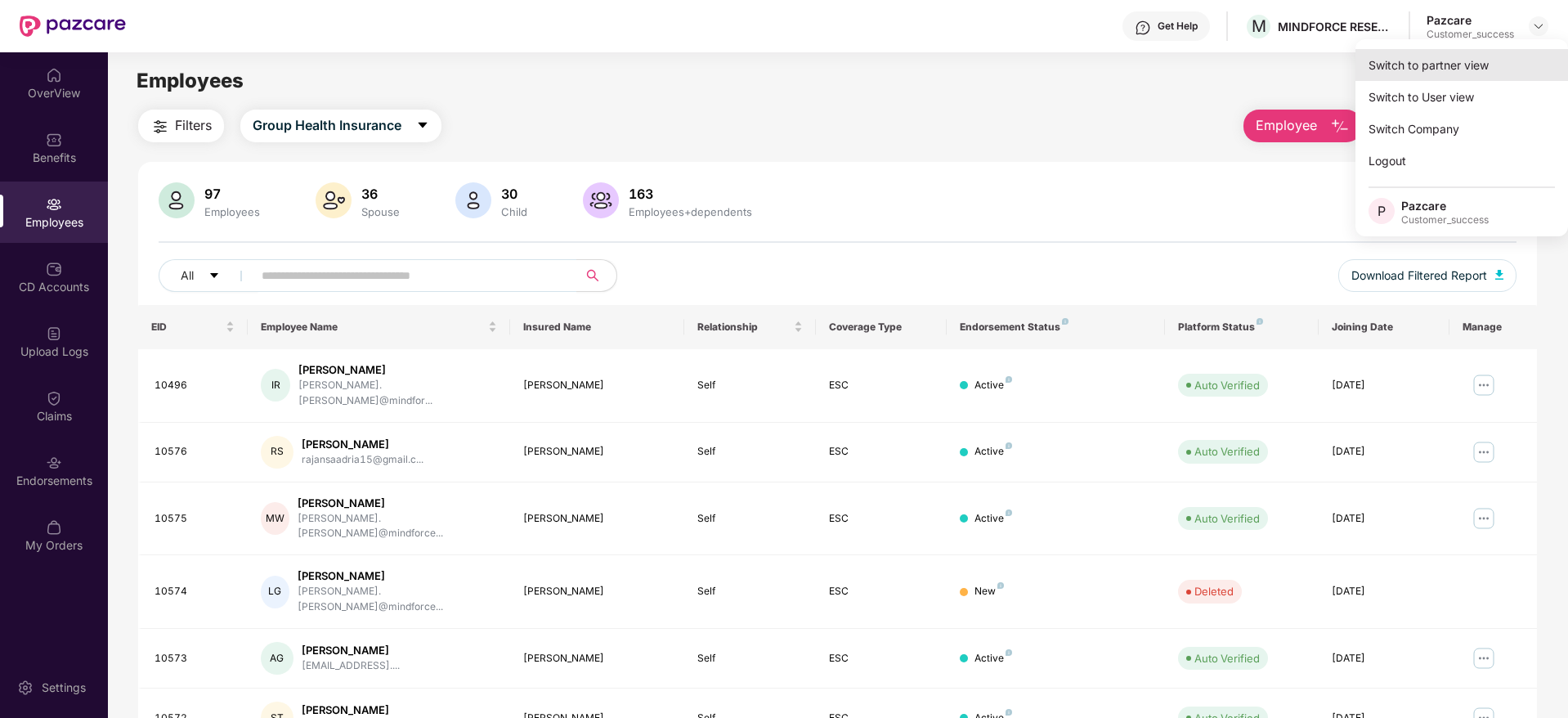
click at [1423, 75] on div "Switch to partner view" at bounding box center [1462, 65] width 213 height 32
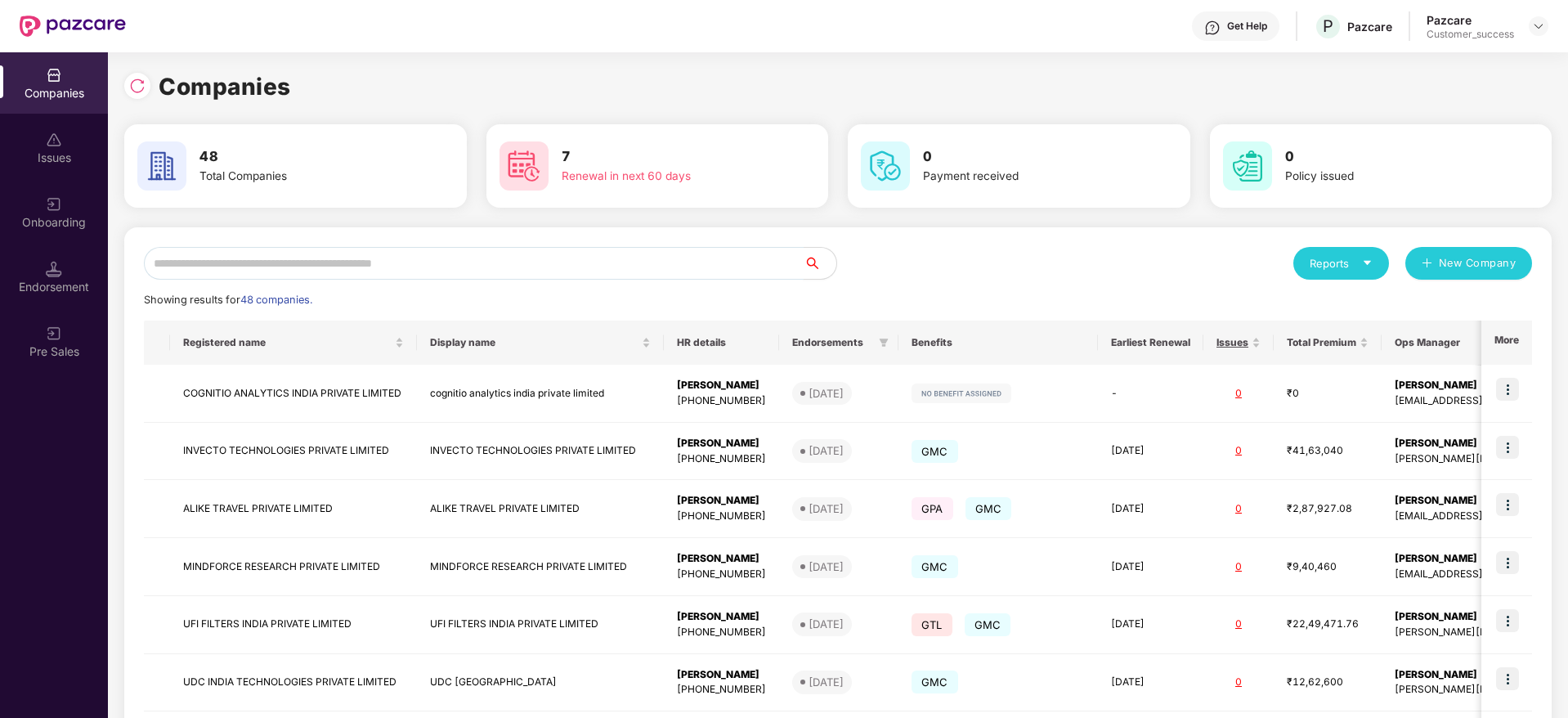
click at [355, 273] on input "text" at bounding box center [474, 264] width 660 height 33
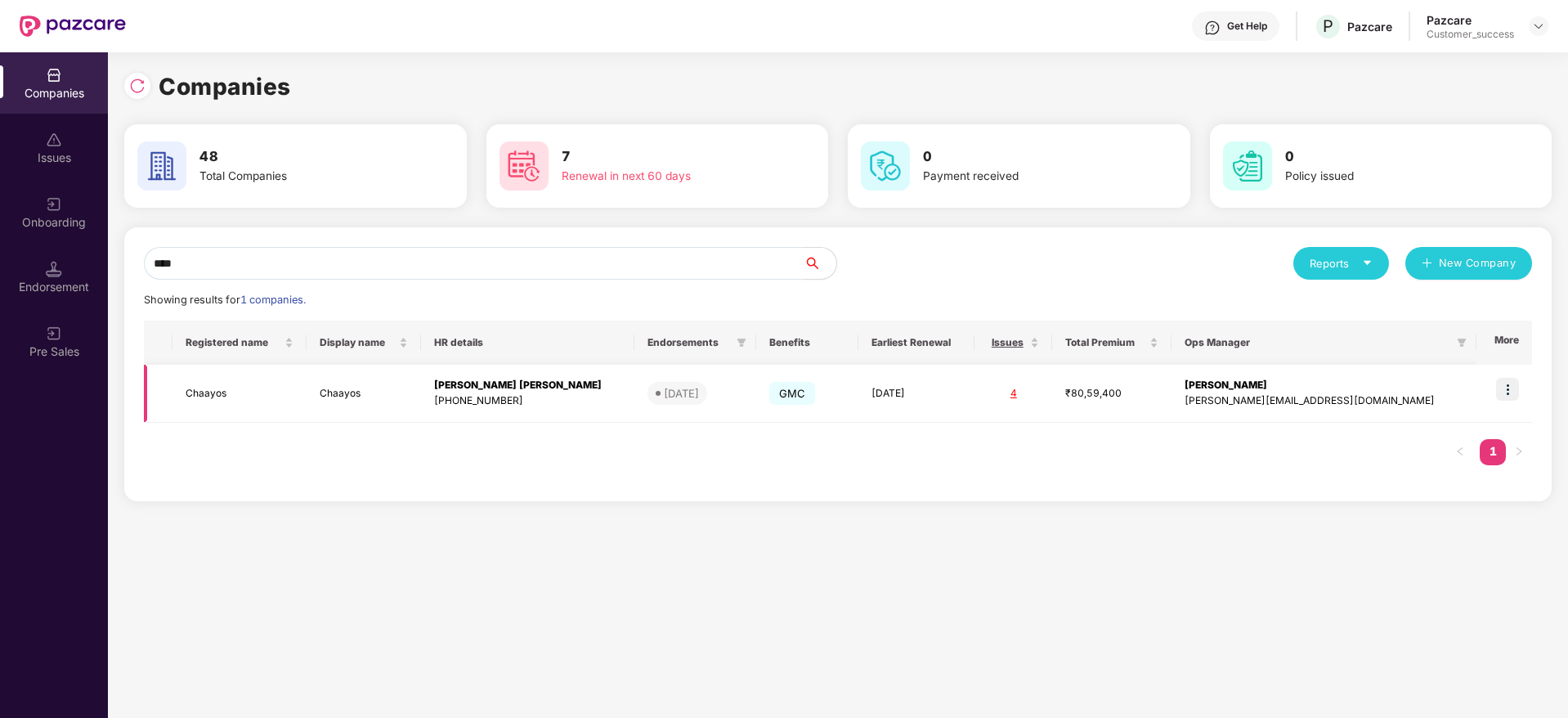
type input "****"
click at [1509, 394] on img at bounding box center [1507, 388] width 23 height 23
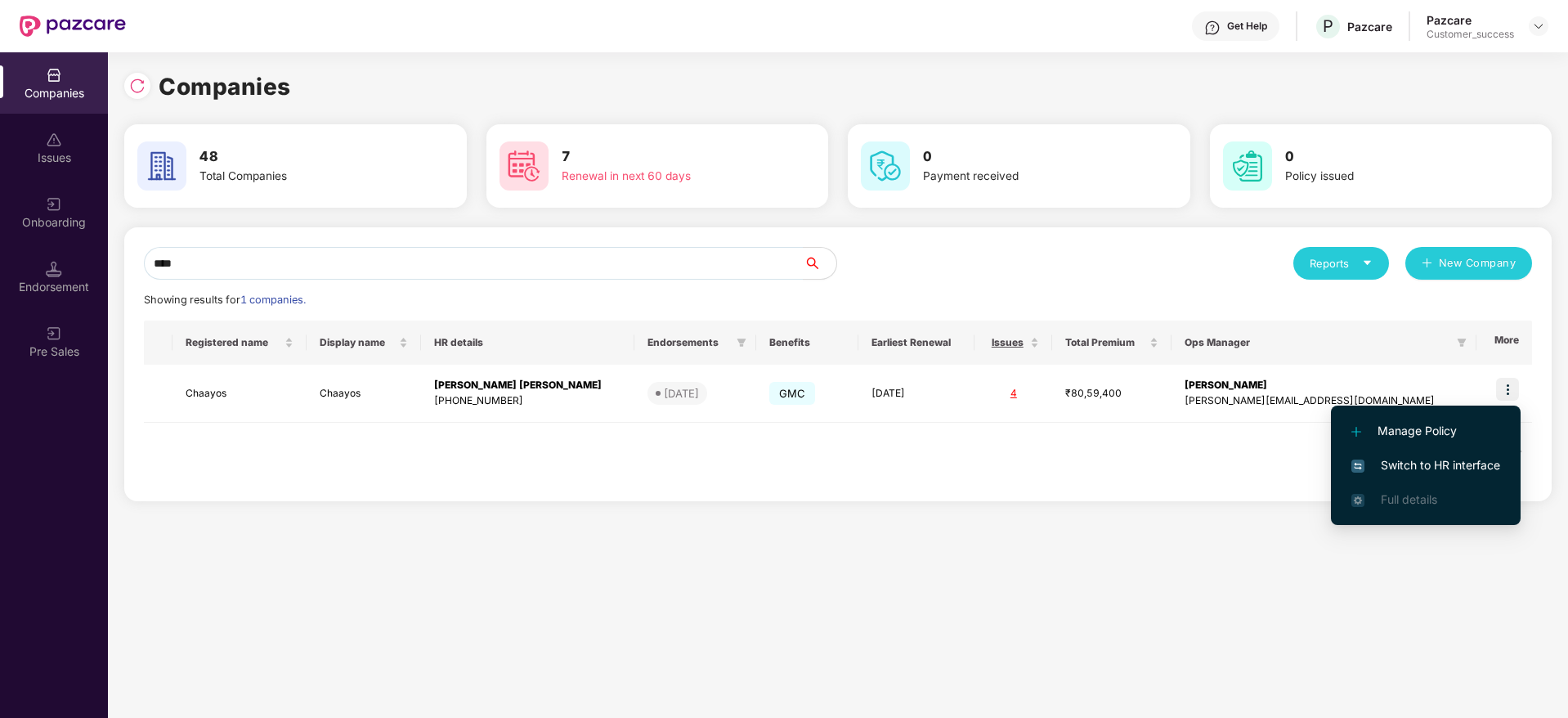
click at [1421, 468] on span "Switch to HR interface" at bounding box center [1425, 465] width 149 height 18
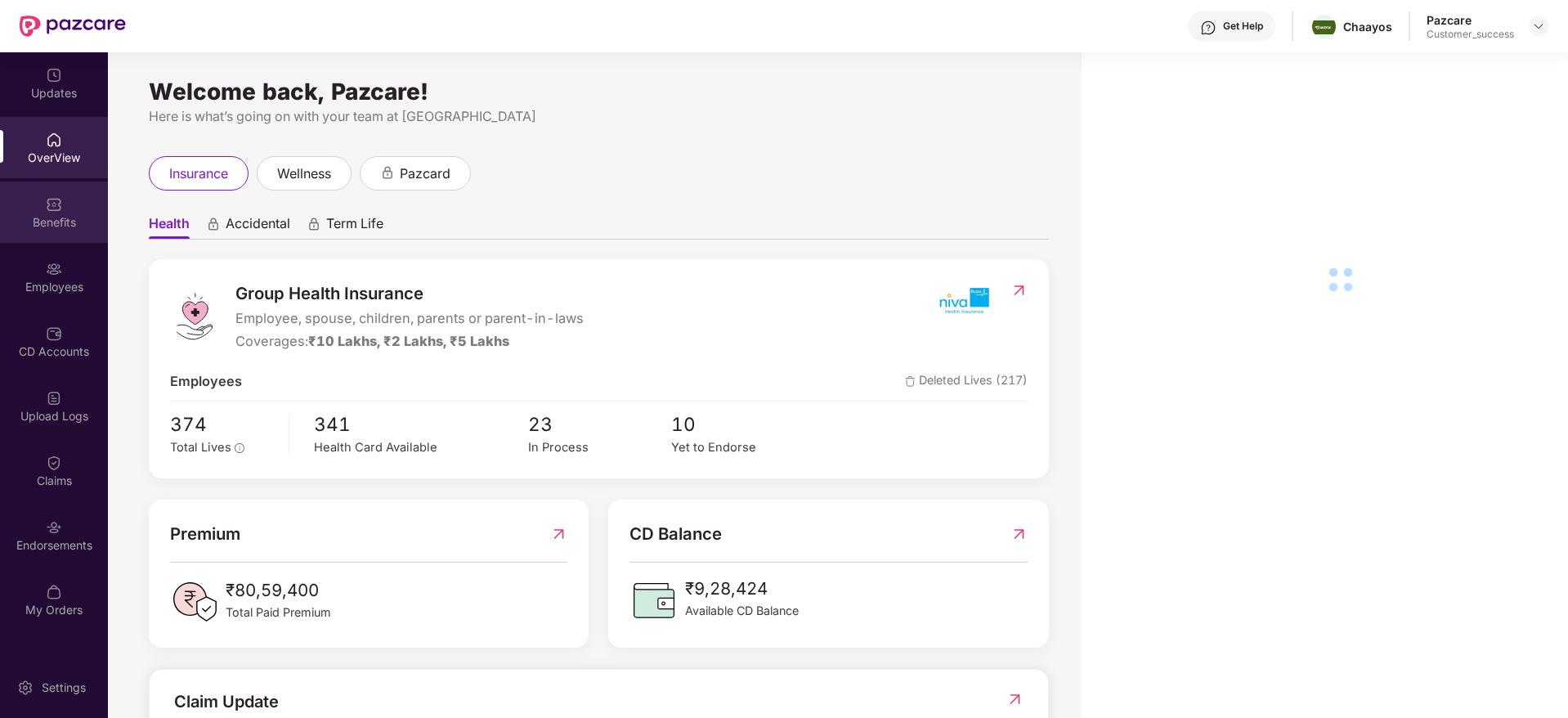
click at [55, 228] on div "Benefits" at bounding box center [54, 223] width 108 height 16
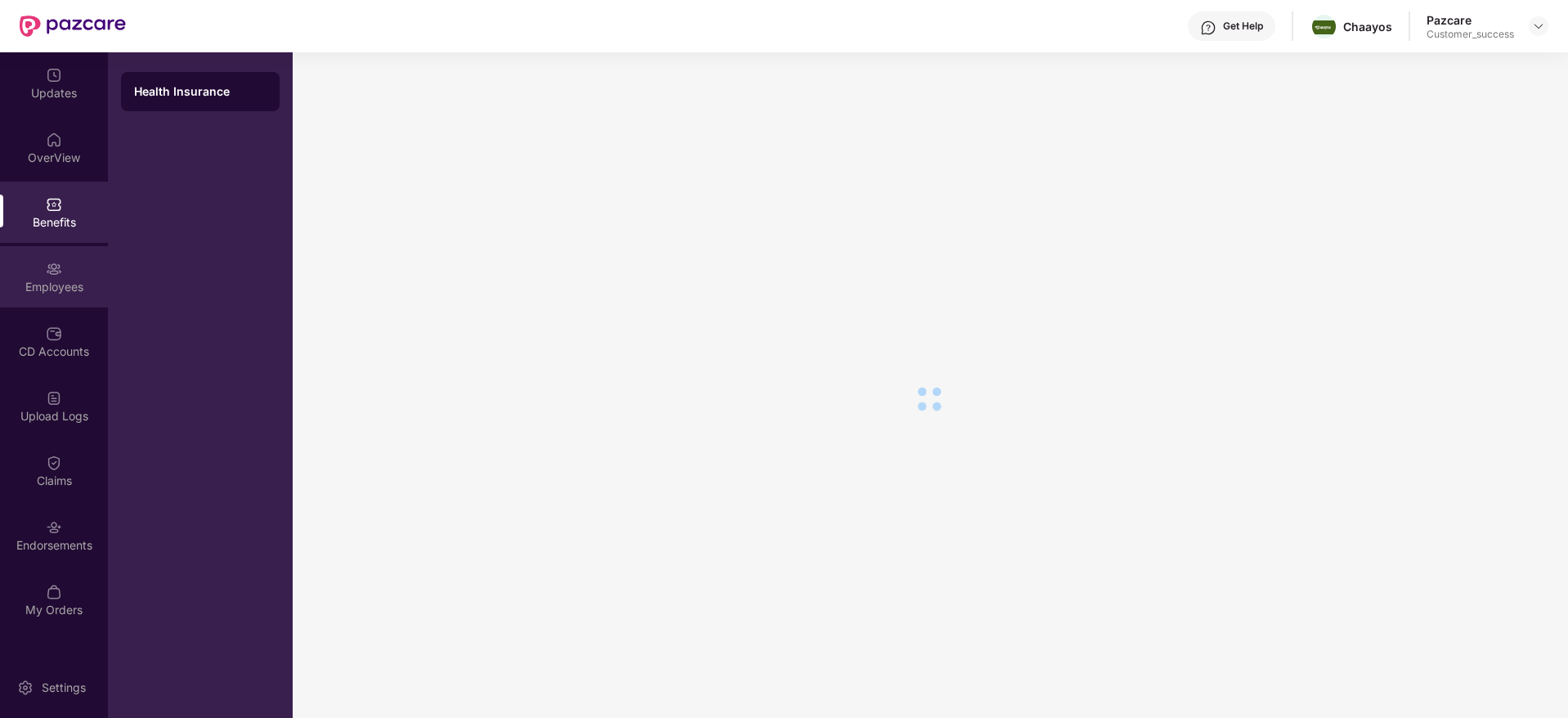
click at [61, 283] on div "Employees" at bounding box center [54, 287] width 108 height 16
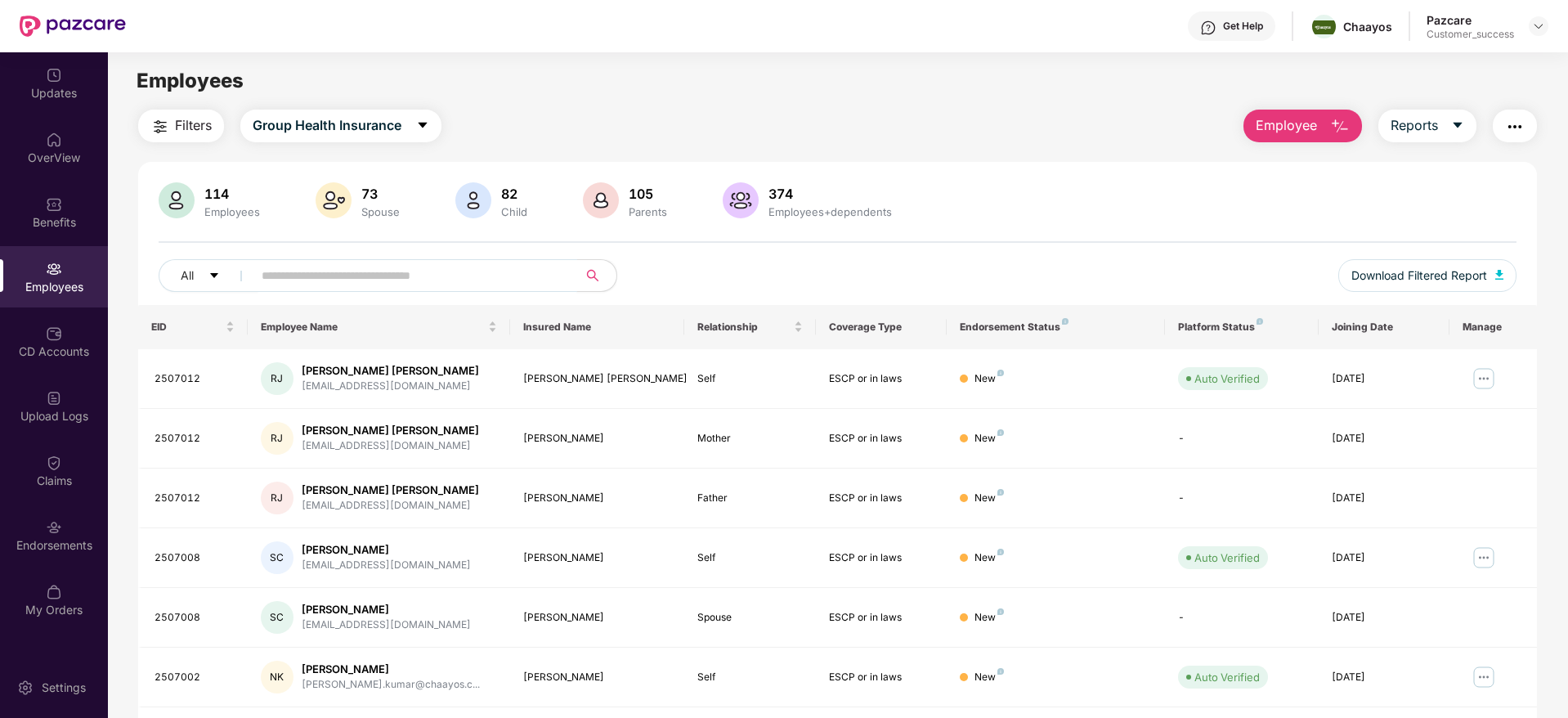
click at [353, 266] on input "text" at bounding box center [408, 275] width 294 height 25
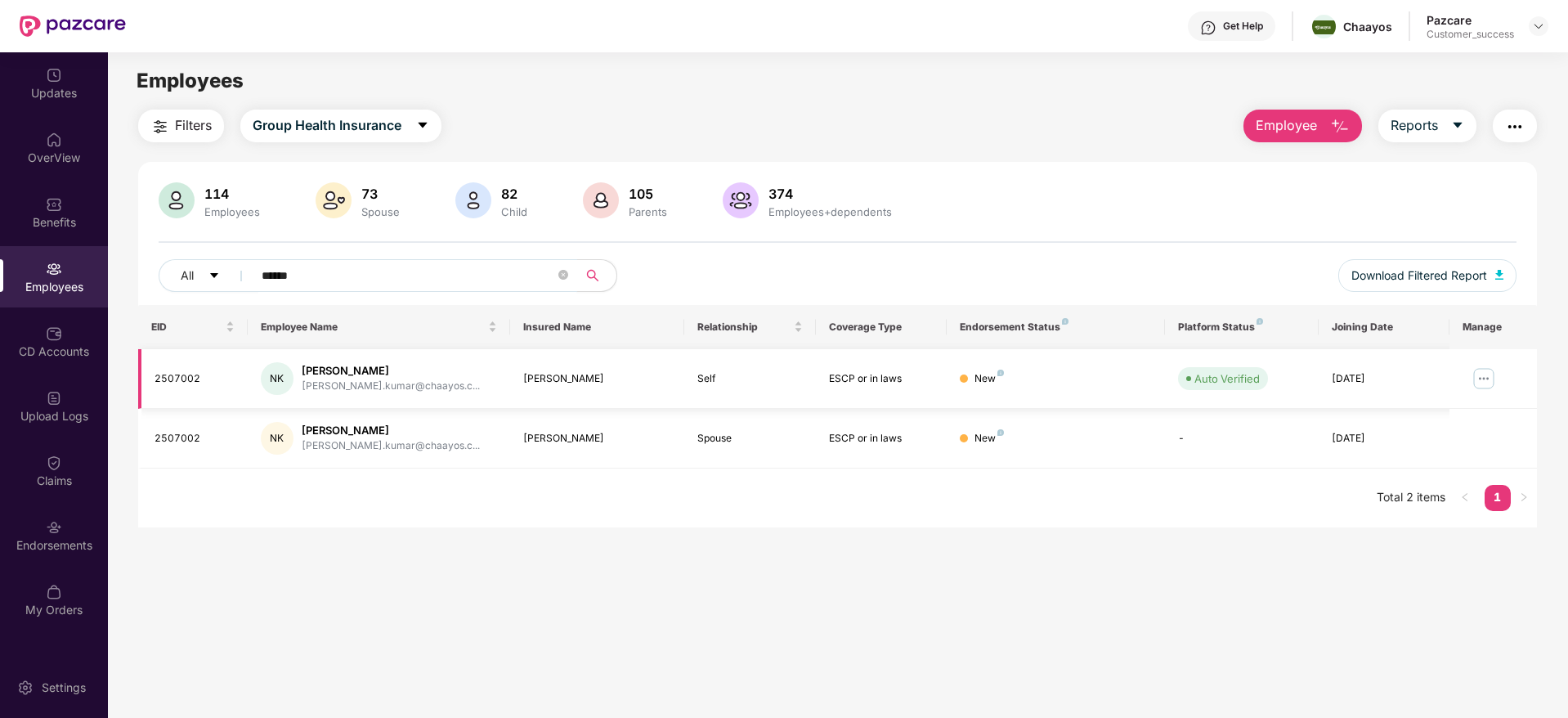
type input "******"
drag, startPoint x: 211, startPoint y: 381, endPoint x: 142, endPoint y: 385, distance: 69.1
click at [142, 385] on td "2507002" at bounding box center [193, 379] width 109 height 60
copy div "2507002"
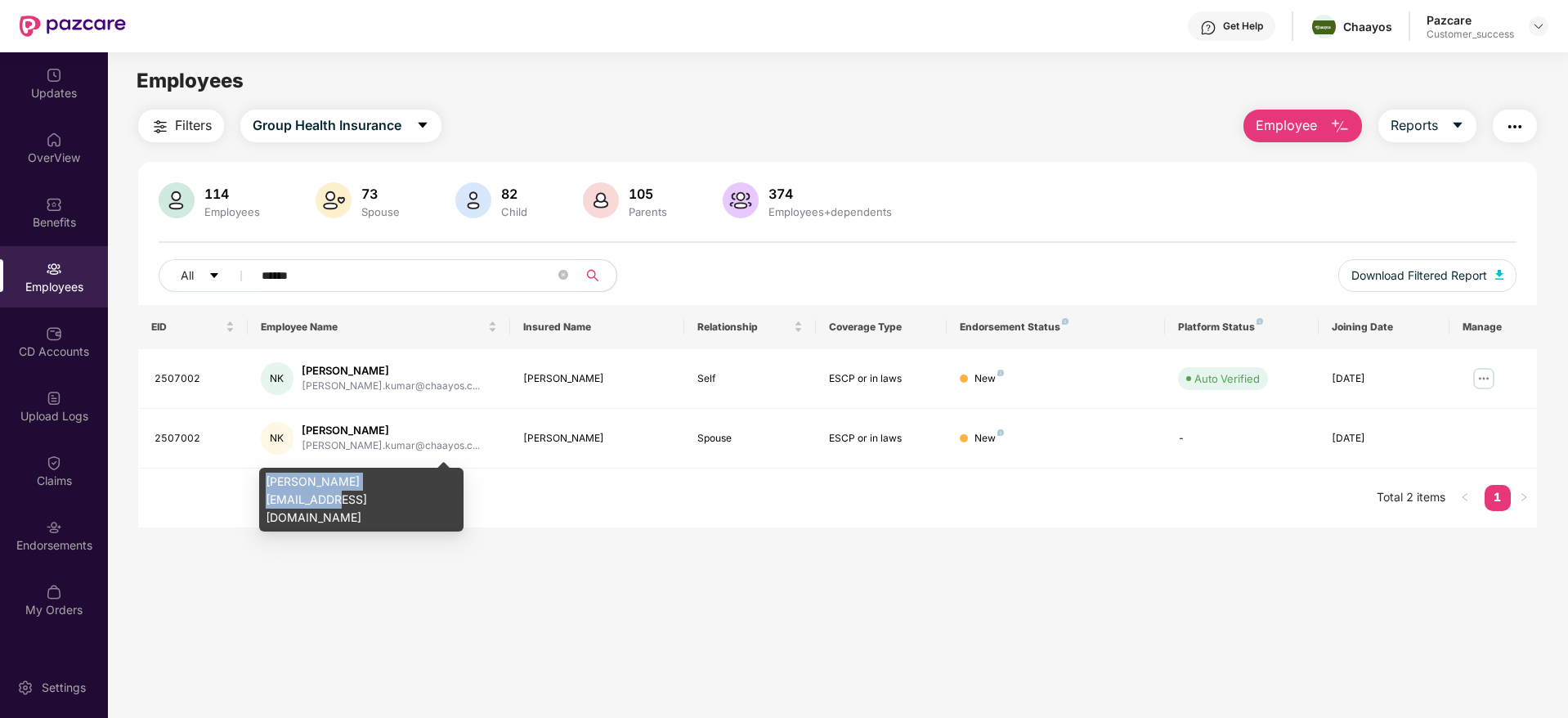
drag, startPoint x: 263, startPoint y: 482, endPoint x: 424, endPoint y: 481, distance: 161.0
click at [424, 481] on div "[PERSON_NAME][EMAIL_ADDRESS][DOMAIN_NAME]" at bounding box center [361, 499] width 205 height 64
copy div "[PERSON_NAME][EMAIL_ADDRESS][DOMAIN_NAME]"
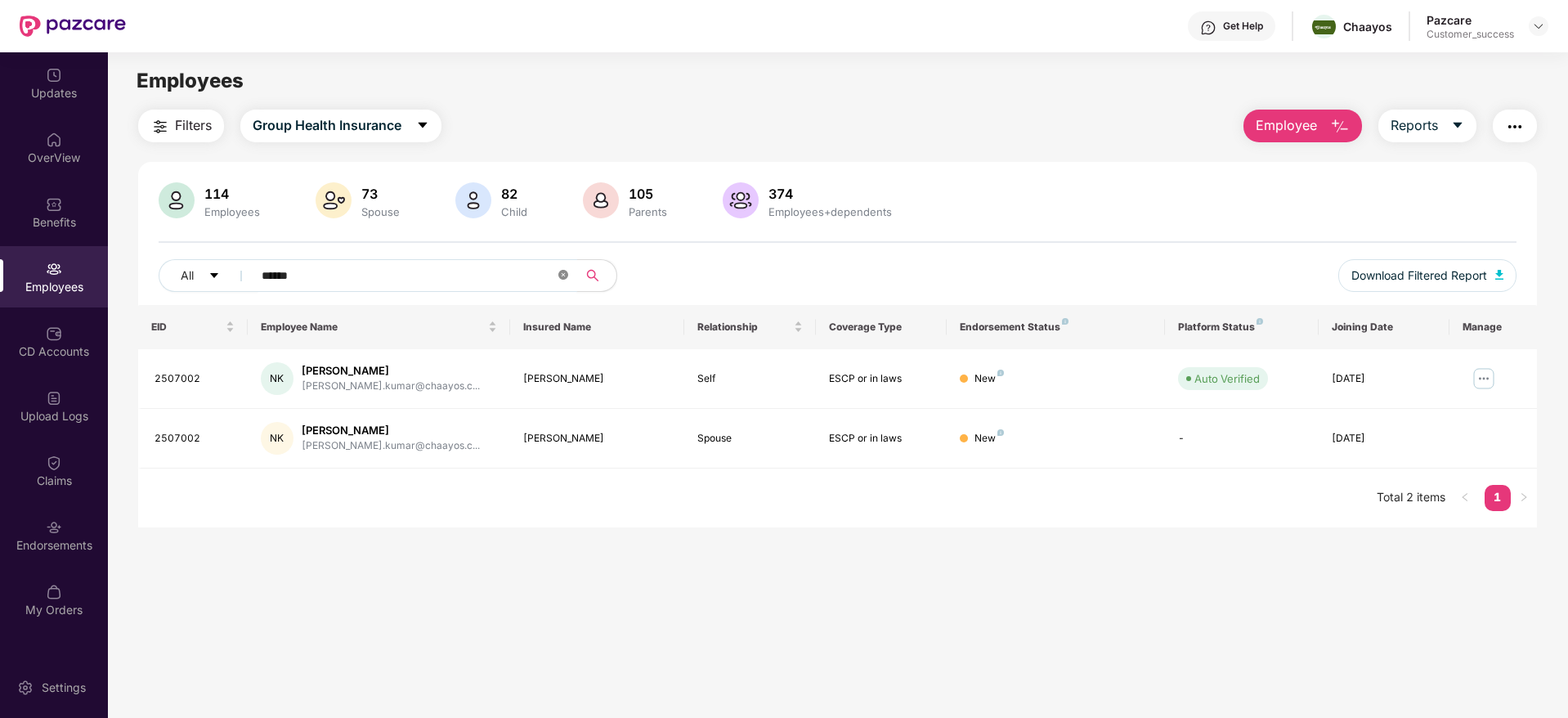
click at [564, 277] on icon "close-circle" at bounding box center [563, 274] width 10 height 10
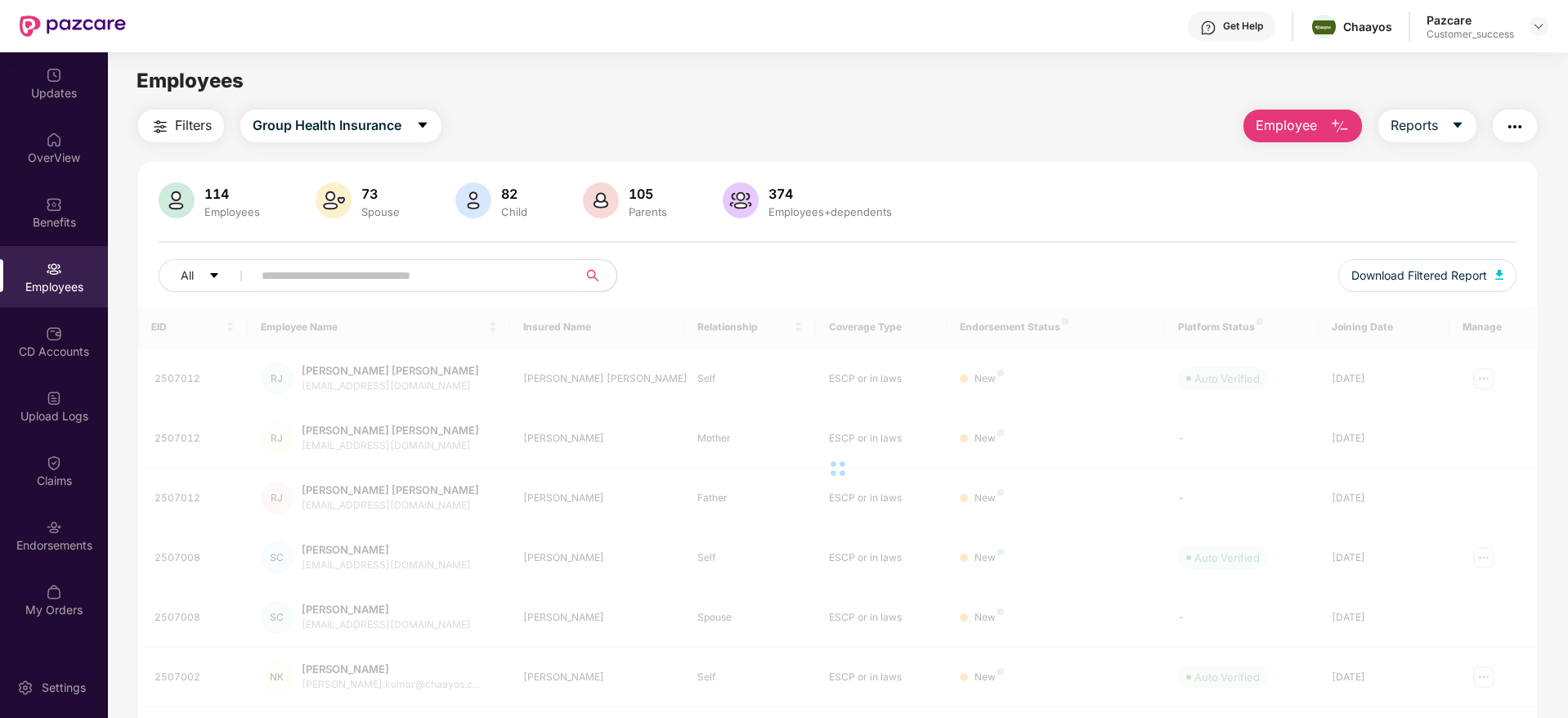
click at [184, 125] on span "Filters" at bounding box center [193, 125] width 36 height 20
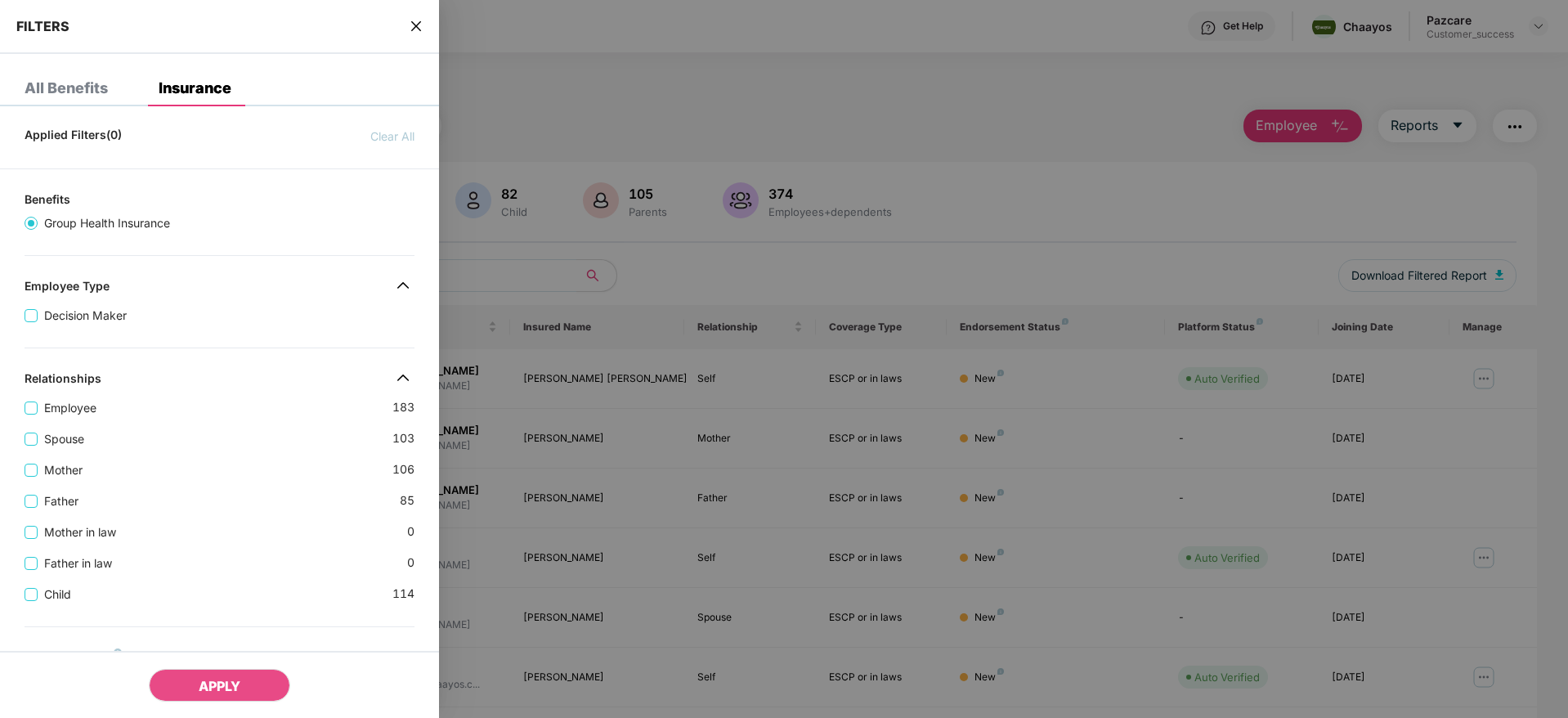
click at [233, 474] on div "Mother [DEMOGRAPHIC_DATA]" at bounding box center [219, 464] width 390 height 31
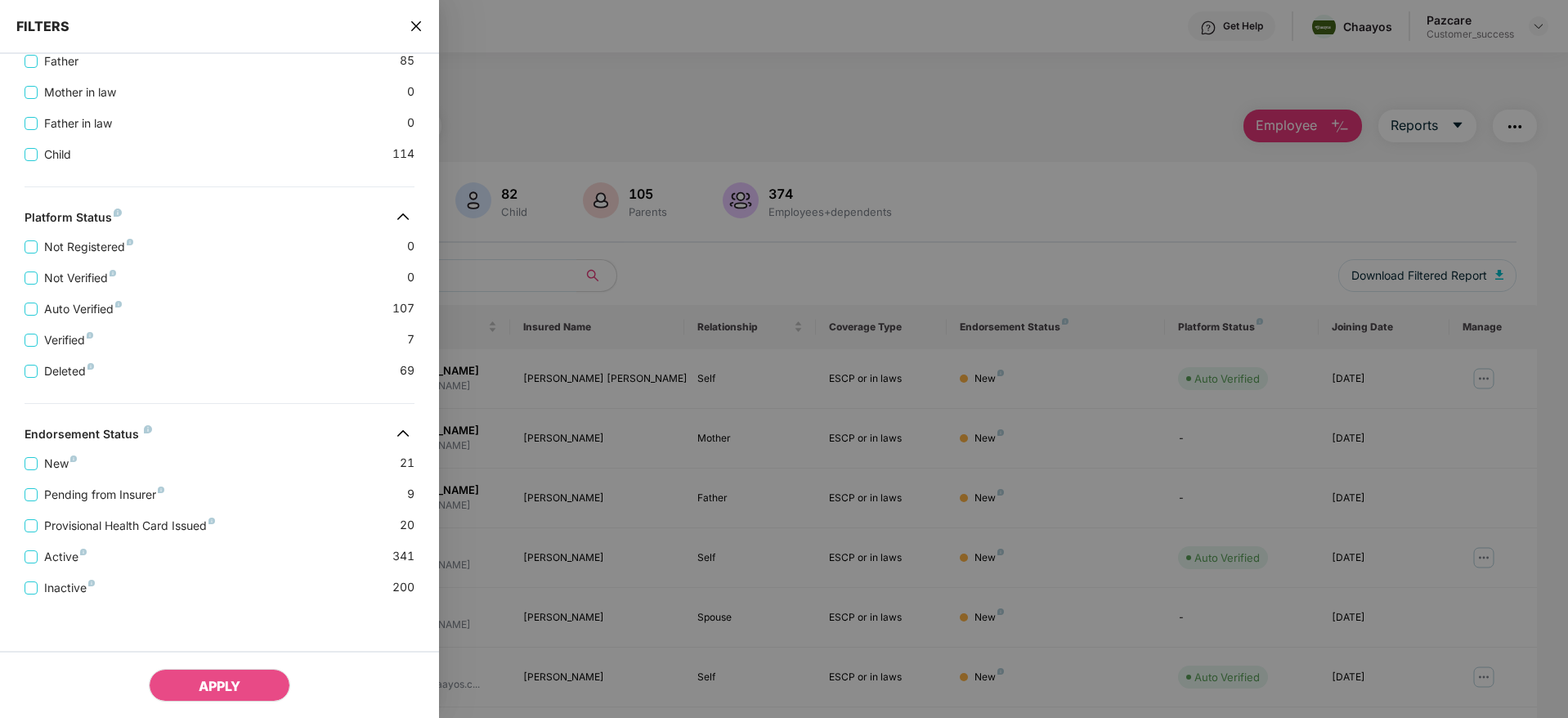
scroll to position [442, 0]
click at [63, 465] on span "New" at bounding box center [60, 462] width 45 height 18
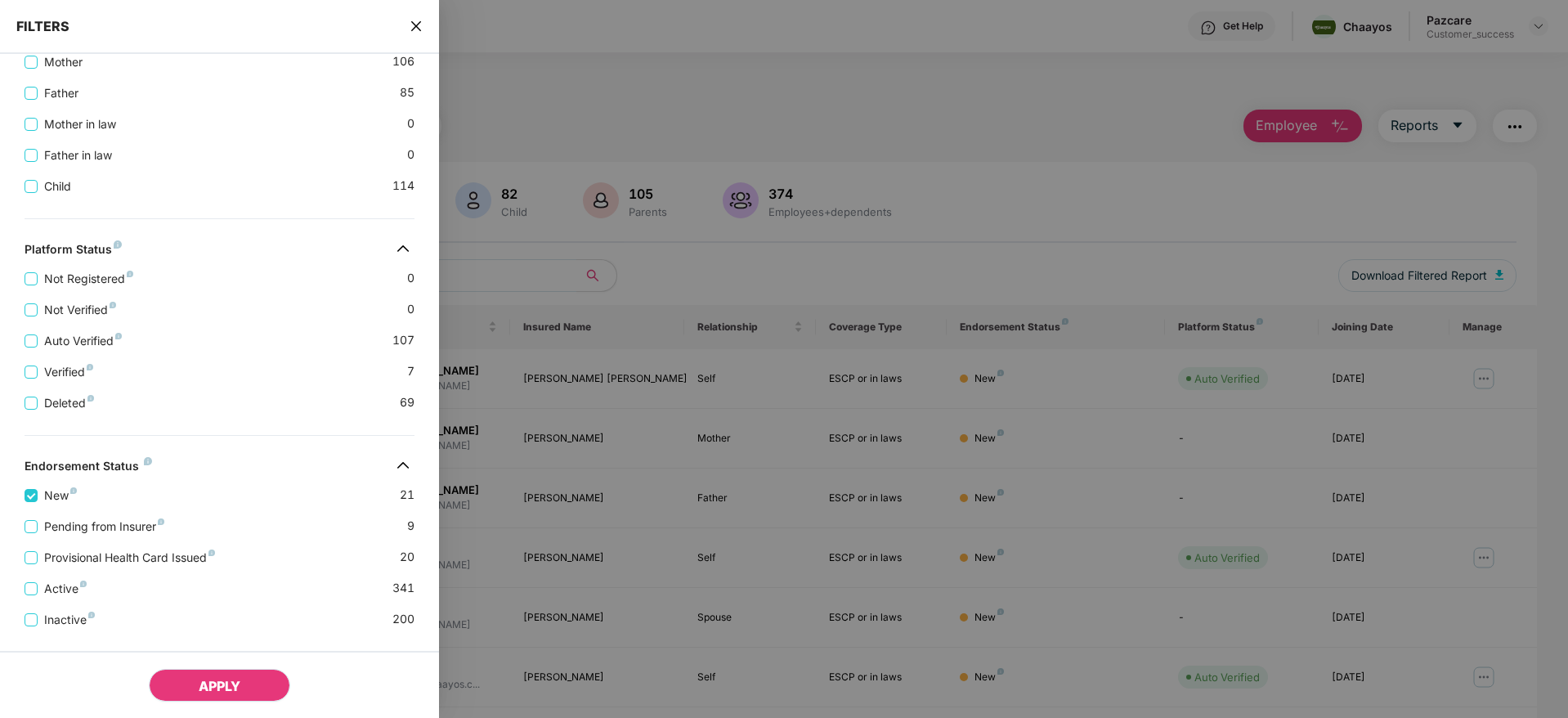
click at [225, 678] on span "APPLY" at bounding box center [220, 685] width 42 height 16
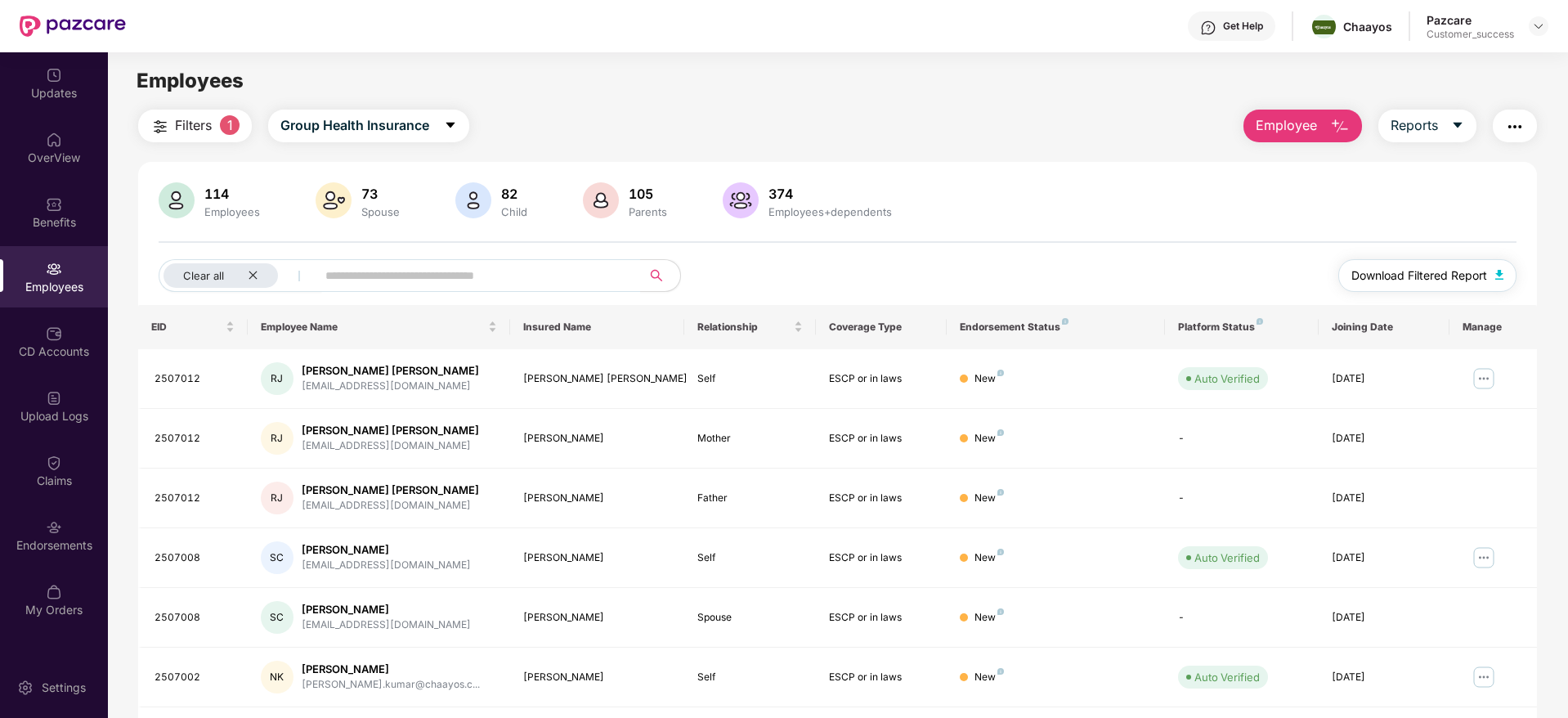
click at [1431, 272] on span "Download Filtered Report" at bounding box center [1418, 275] width 135 height 18
click at [1537, 28] on img at bounding box center [1538, 26] width 13 height 13
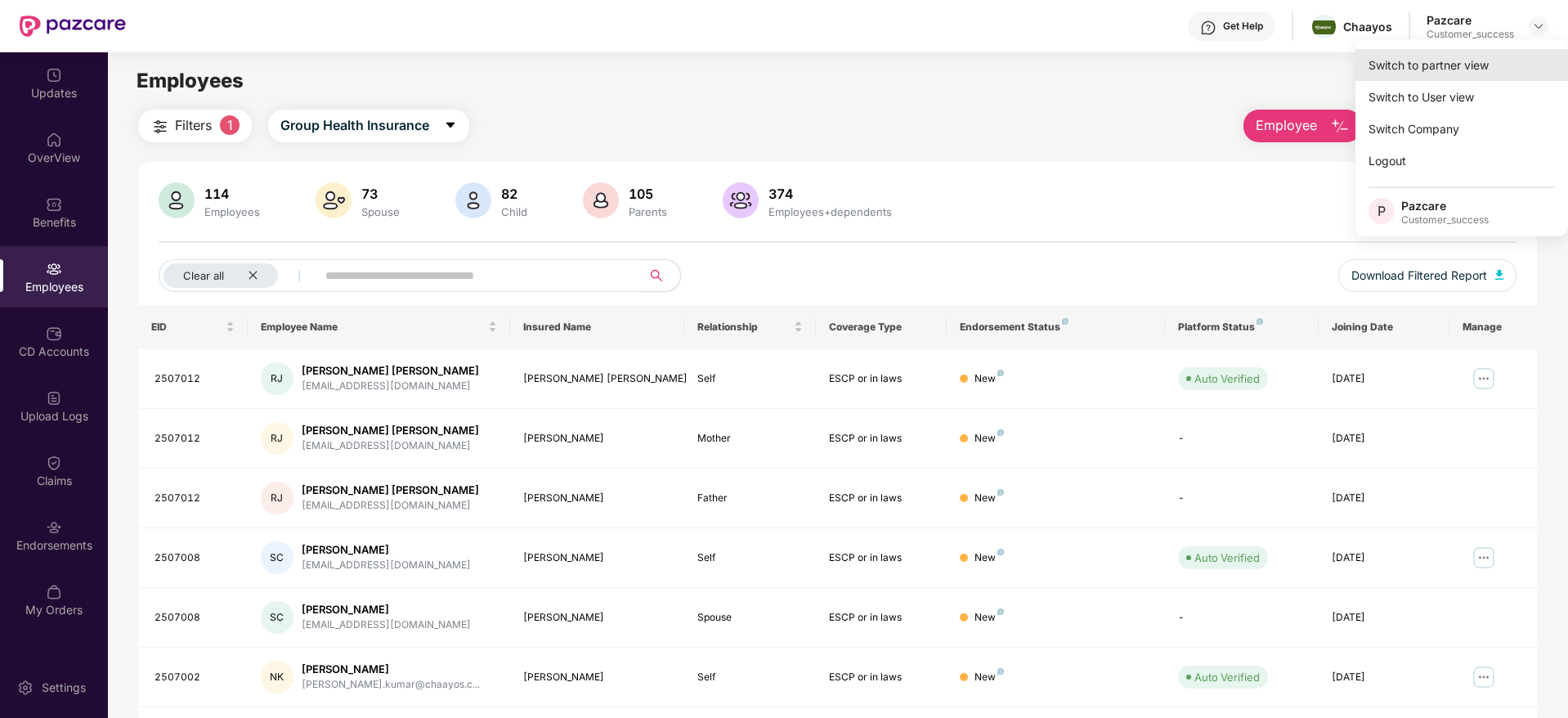
click at [1467, 70] on div "Switch to partner view" at bounding box center [1462, 65] width 213 height 32
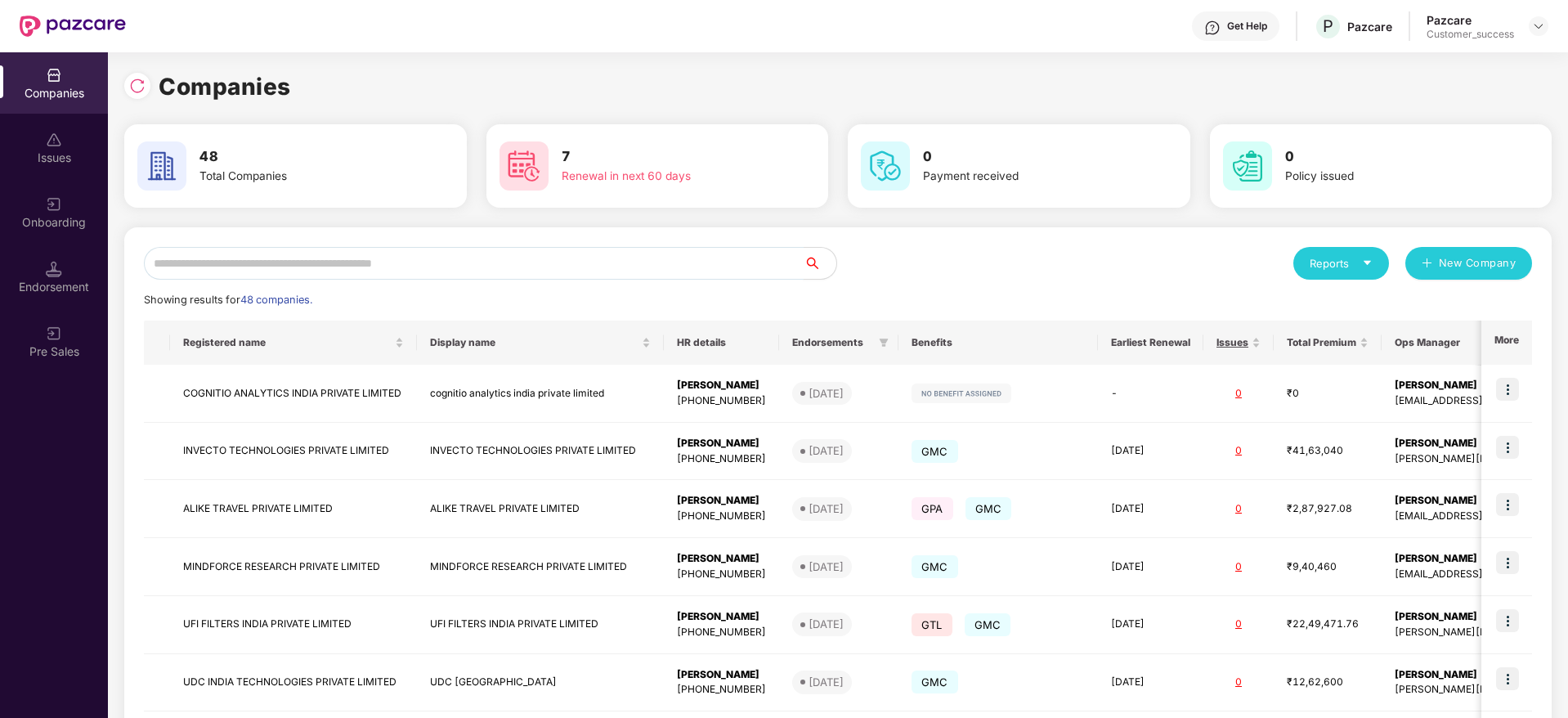
click at [462, 264] on input "text" at bounding box center [474, 264] width 660 height 33
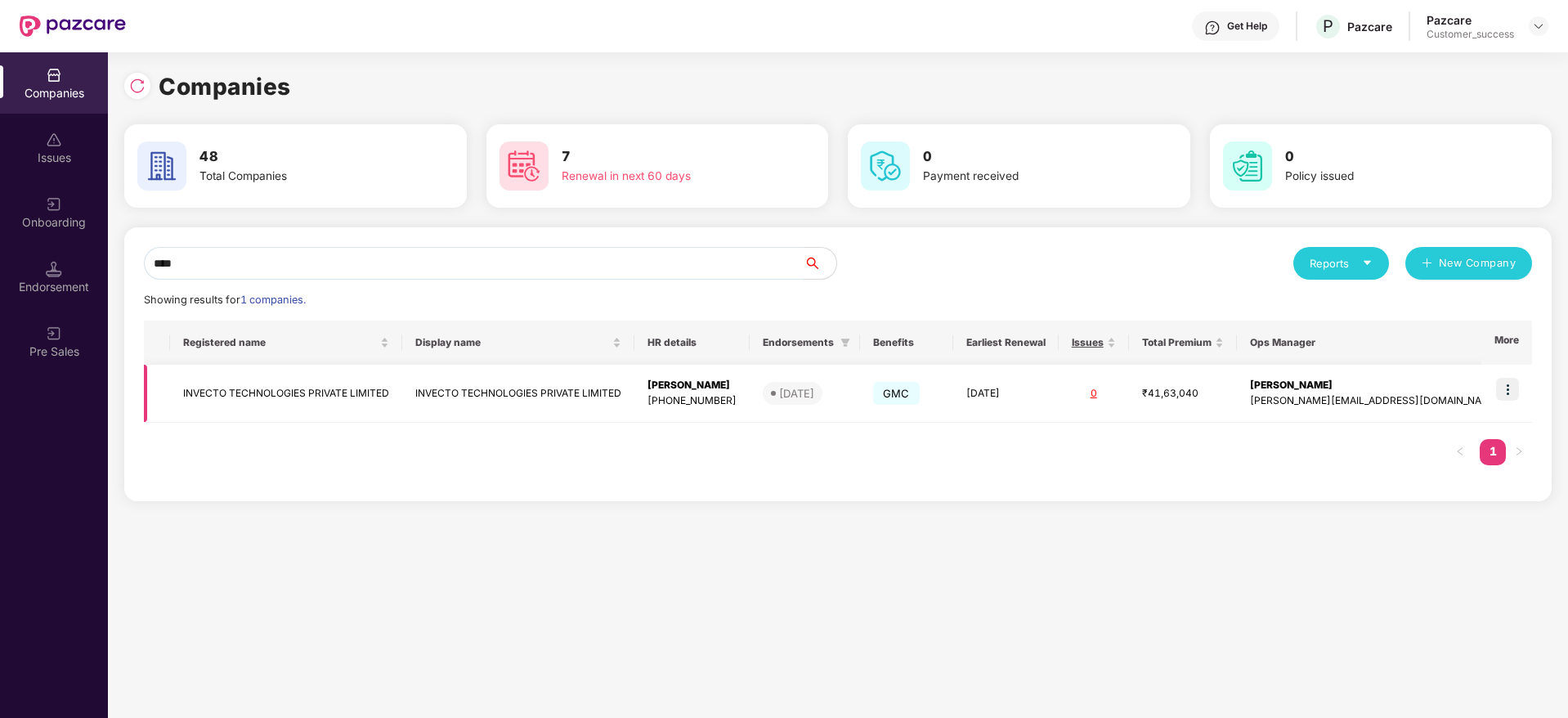
type input "****"
click at [1506, 394] on img at bounding box center [1507, 388] width 23 height 23
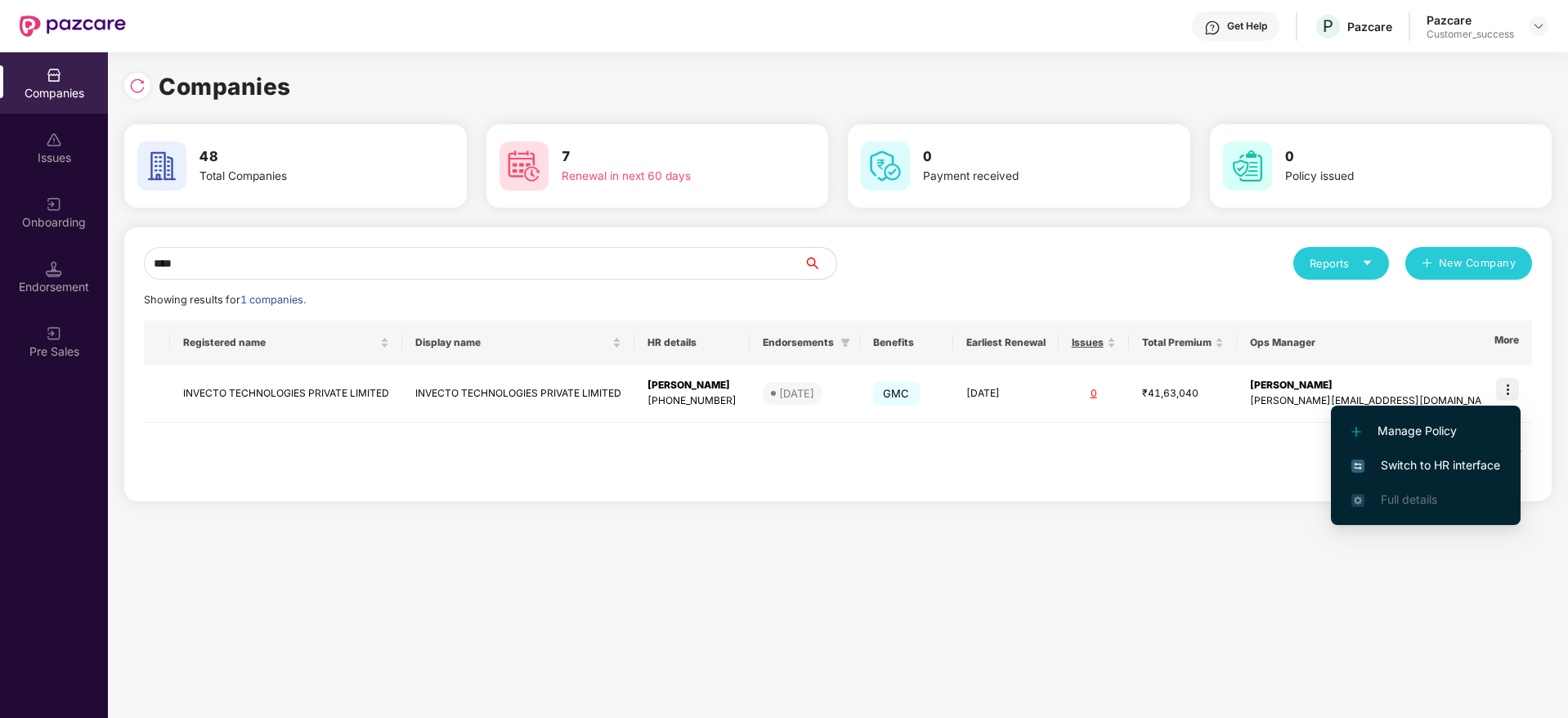
click at [1443, 461] on span "Switch to HR interface" at bounding box center [1425, 465] width 149 height 18
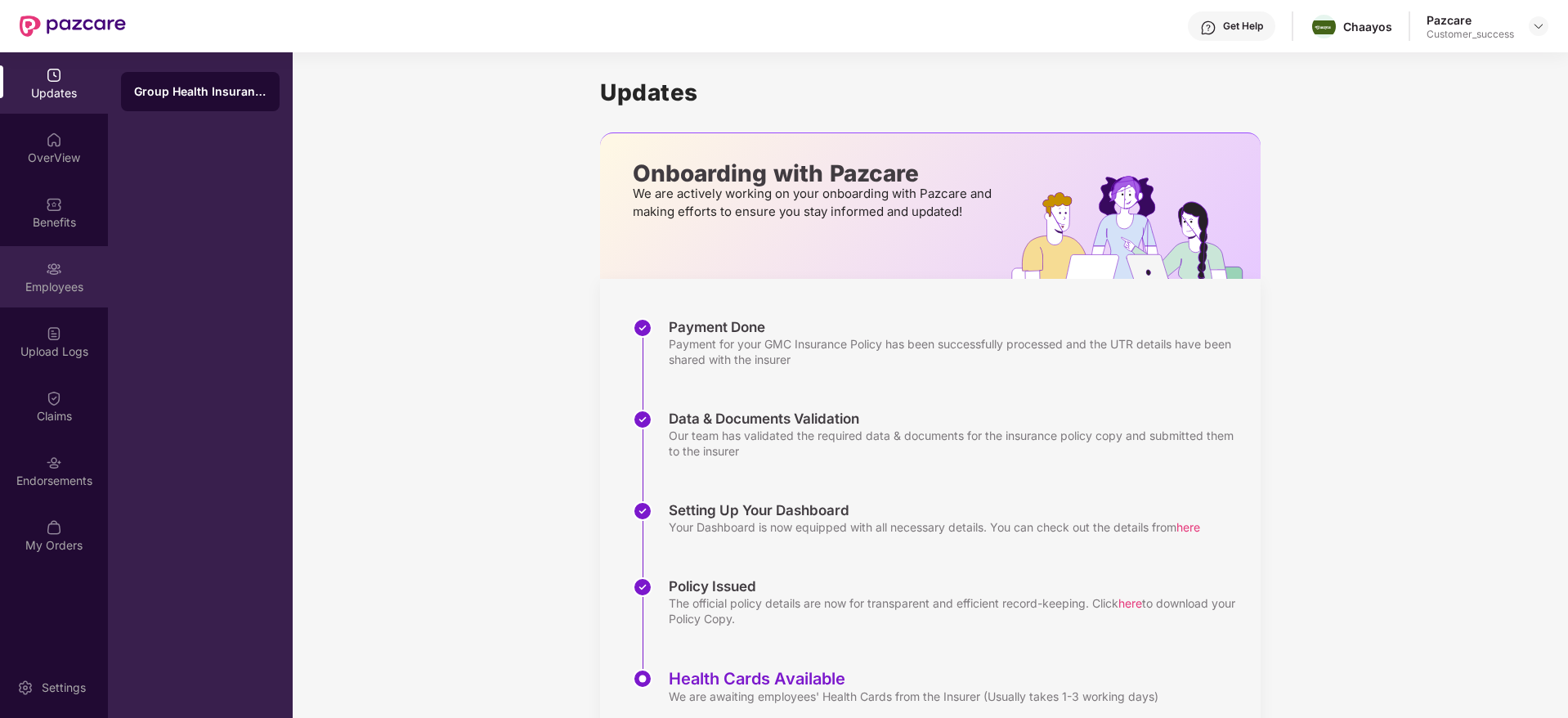
click at [53, 285] on div "Employees" at bounding box center [54, 287] width 108 height 16
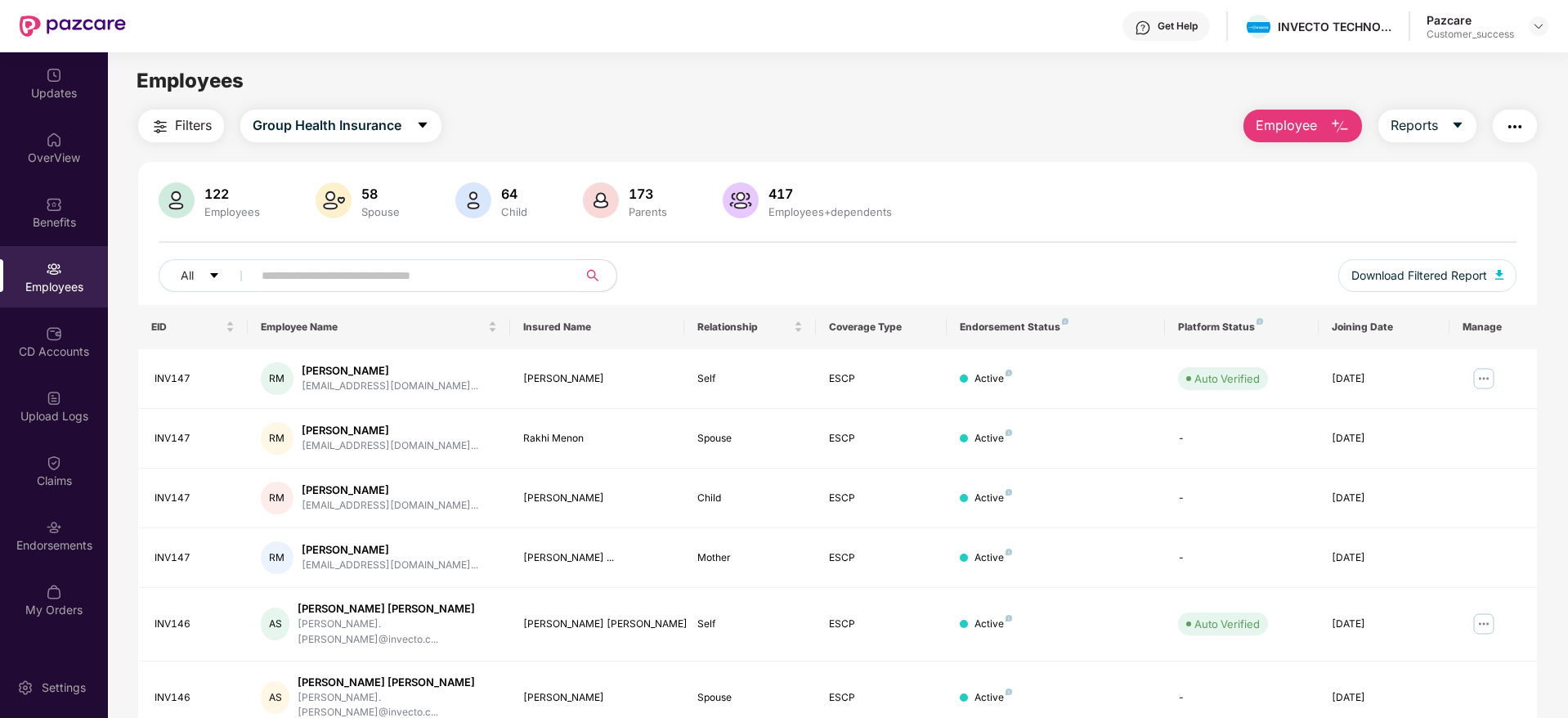
click at [352, 280] on input "text" at bounding box center [408, 275] width 294 height 25
paste input "**********"
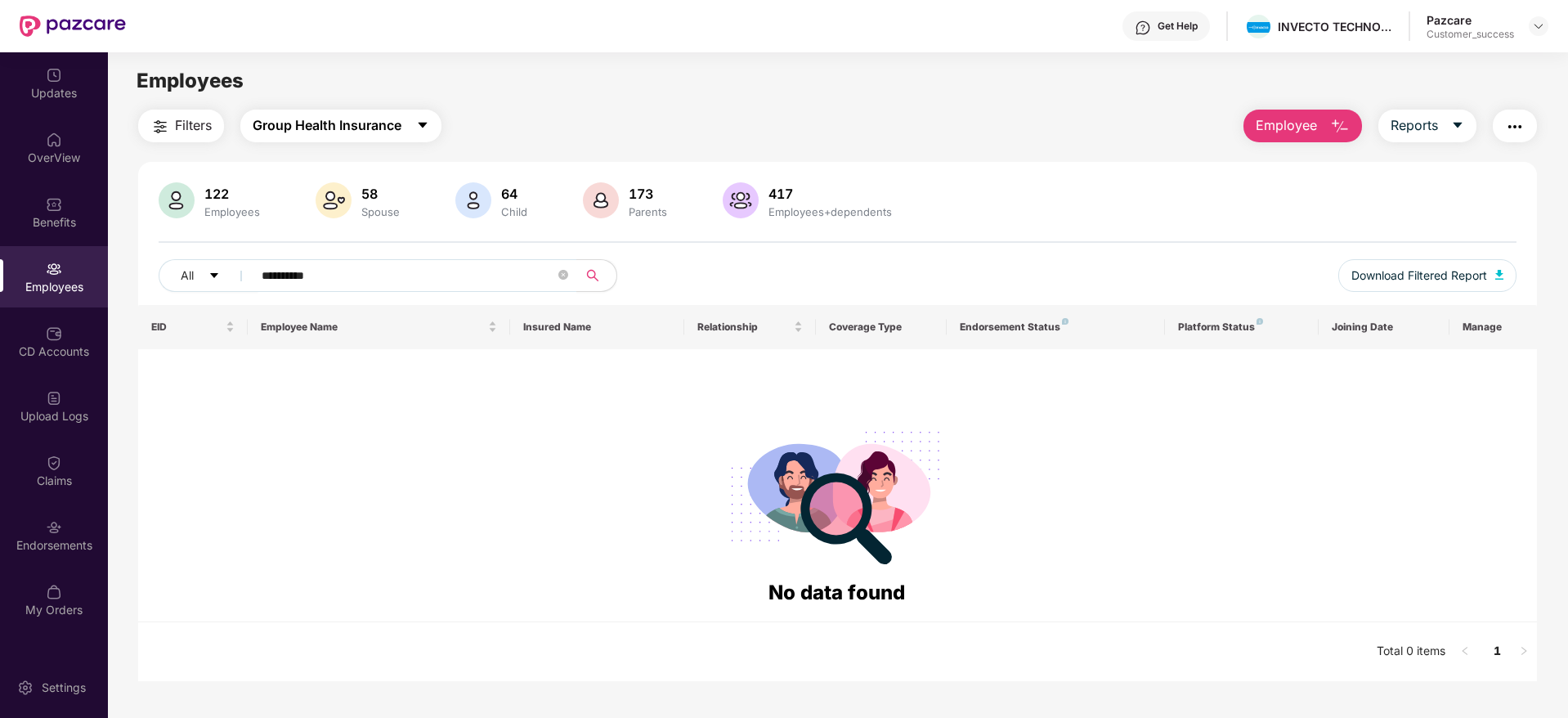
click at [399, 128] on span "Group Health Insurance" at bounding box center [327, 125] width 149 height 20
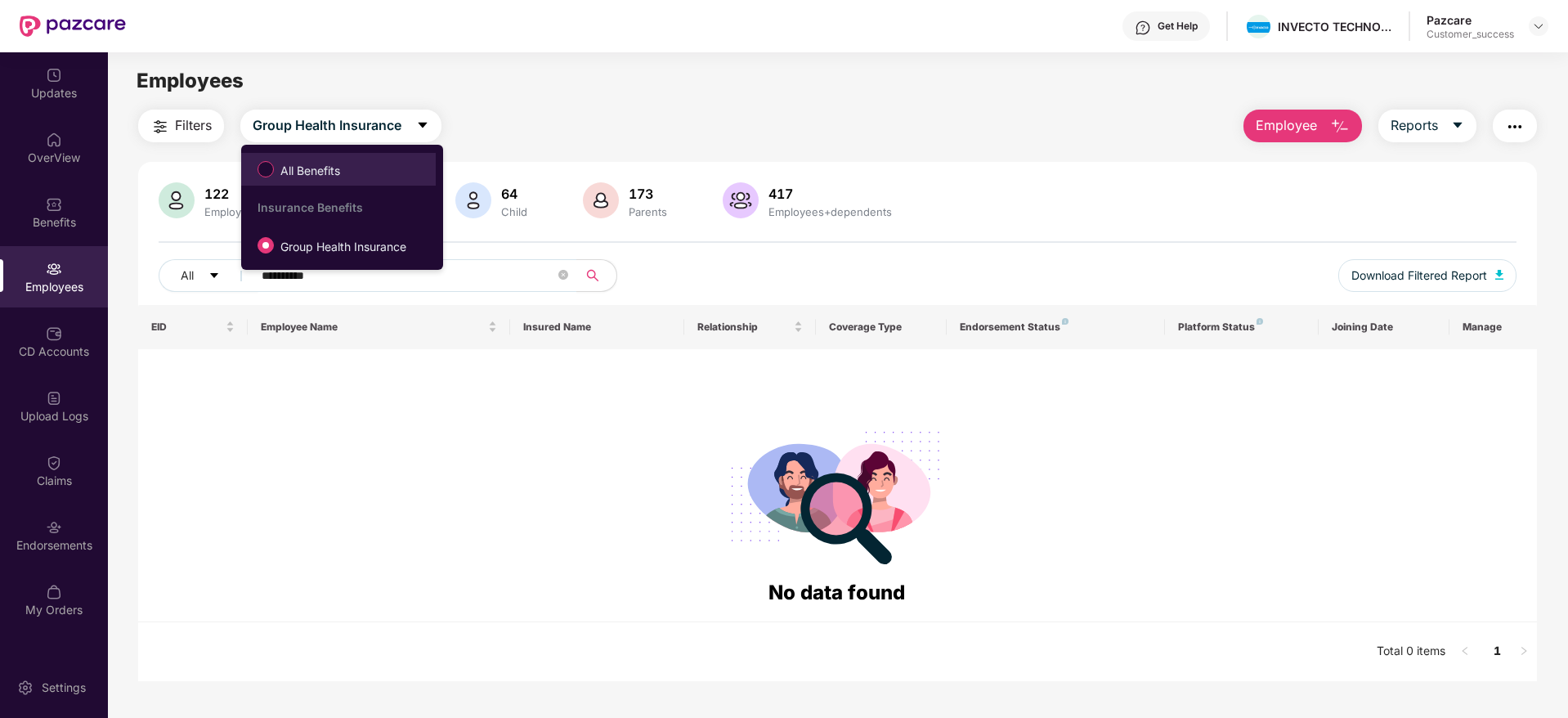
click at [338, 179] on span "All Benefits" at bounding box center [310, 171] width 73 height 18
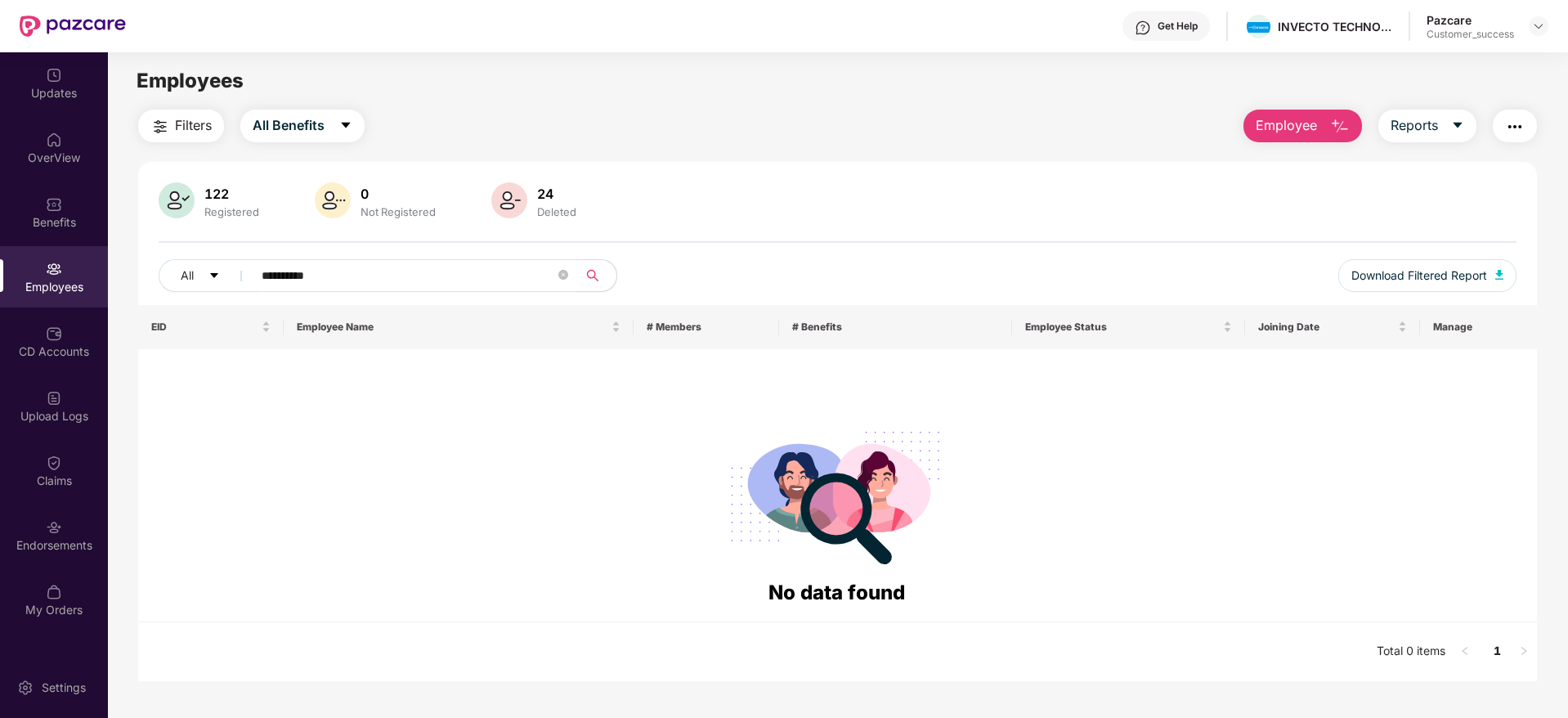
click at [384, 287] on input "**********" at bounding box center [408, 275] width 294 height 25
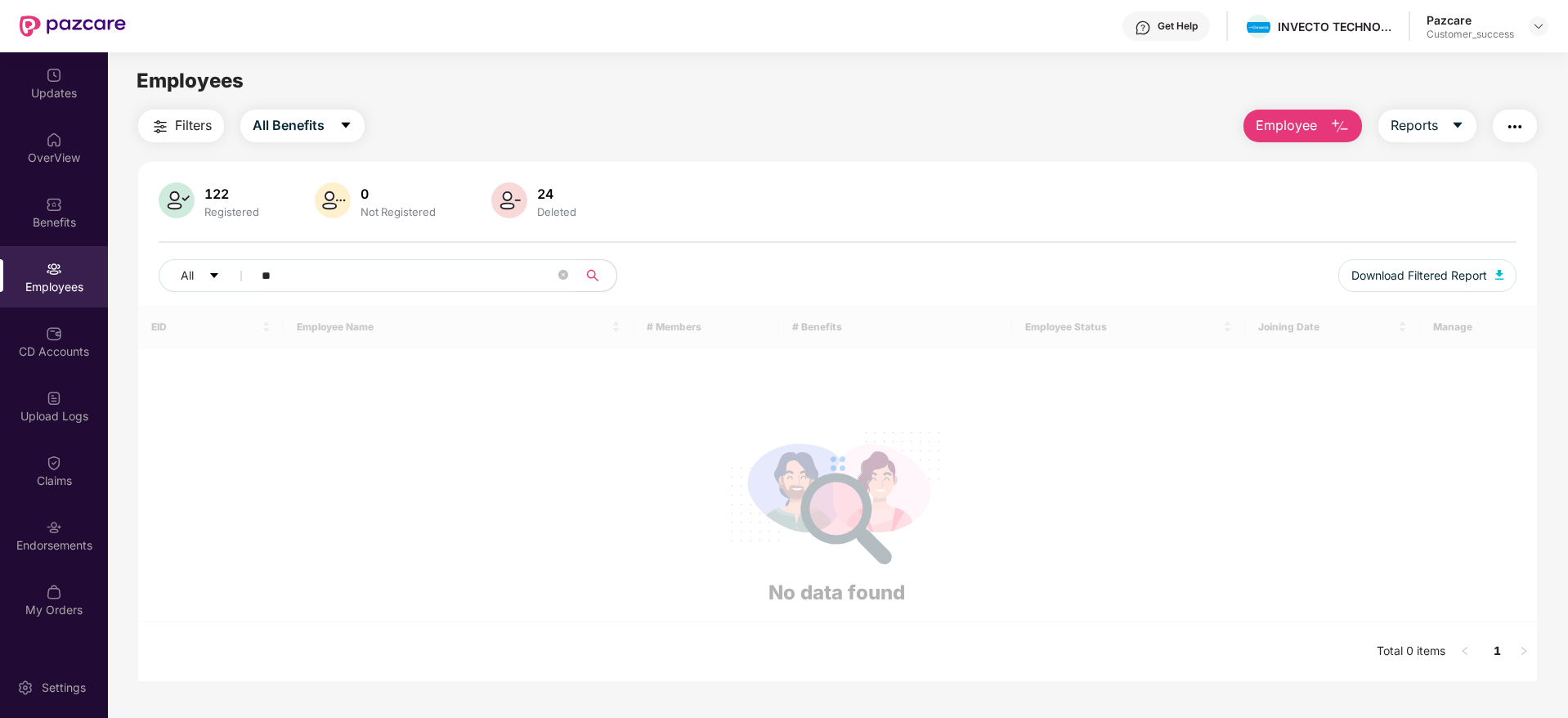
type input "*"
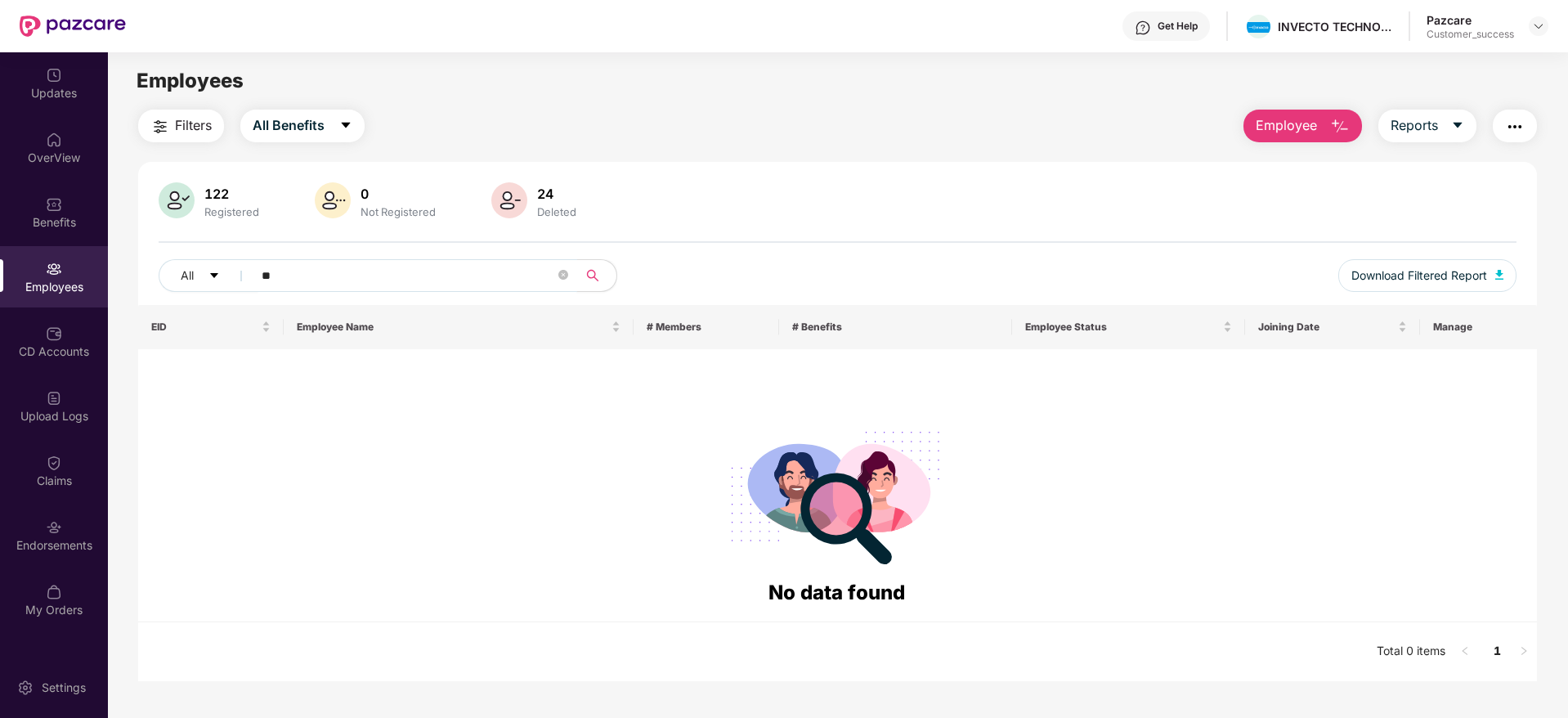
type input "*"
